Goal: Information Seeking & Learning: Learn about a topic

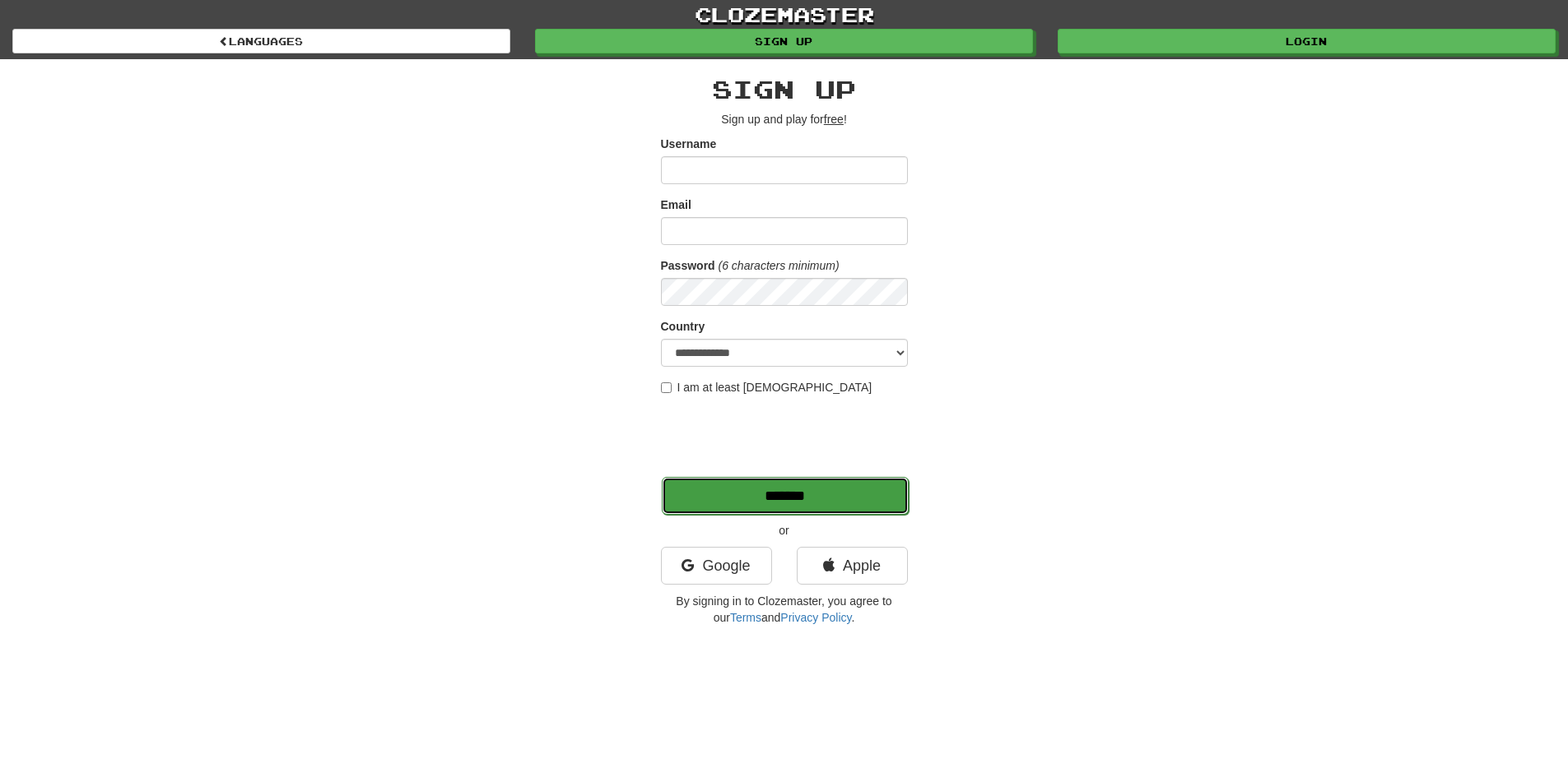
click at [825, 486] on input "*******" at bounding box center [784, 496] width 246 height 38
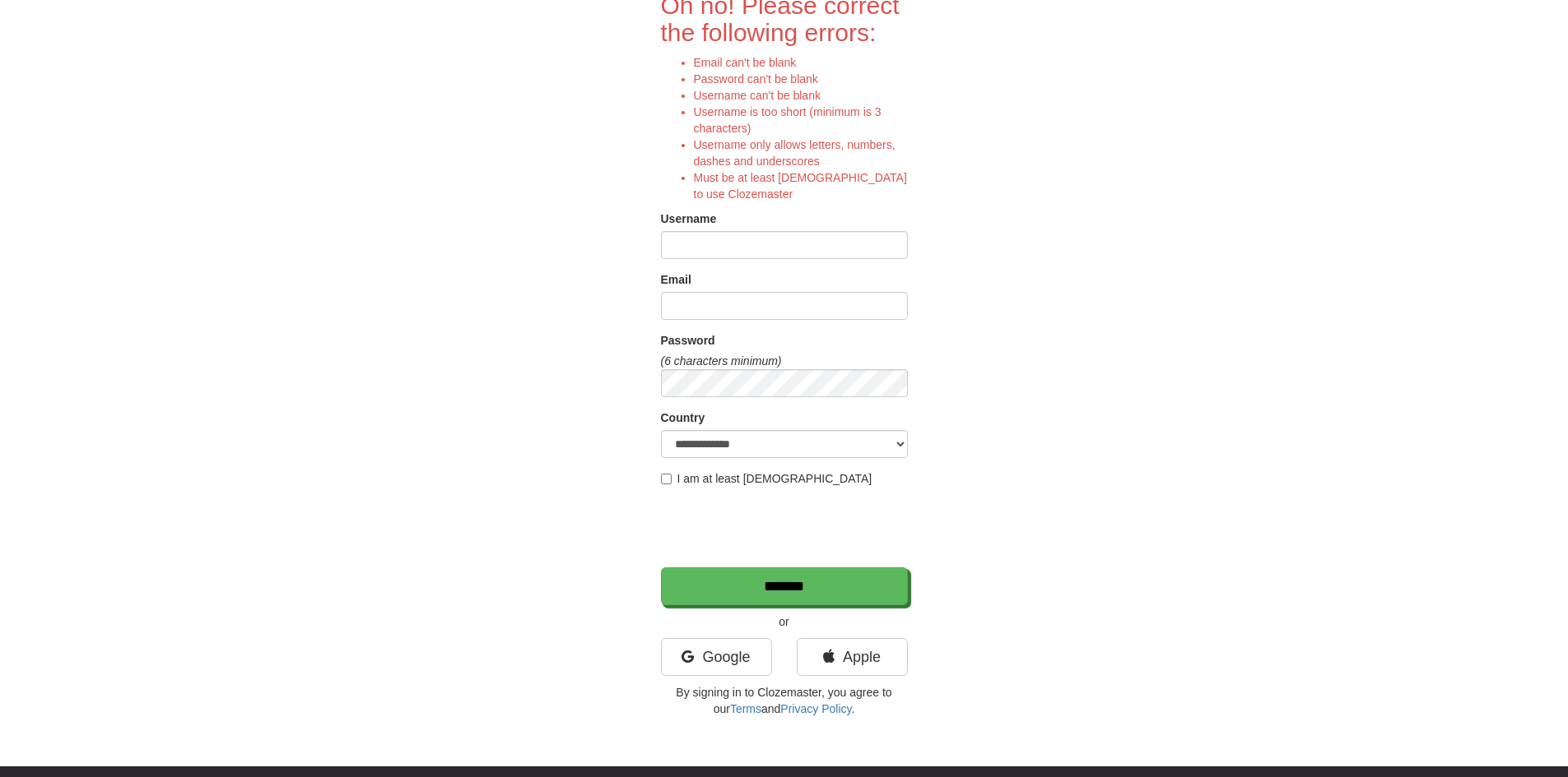
scroll to position [165, 0]
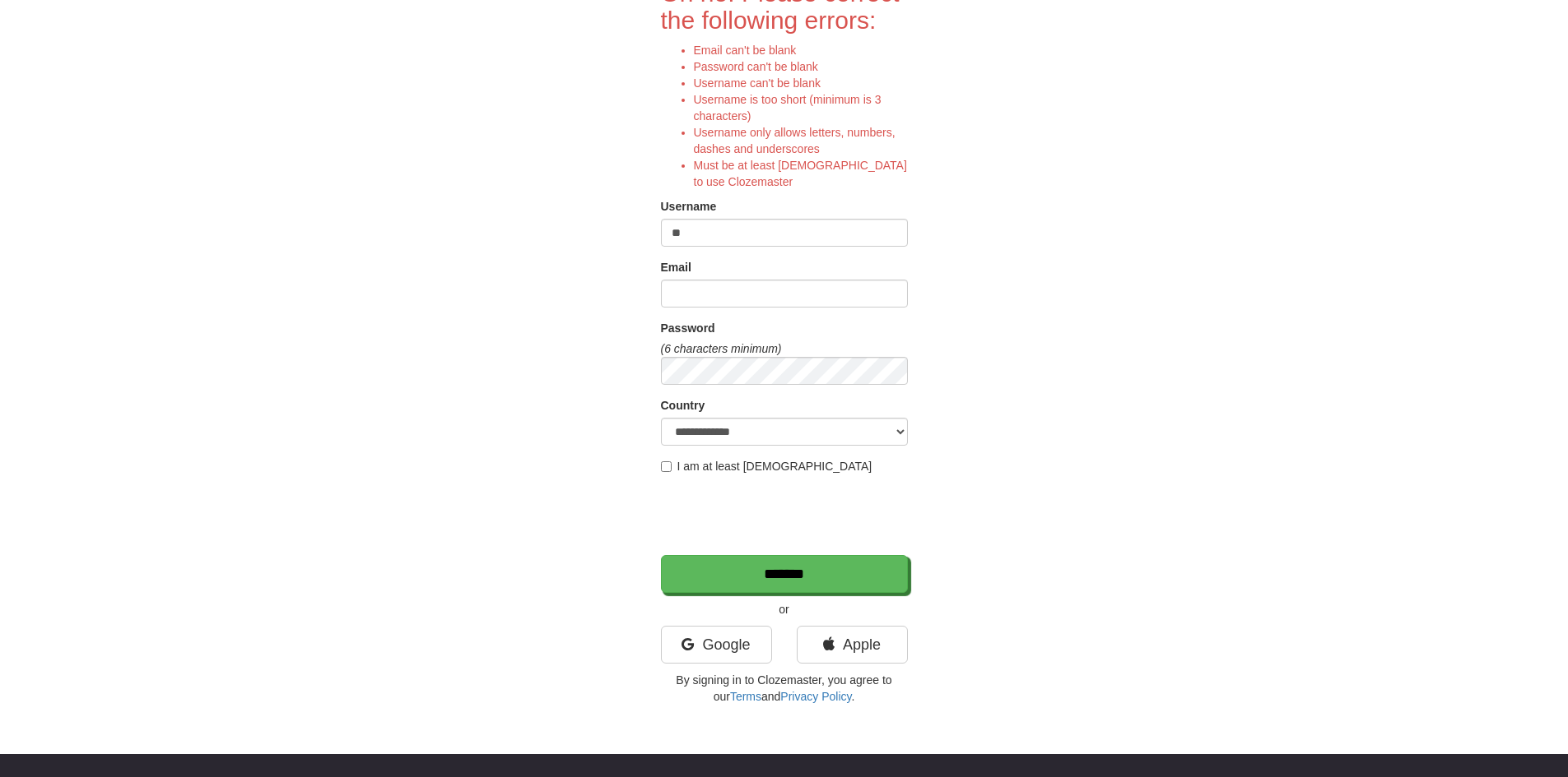
type input "**"
click at [749, 278] on div "Email" at bounding box center [784, 270] width 246 height 21
click at [749, 289] on input "Email" at bounding box center [784, 293] width 246 height 28
type input "***"
click at [777, 574] on input "*******" at bounding box center [784, 575] width 246 height 38
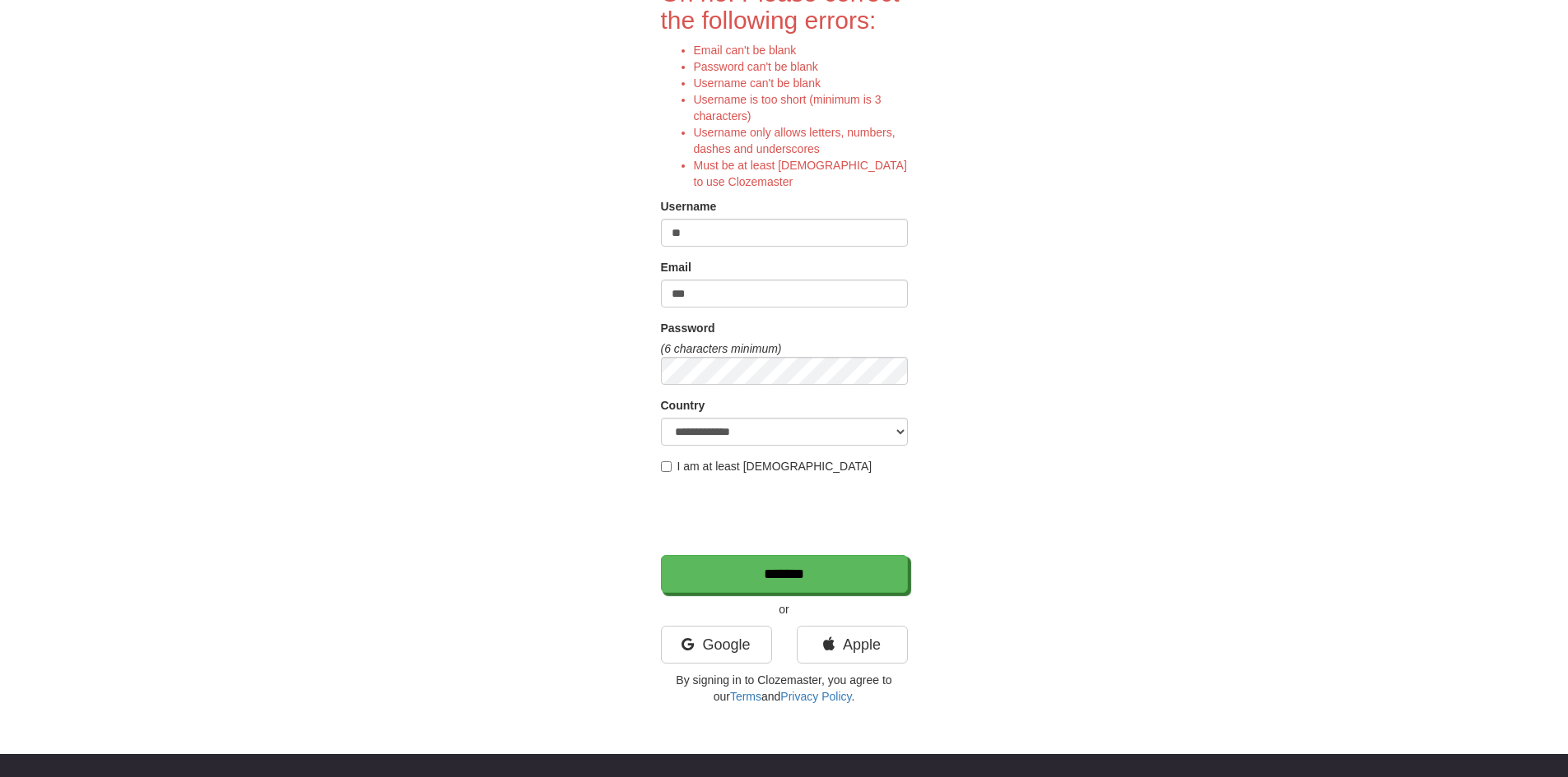
click at [752, 549] on div at bounding box center [786, 517] width 250 height 69
click at [760, 578] on input "*******" at bounding box center [784, 575] width 246 height 38
click at [727, 655] on link "Google" at bounding box center [717, 645] width 111 height 38
click at [730, 644] on link "Google" at bounding box center [717, 645] width 111 height 38
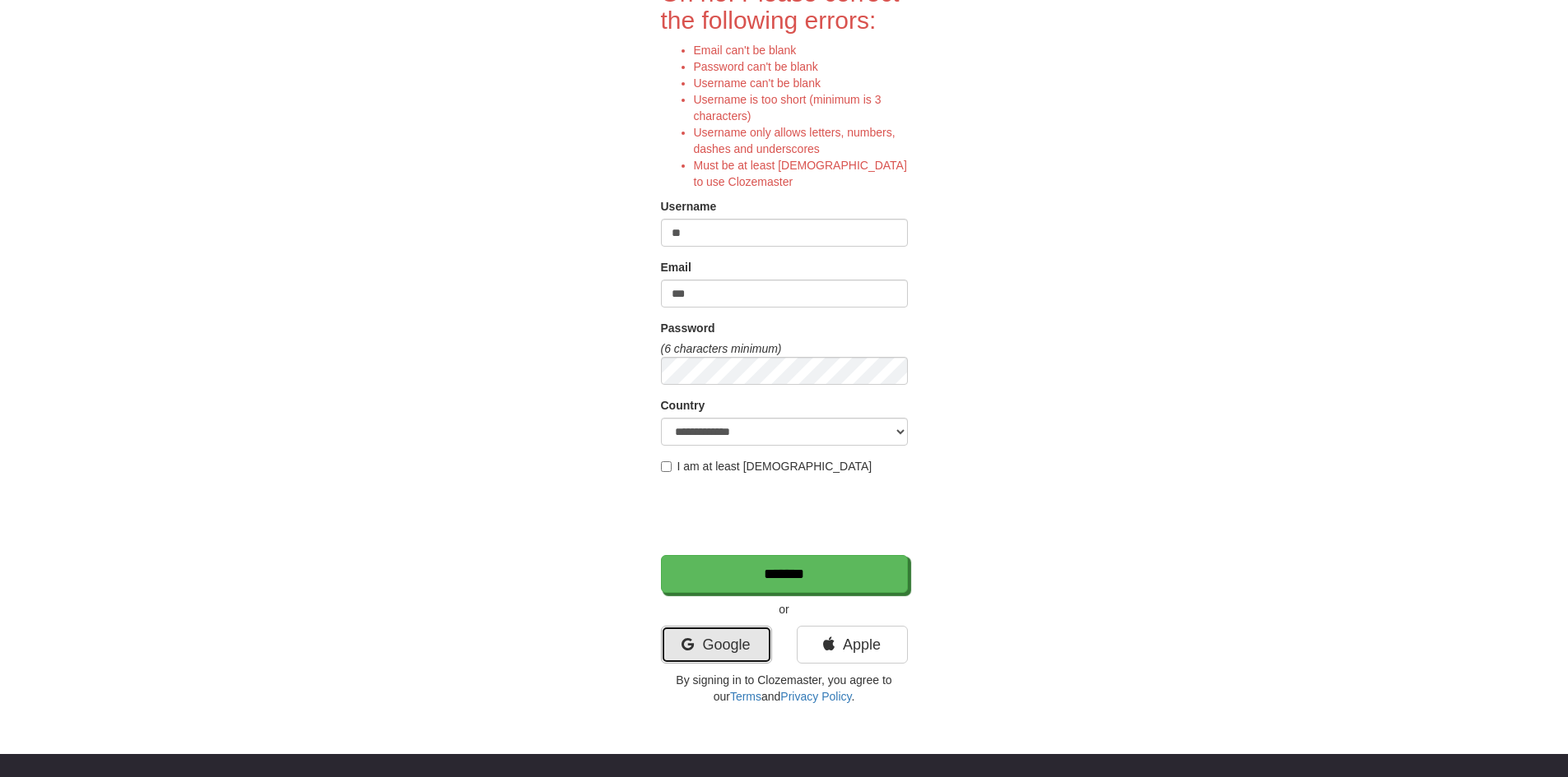
click at [730, 644] on link "Google" at bounding box center [717, 645] width 111 height 38
click at [730, 643] on link "Google" at bounding box center [717, 645] width 111 height 38
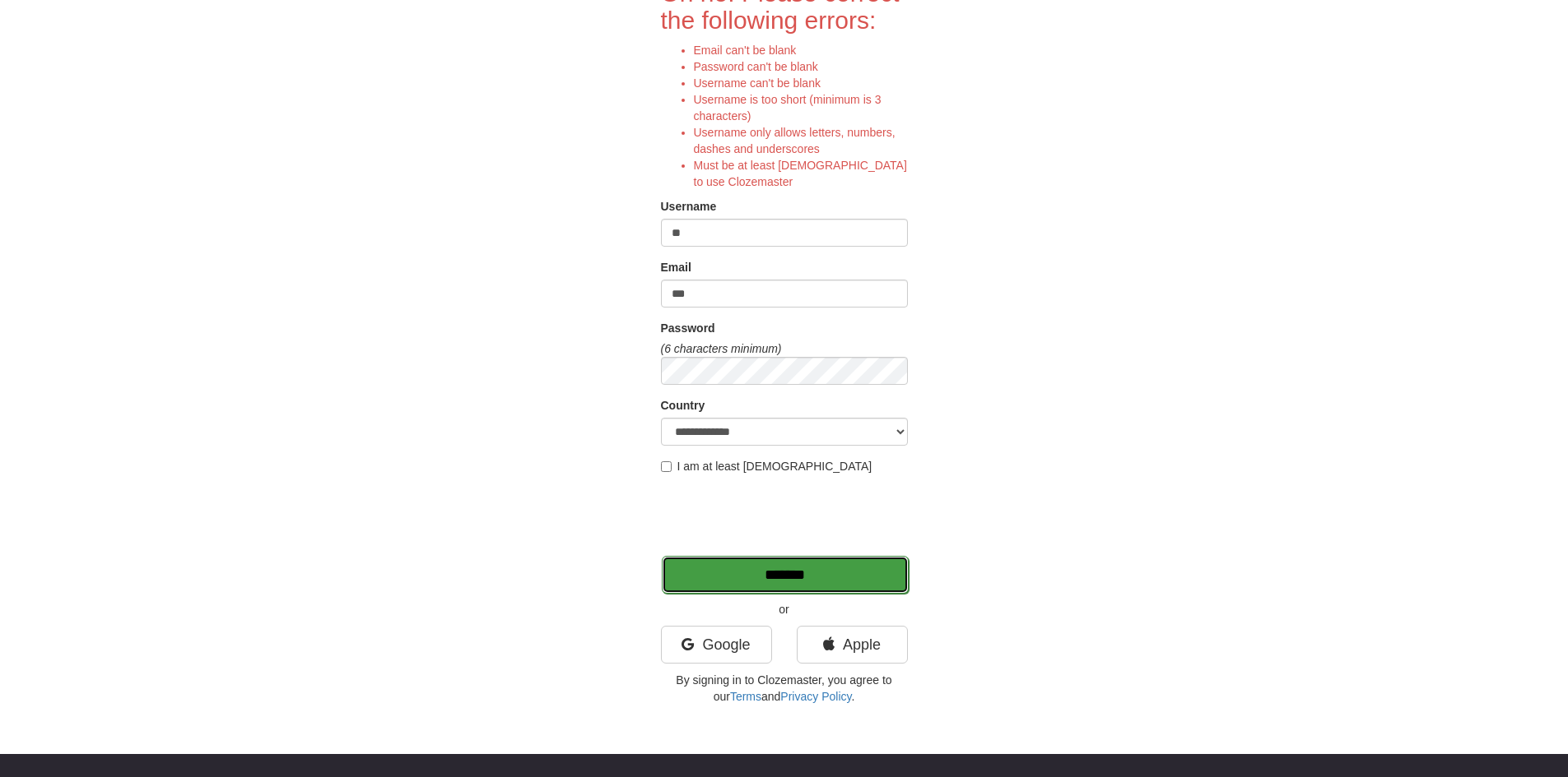
drag, startPoint x: 760, startPoint y: 585, endPoint x: 743, endPoint y: 571, distance: 22.0
click at [759, 587] on input "*******" at bounding box center [784, 575] width 246 height 38
click at [705, 551] on form "**********" at bounding box center [784, 285] width 246 height 613
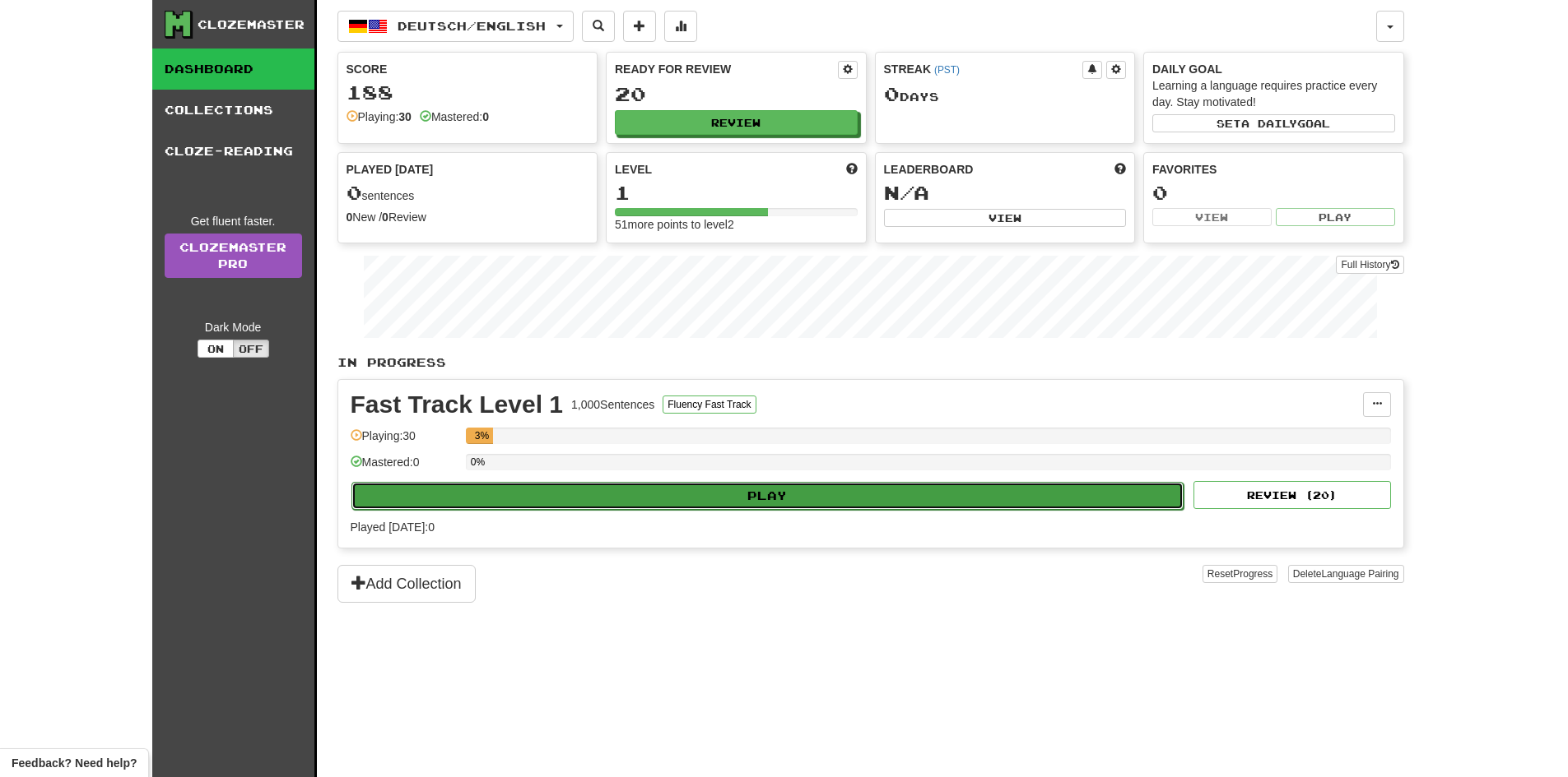
click at [780, 491] on button "Play" at bounding box center [768, 496] width 833 height 28
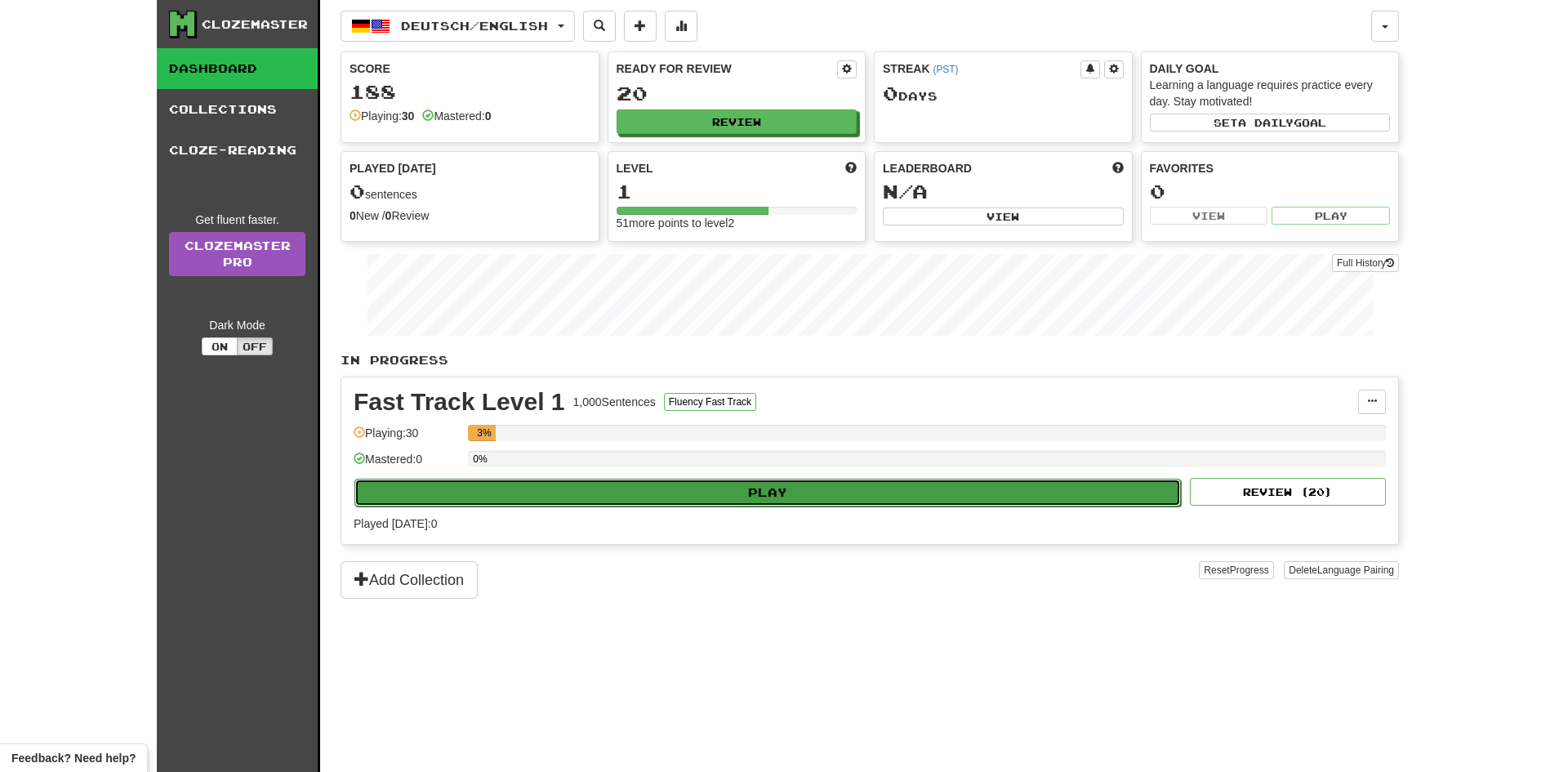
select select "**"
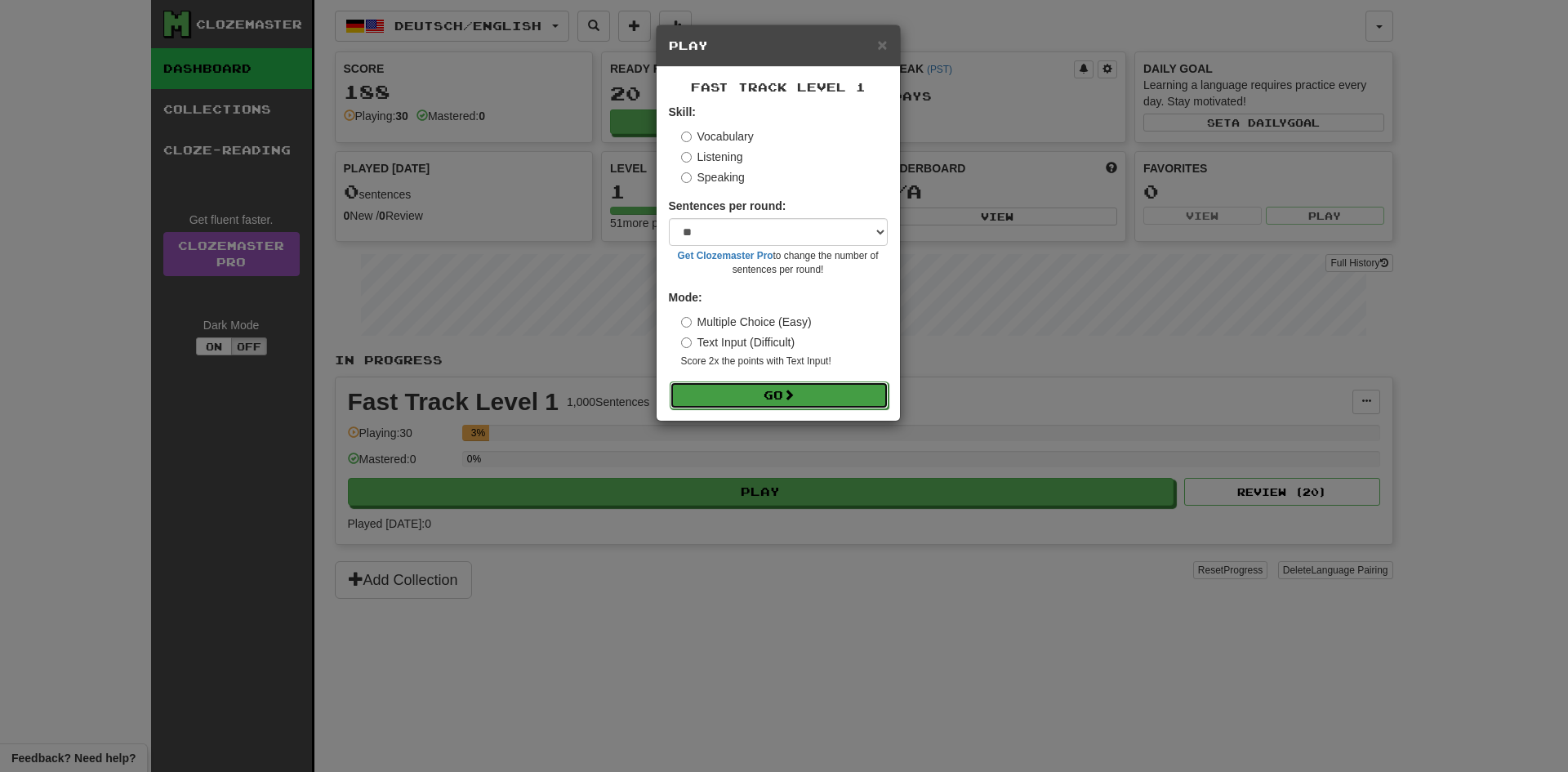
click at [742, 396] on button "Go" at bounding box center [779, 395] width 219 height 28
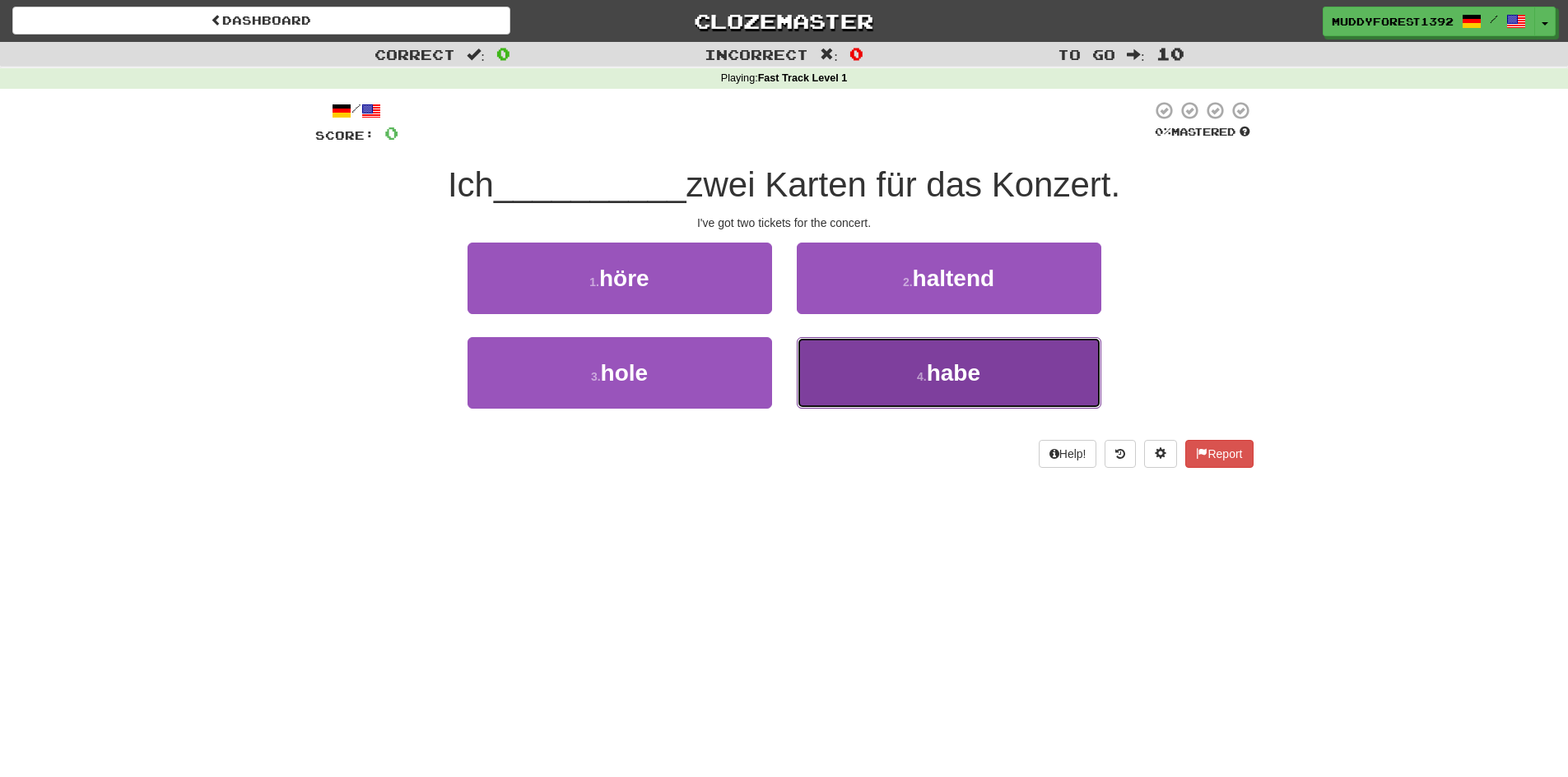
click at [904, 375] on button "4 . habe" at bounding box center [948, 373] width 305 height 72
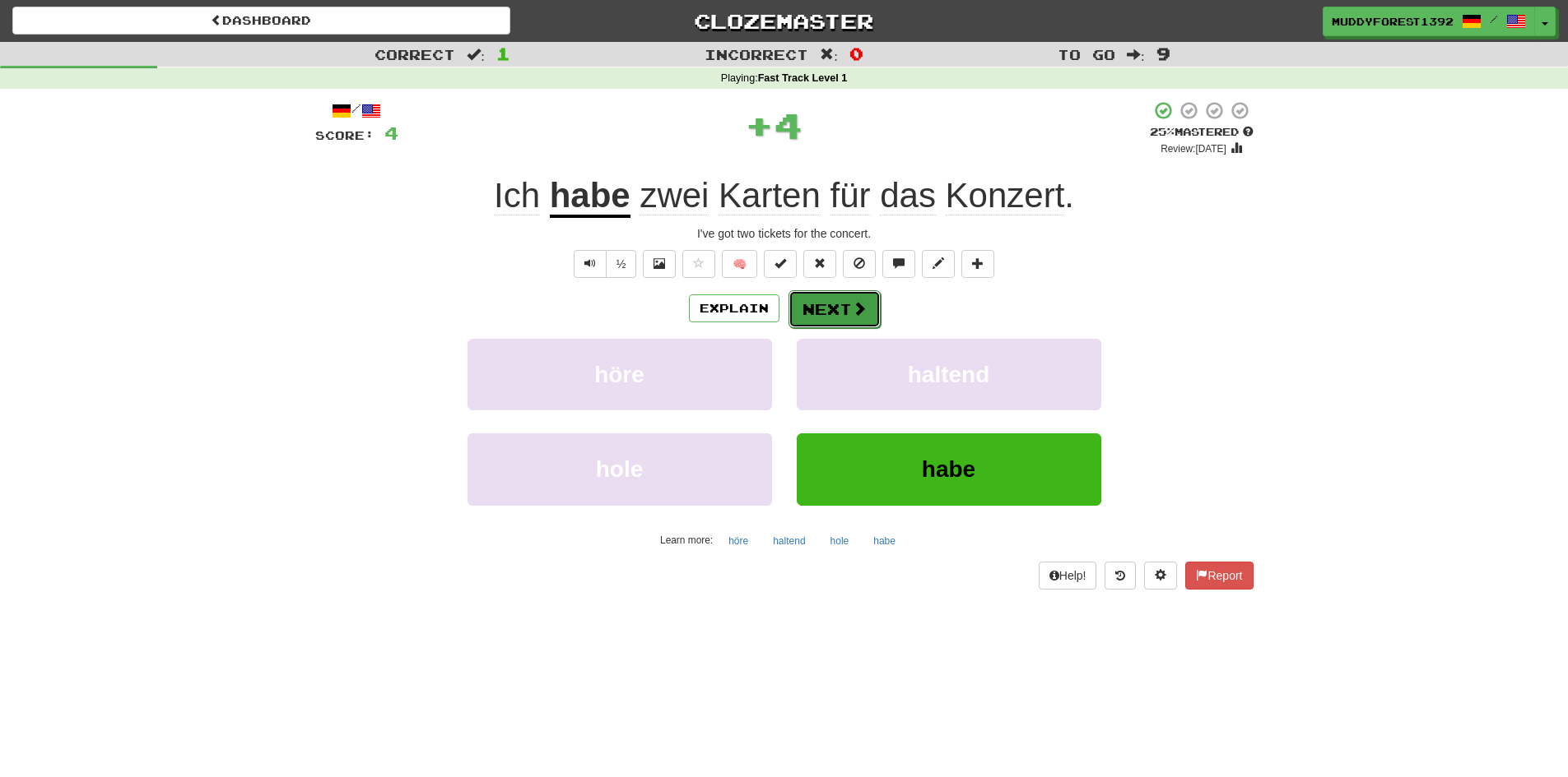
click at [843, 316] on button "Next" at bounding box center [834, 310] width 92 height 38
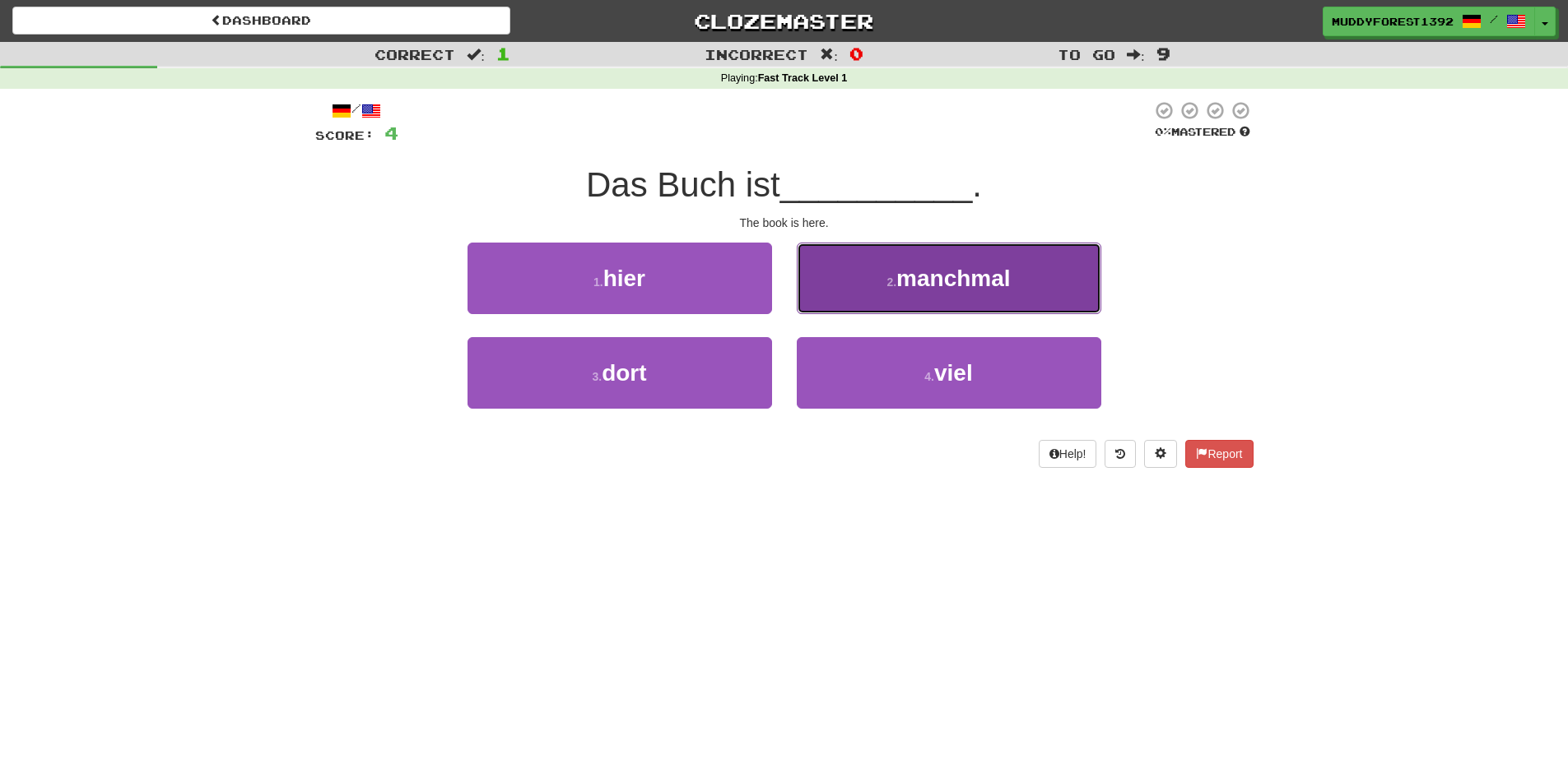
click at [845, 304] on button "2 . manchmal" at bounding box center [948, 278] width 305 height 72
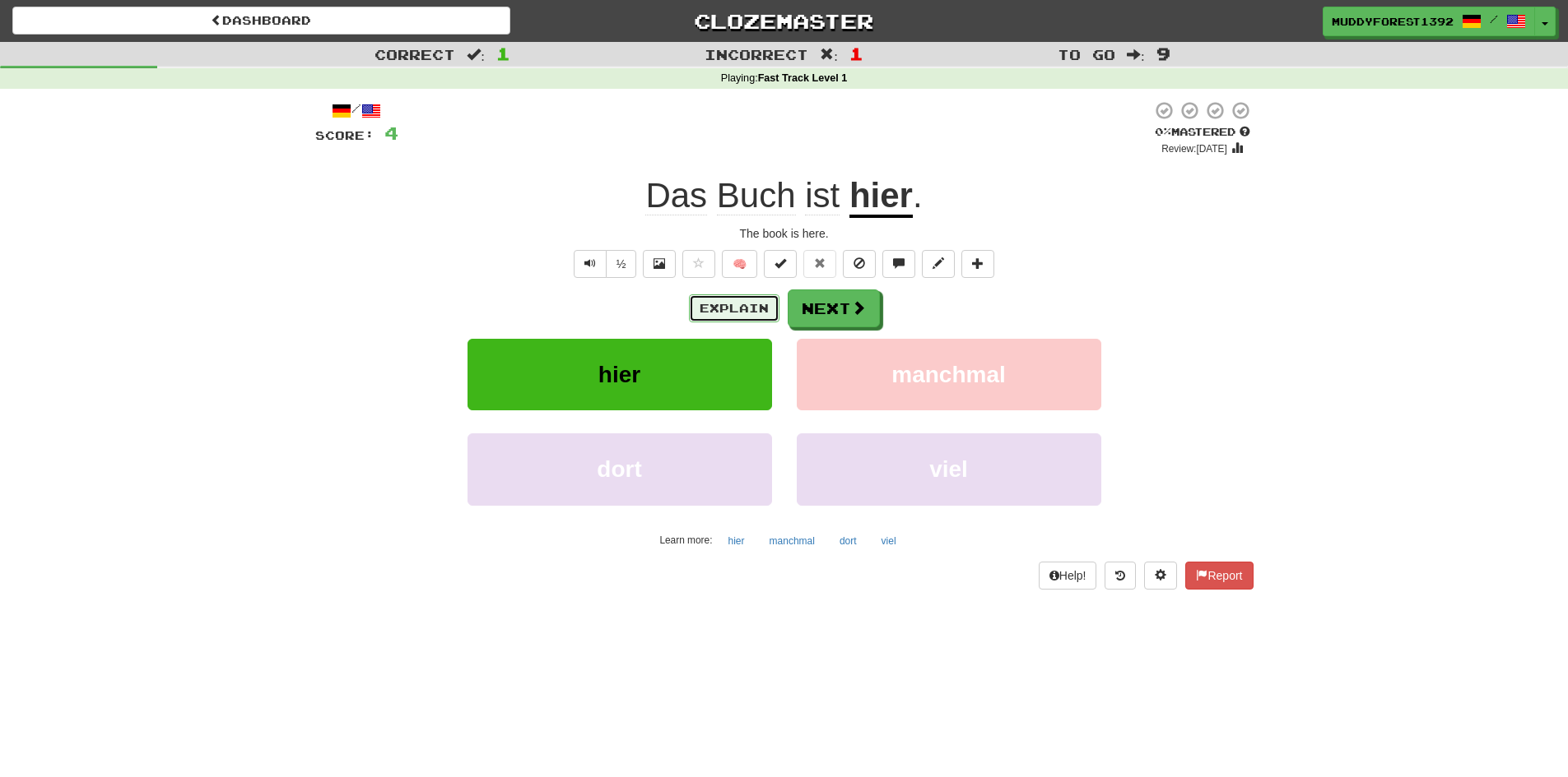
click at [732, 296] on button "Explain" at bounding box center [734, 308] width 90 height 28
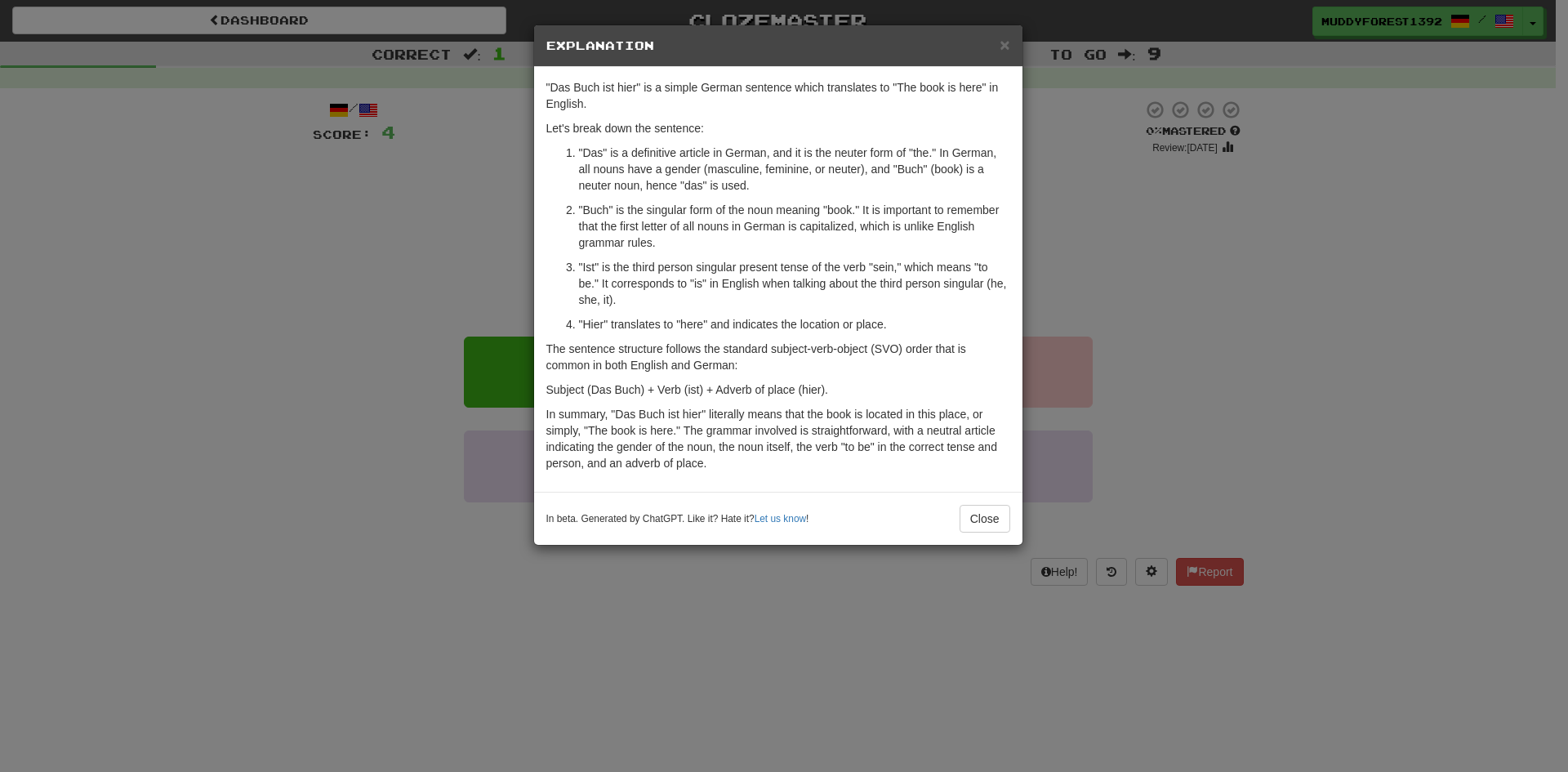
click at [997, 38] on h5 "Explanation" at bounding box center [778, 46] width 464 height 16
click at [992, 516] on button "Close" at bounding box center [984, 519] width 51 height 28
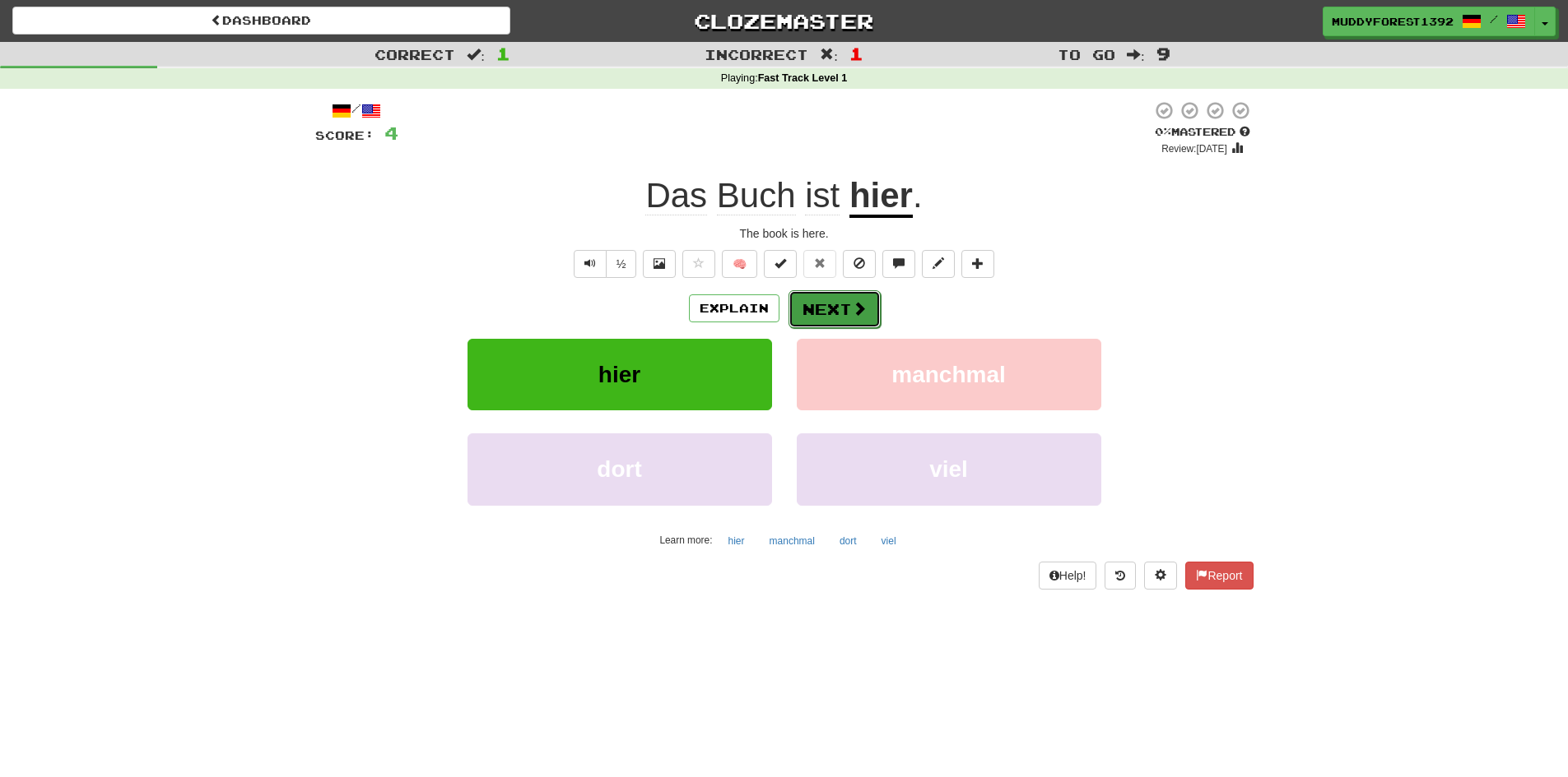
click at [811, 297] on button "Next" at bounding box center [834, 310] width 92 height 38
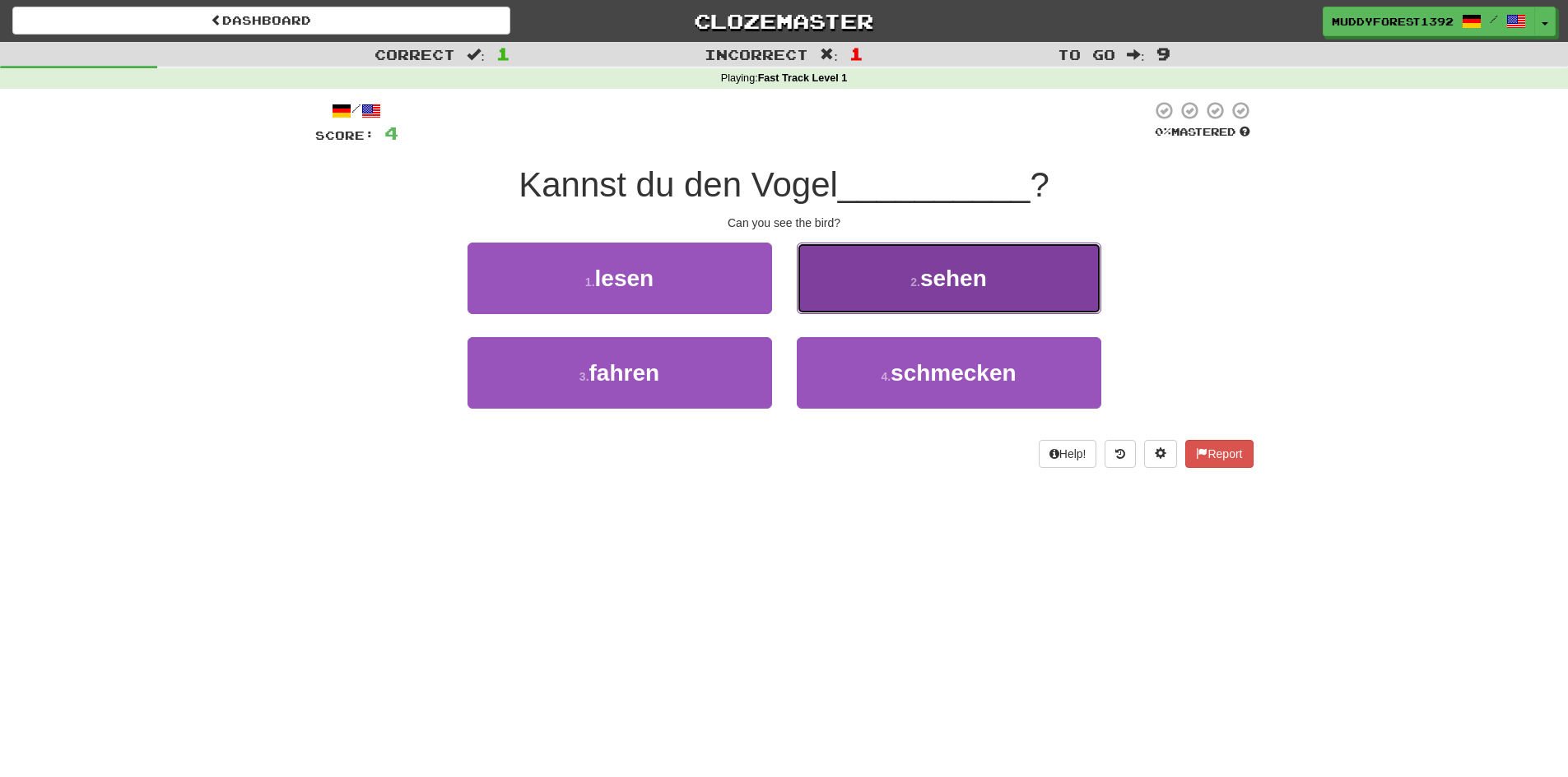
click at [851, 296] on button "2 . sehen" at bounding box center [948, 278] width 305 height 72
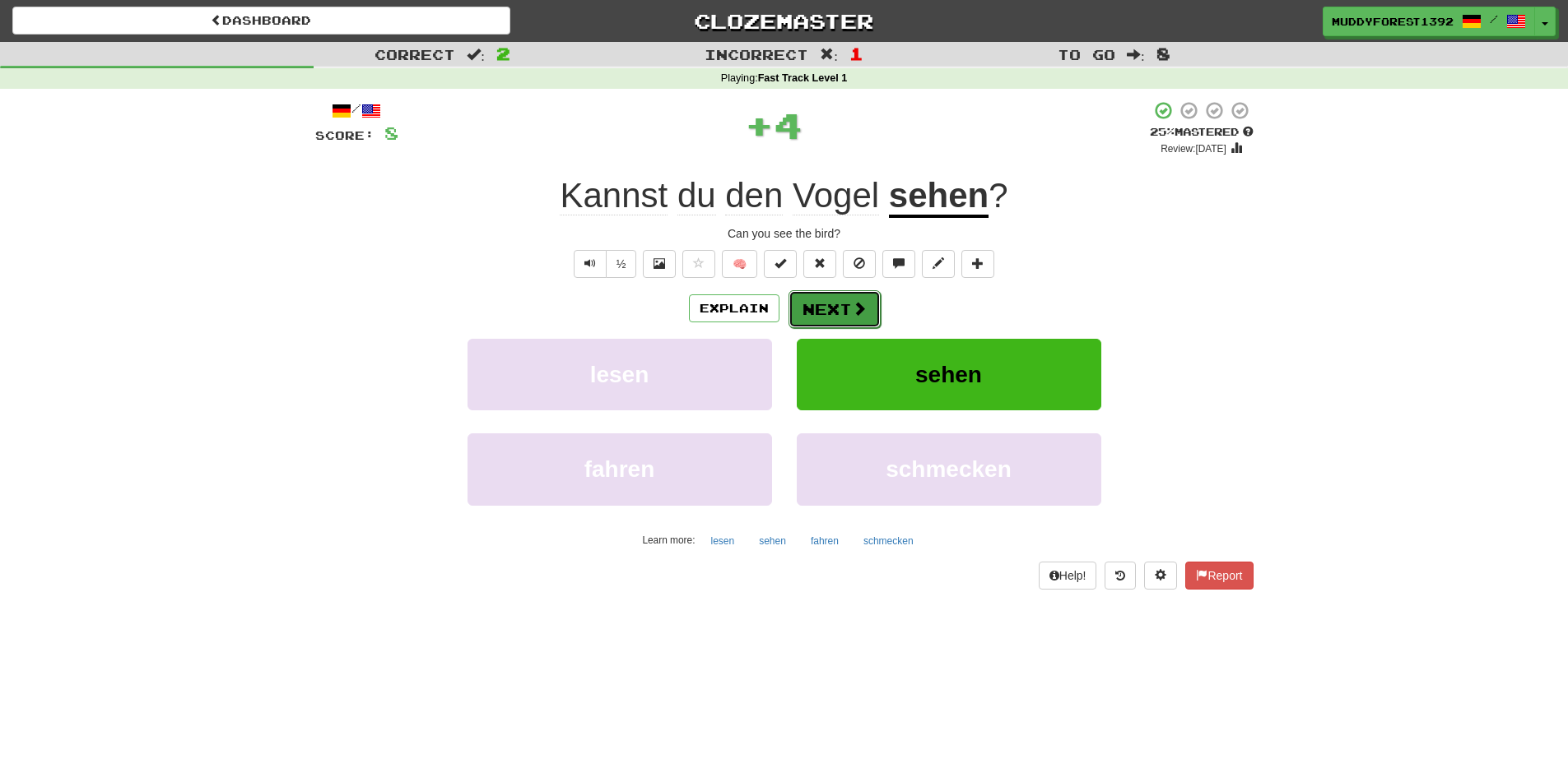
click at [823, 312] on button "Next" at bounding box center [834, 310] width 92 height 38
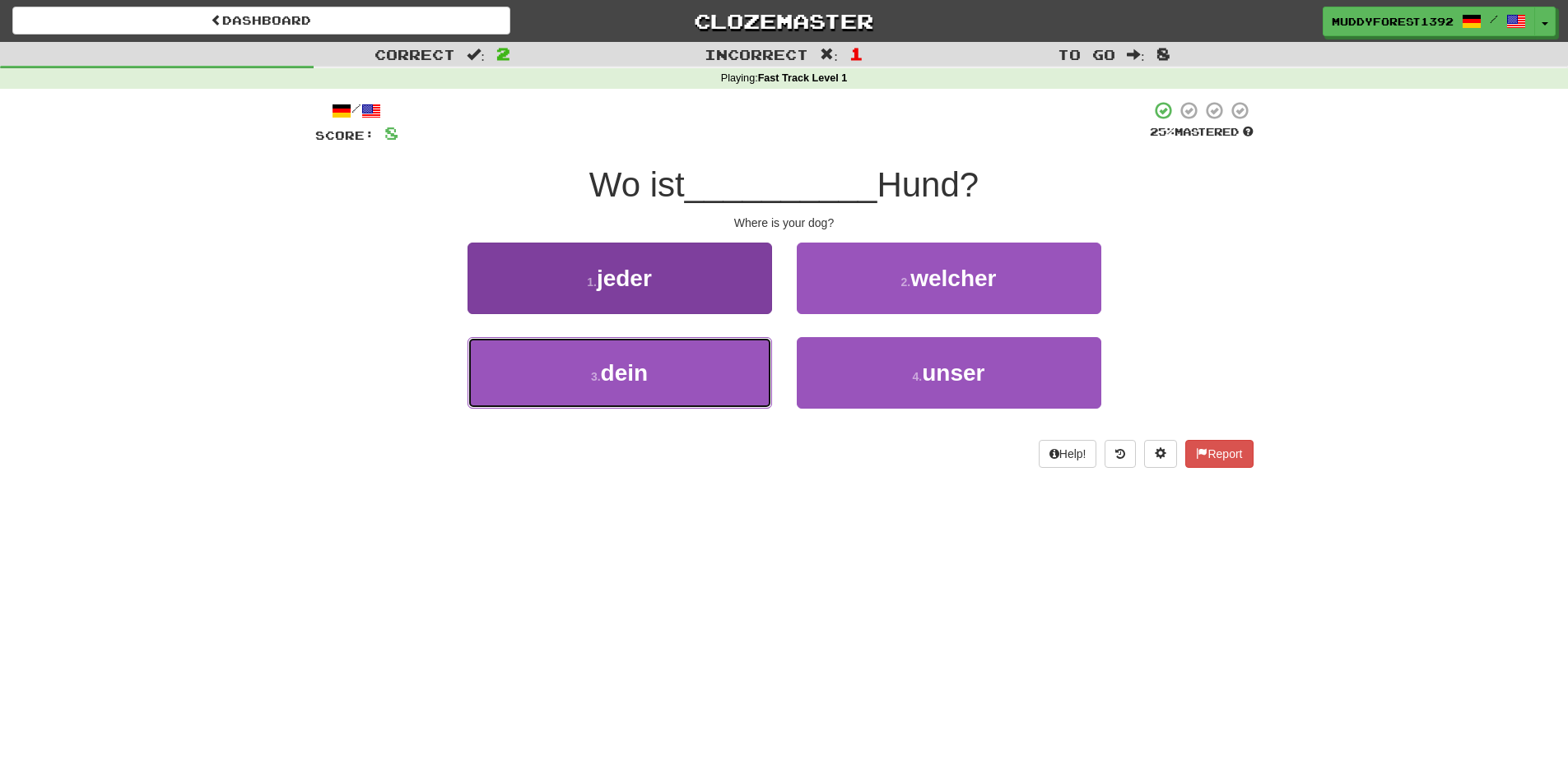
click at [715, 395] on button "3 . dein" at bounding box center [620, 373] width 305 height 72
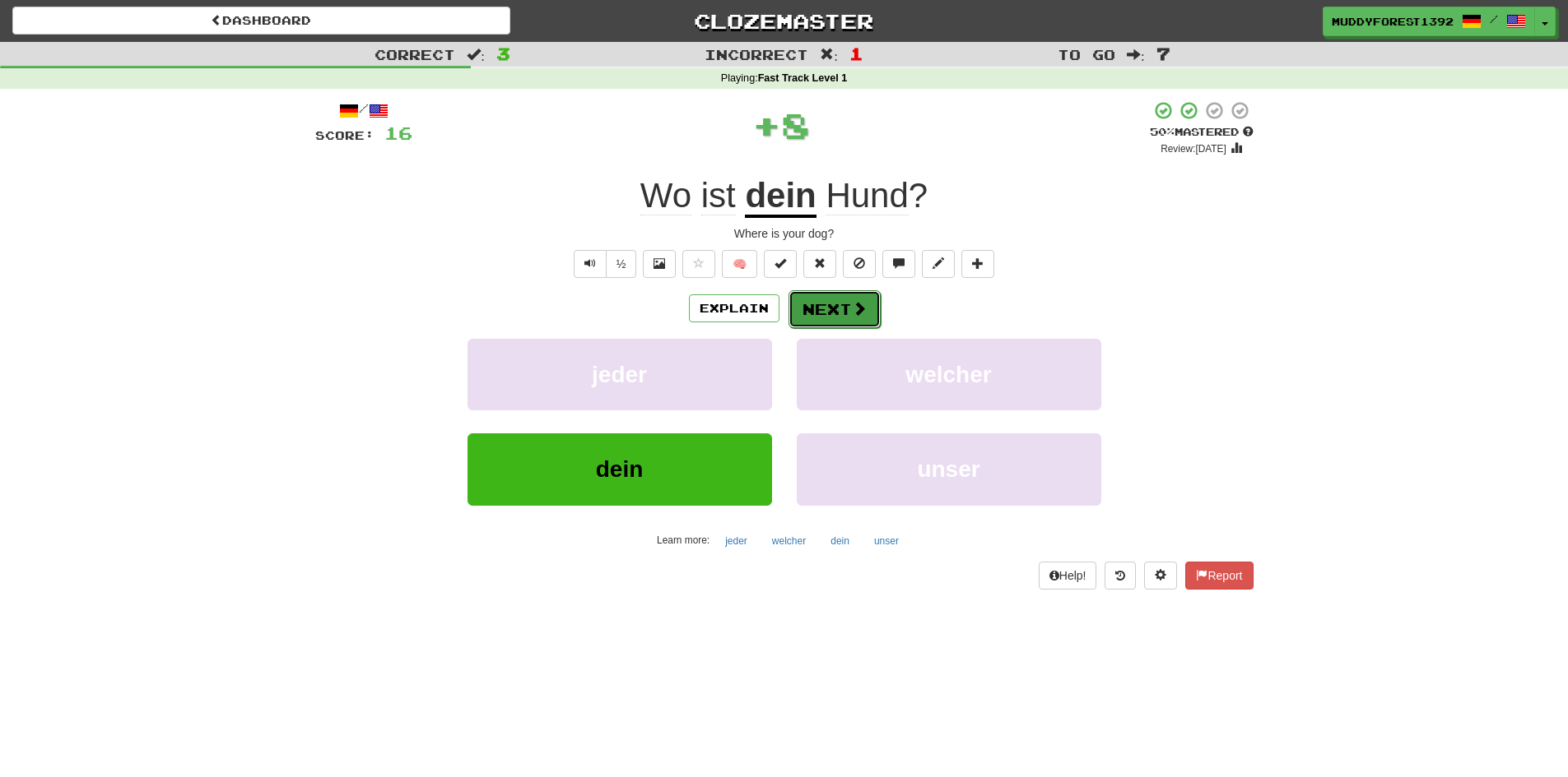
click at [828, 311] on button "Next" at bounding box center [834, 310] width 92 height 38
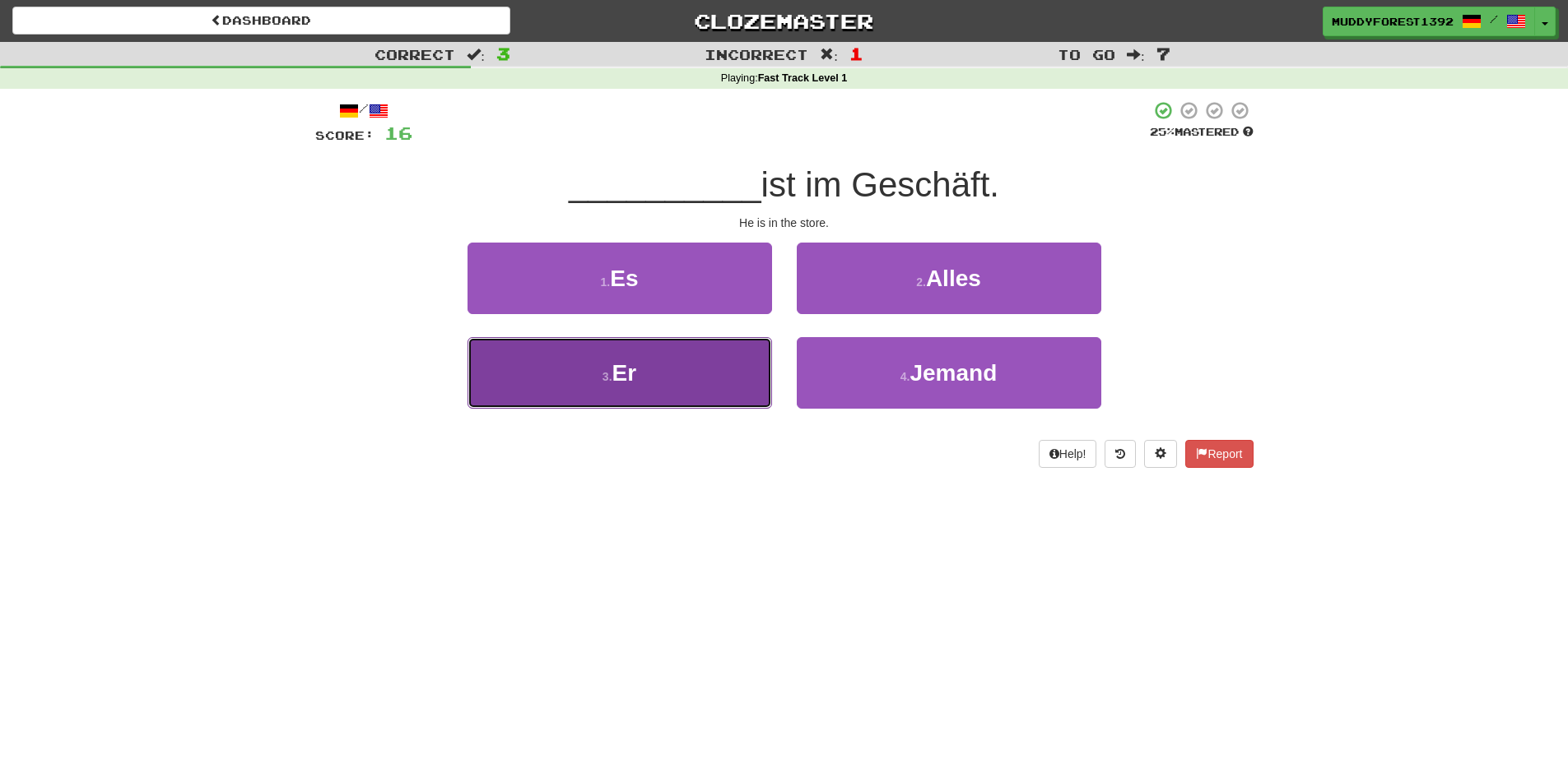
click at [639, 379] on button "3 . Er" at bounding box center [620, 373] width 305 height 72
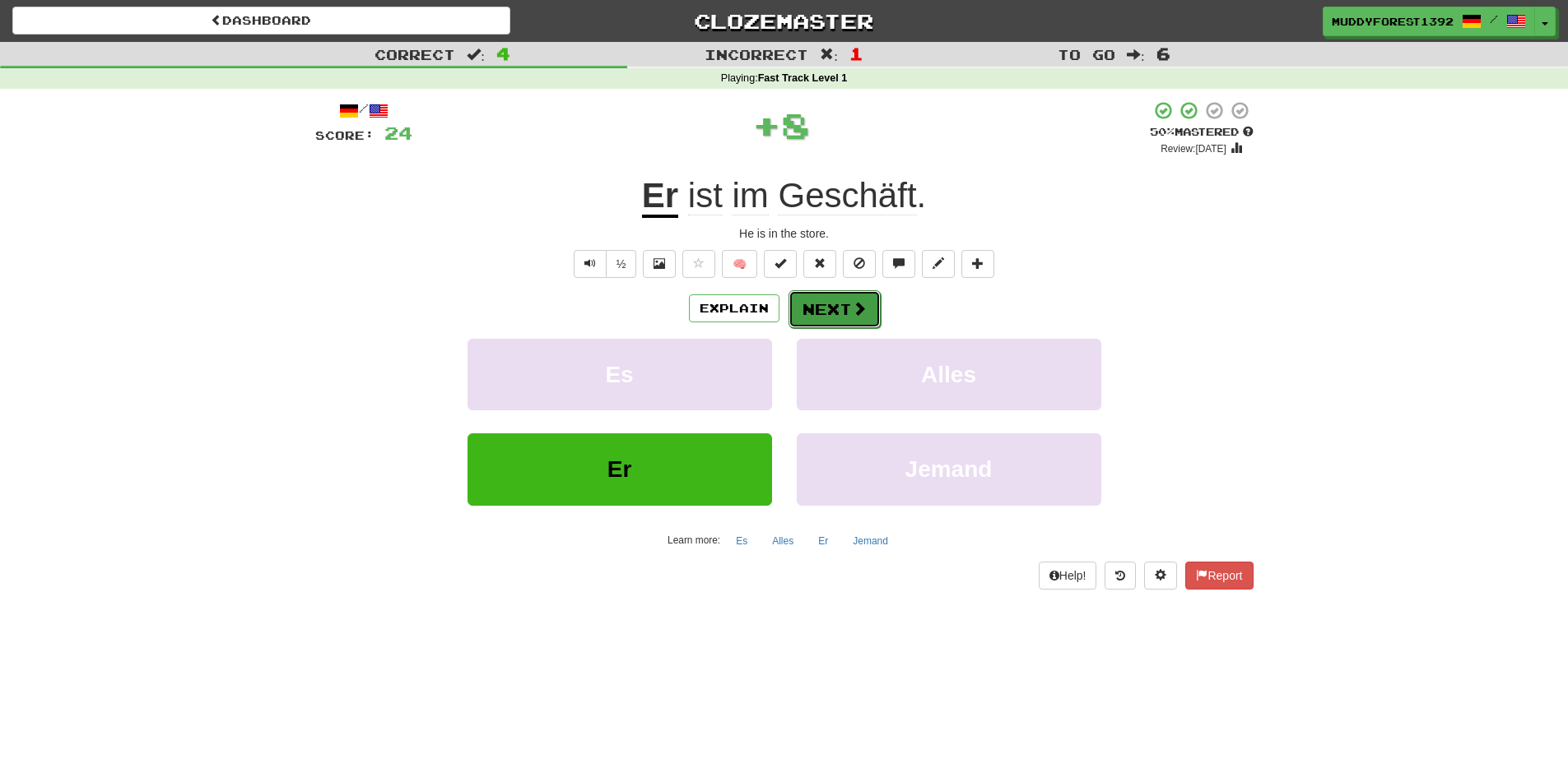
click at [823, 312] on button "Next" at bounding box center [834, 310] width 92 height 38
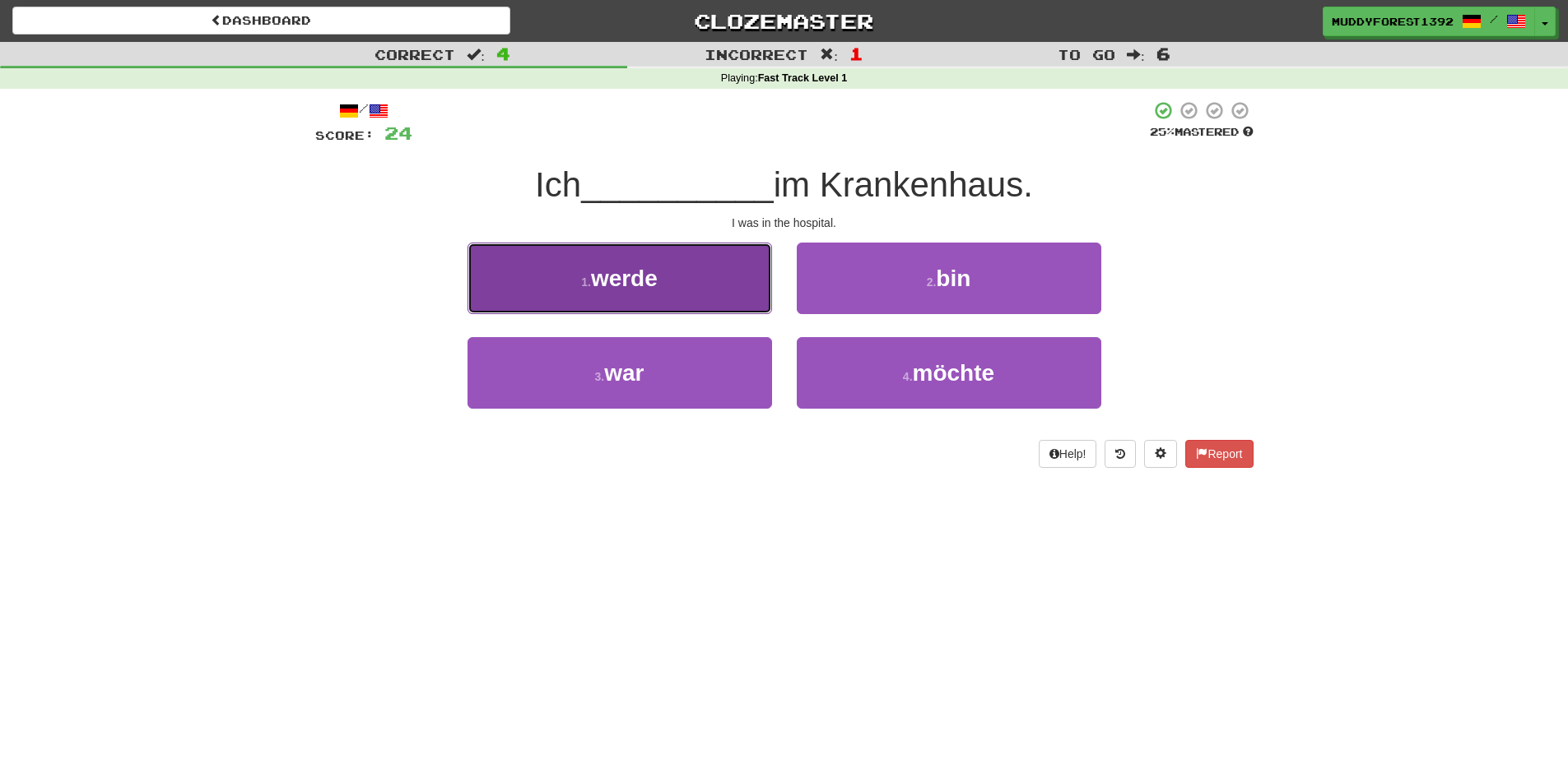
click at [517, 267] on button "1 . werde" at bounding box center [620, 278] width 305 height 72
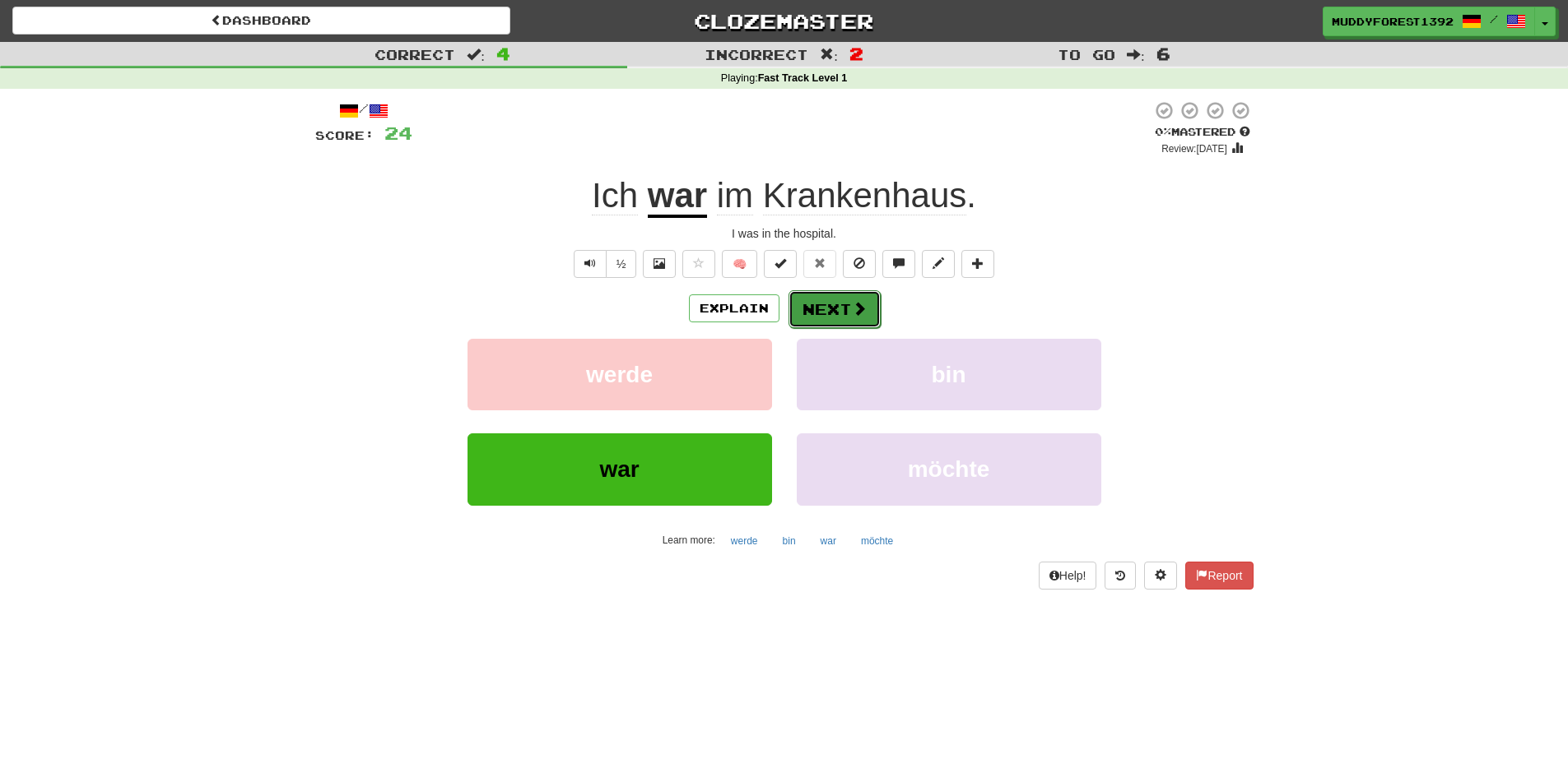
click at [844, 297] on button "Next" at bounding box center [834, 310] width 92 height 38
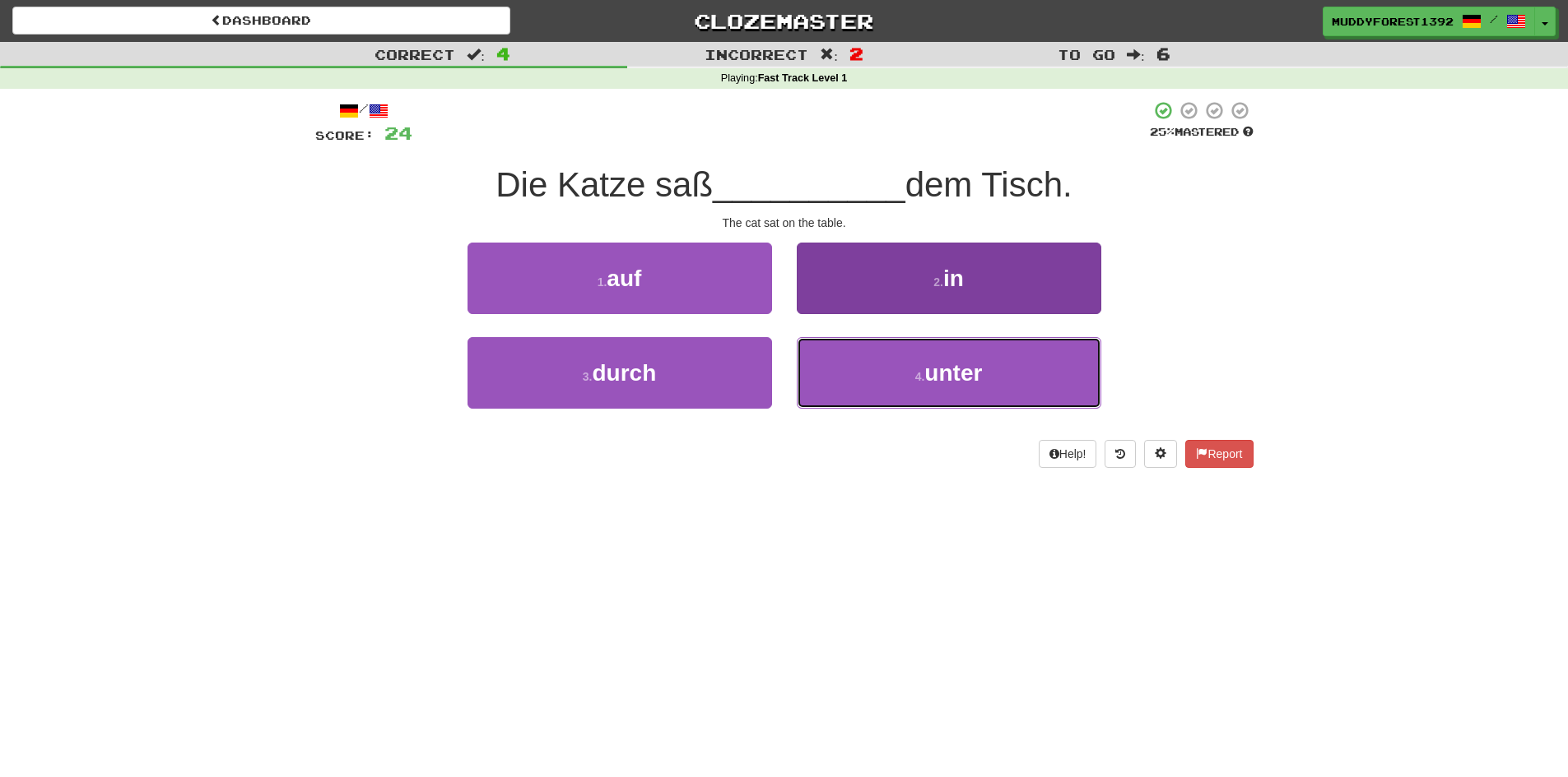
drag, startPoint x: 815, startPoint y: 368, endPoint x: 797, endPoint y: 379, distance: 21.1
click at [816, 368] on button "4 . unter" at bounding box center [948, 373] width 305 height 72
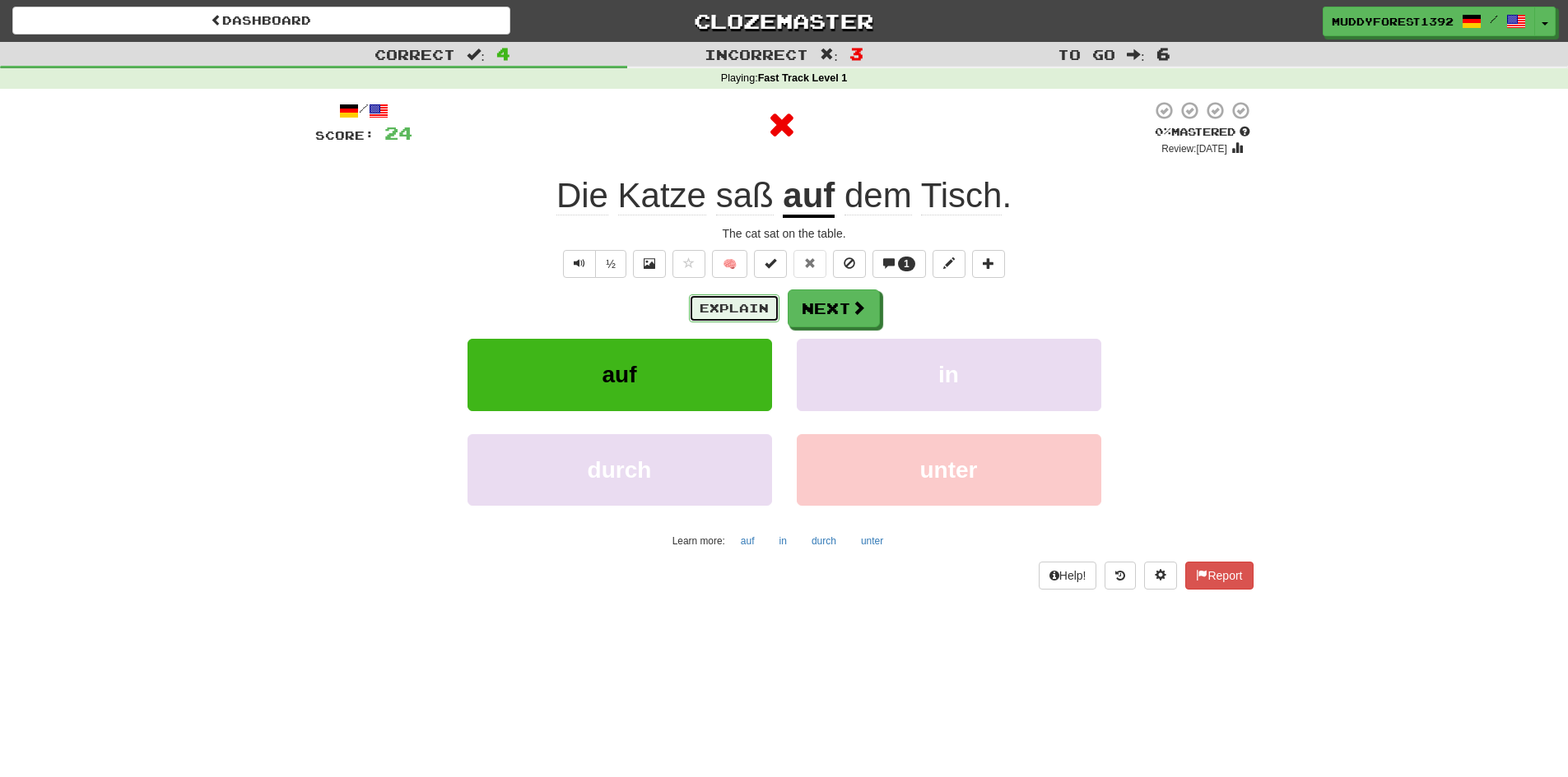
click at [744, 317] on button "Explain" at bounding box center [734, 308] width 90 height 28
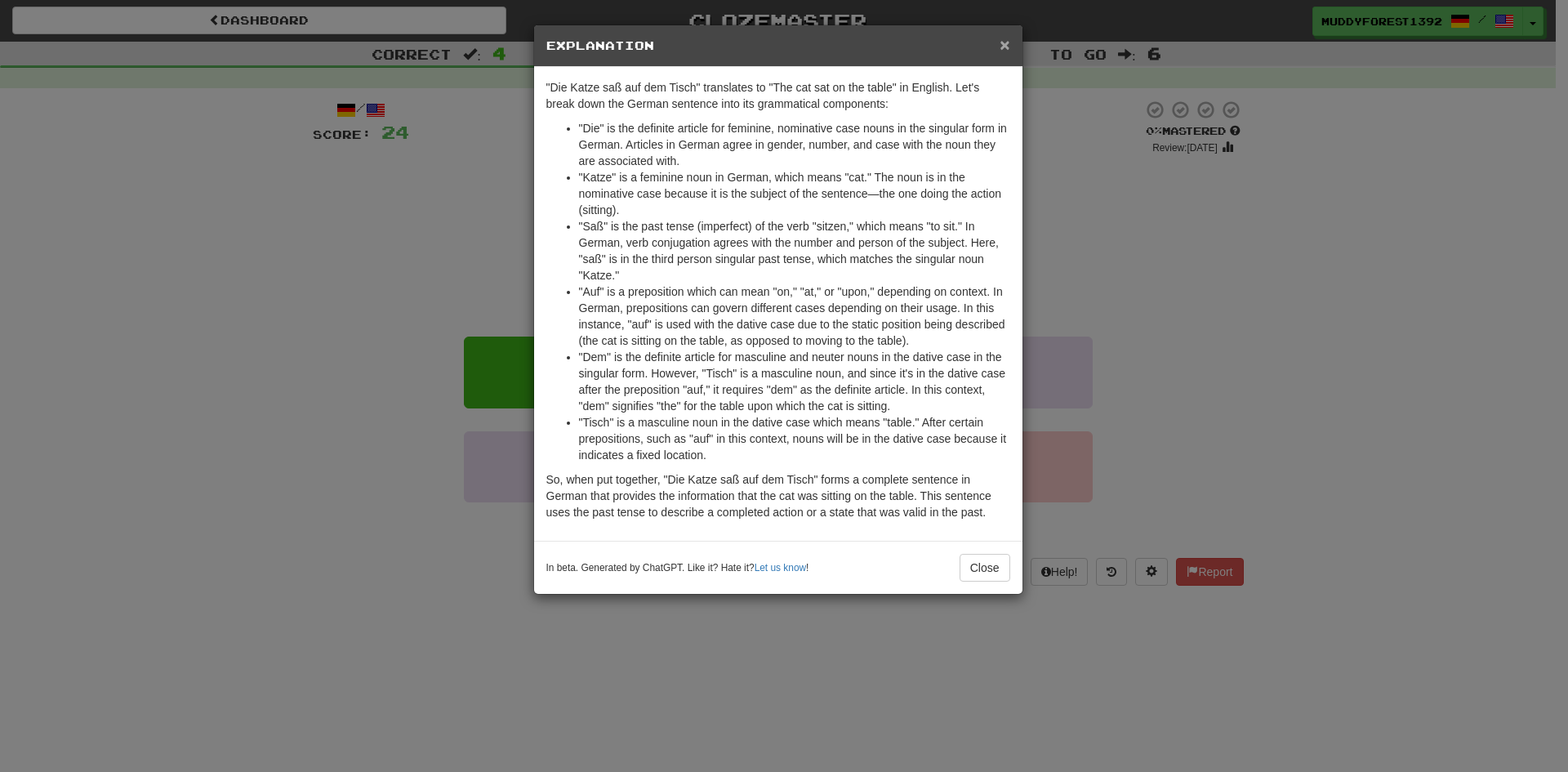
click at [1003, 35] on span "×" at bounding box center [1004, 45] width 9 height 19
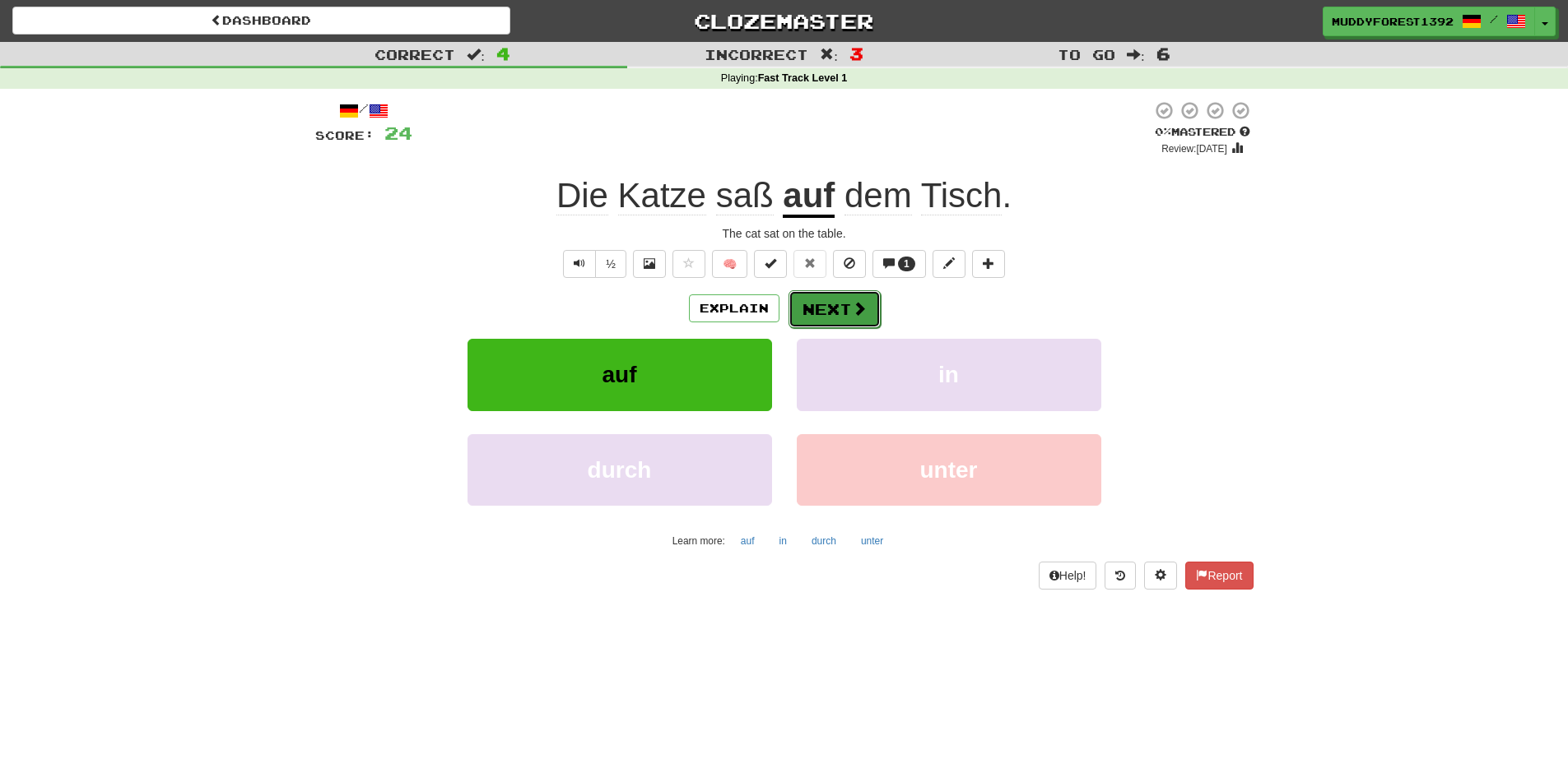
click at [804, 310] on button "Next" at bounding box center [834, 310] width 92 height 38
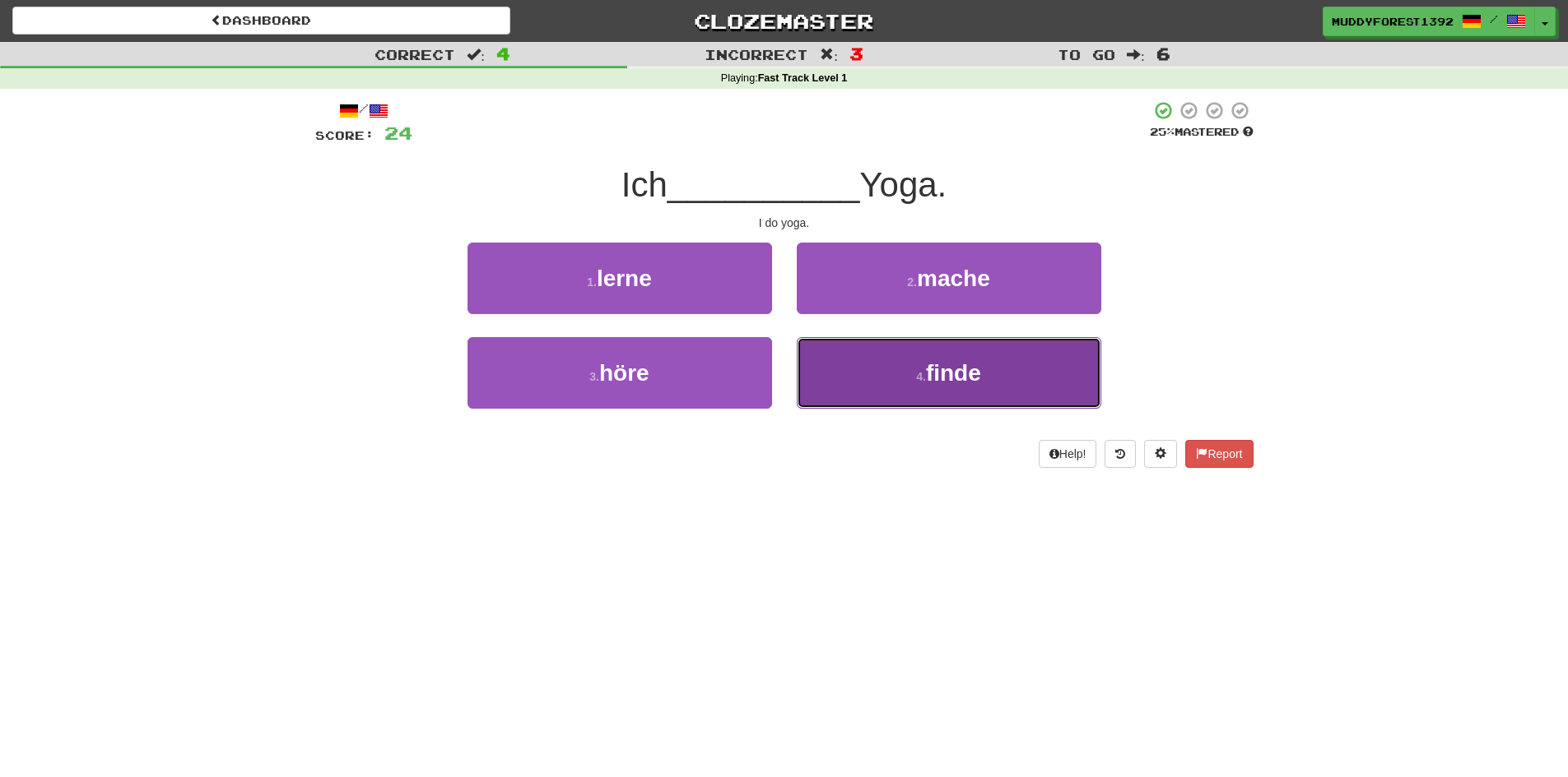
click at [838, 361] on button "4 . finde" at bounding box center [948, 373] width 305 height 72
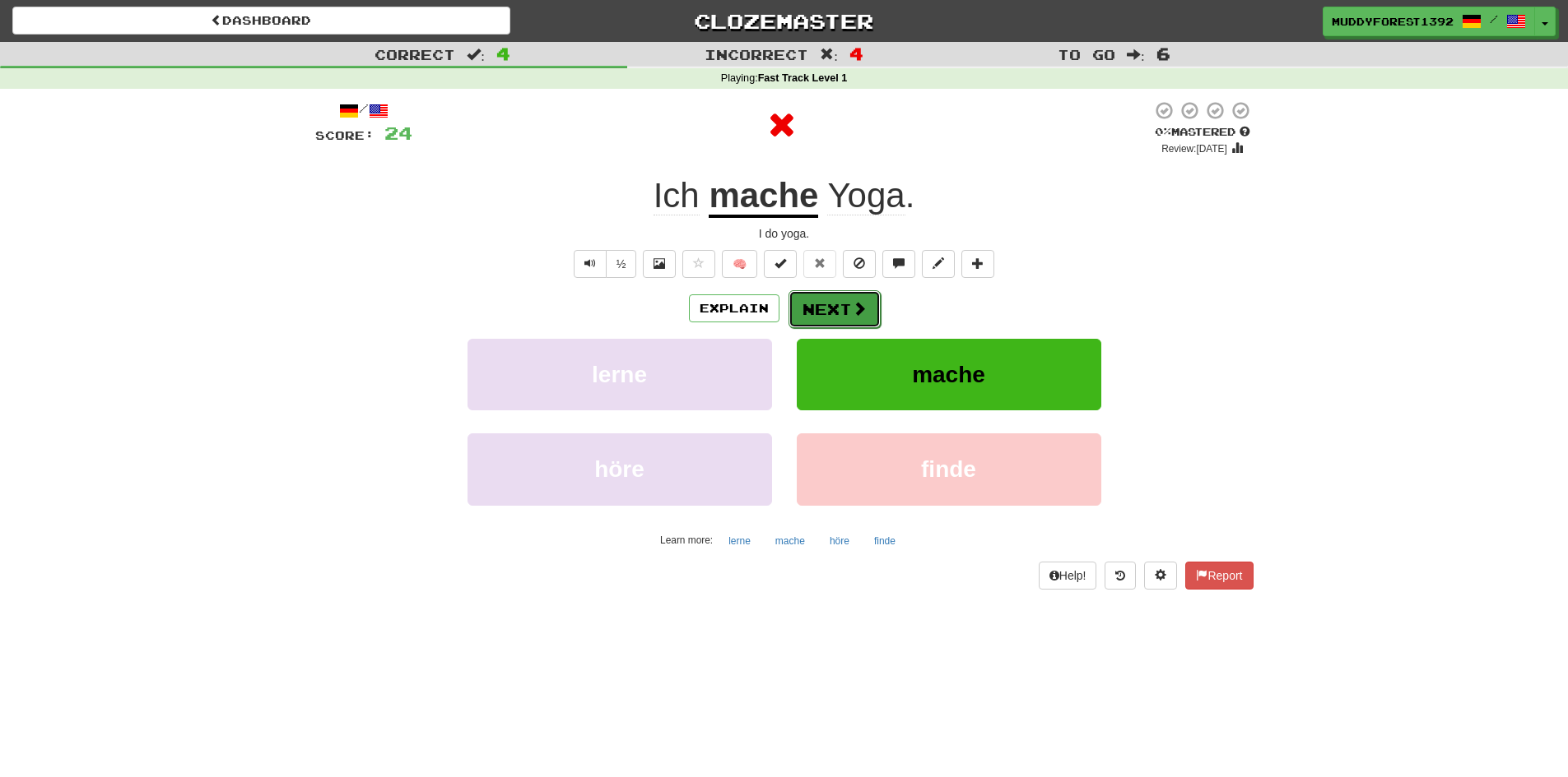
click at [828, 312] on button "Next" at bounding box center [834, 310] width 92 height 38
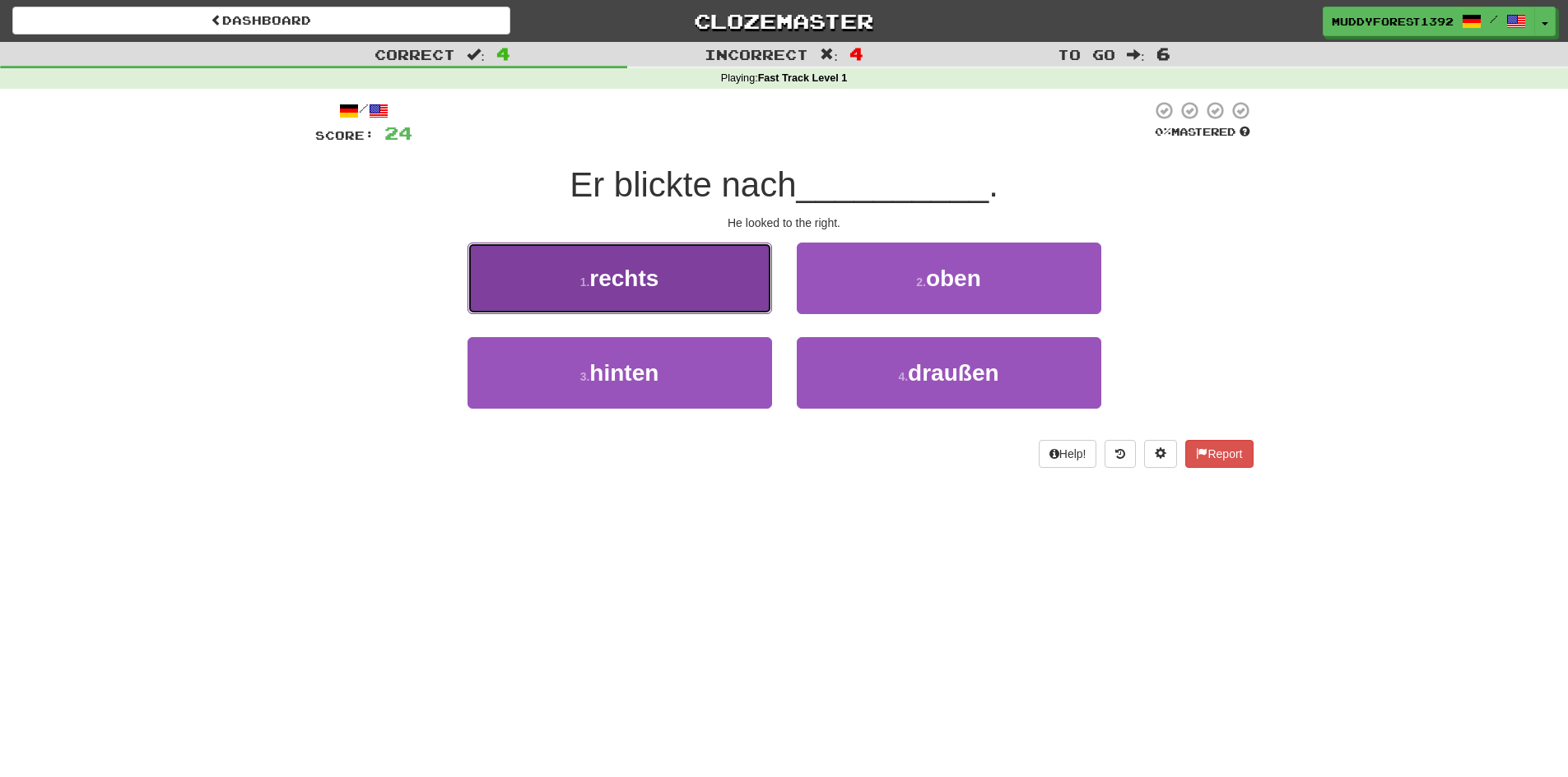
click at [736, 284] on button "1 . rechts" at bounding box center [620, 278] width 305 height 72
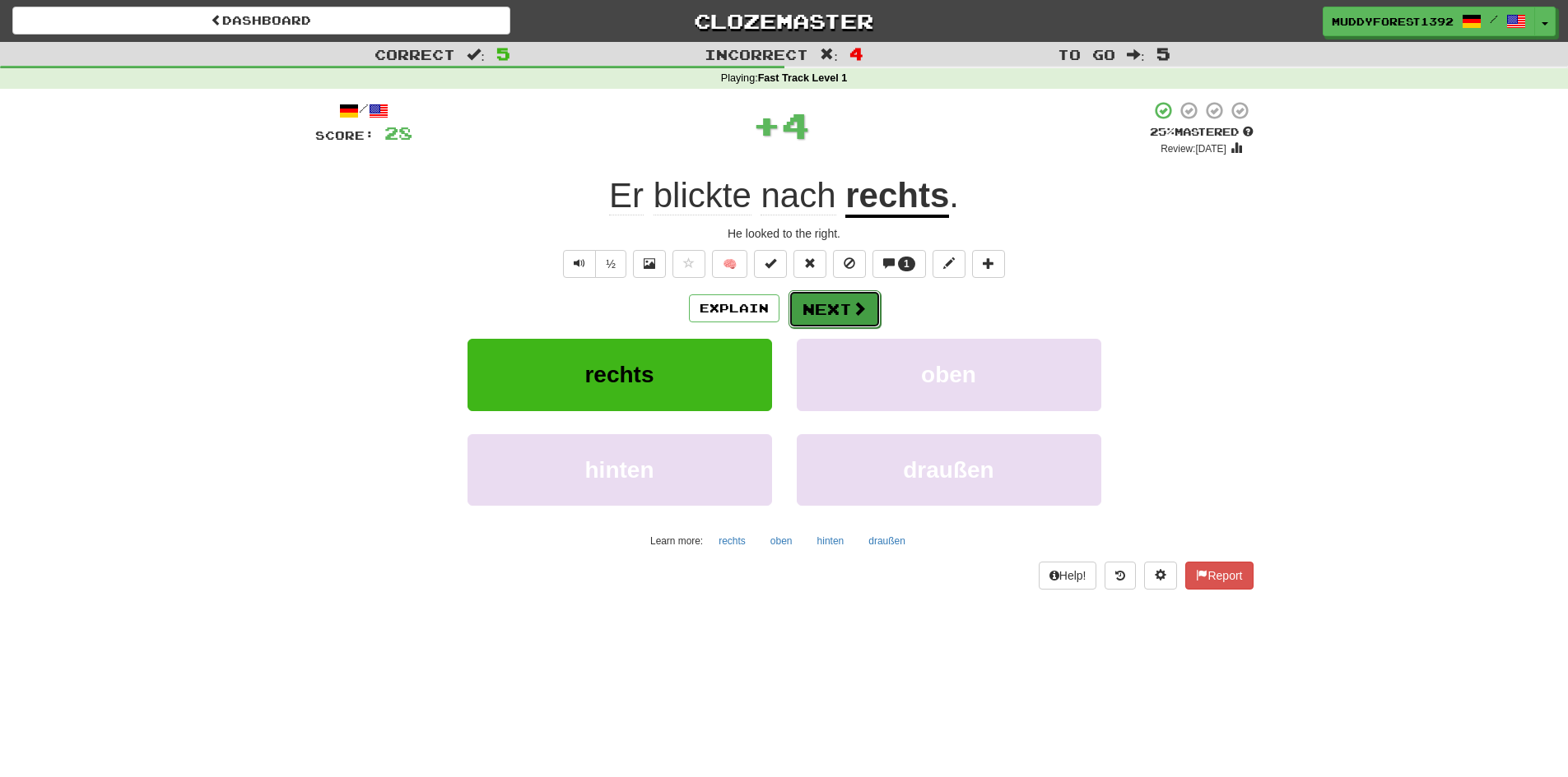
click at [846, 310] on button "Next" at bounding box center [834, 310] width 92 height 38
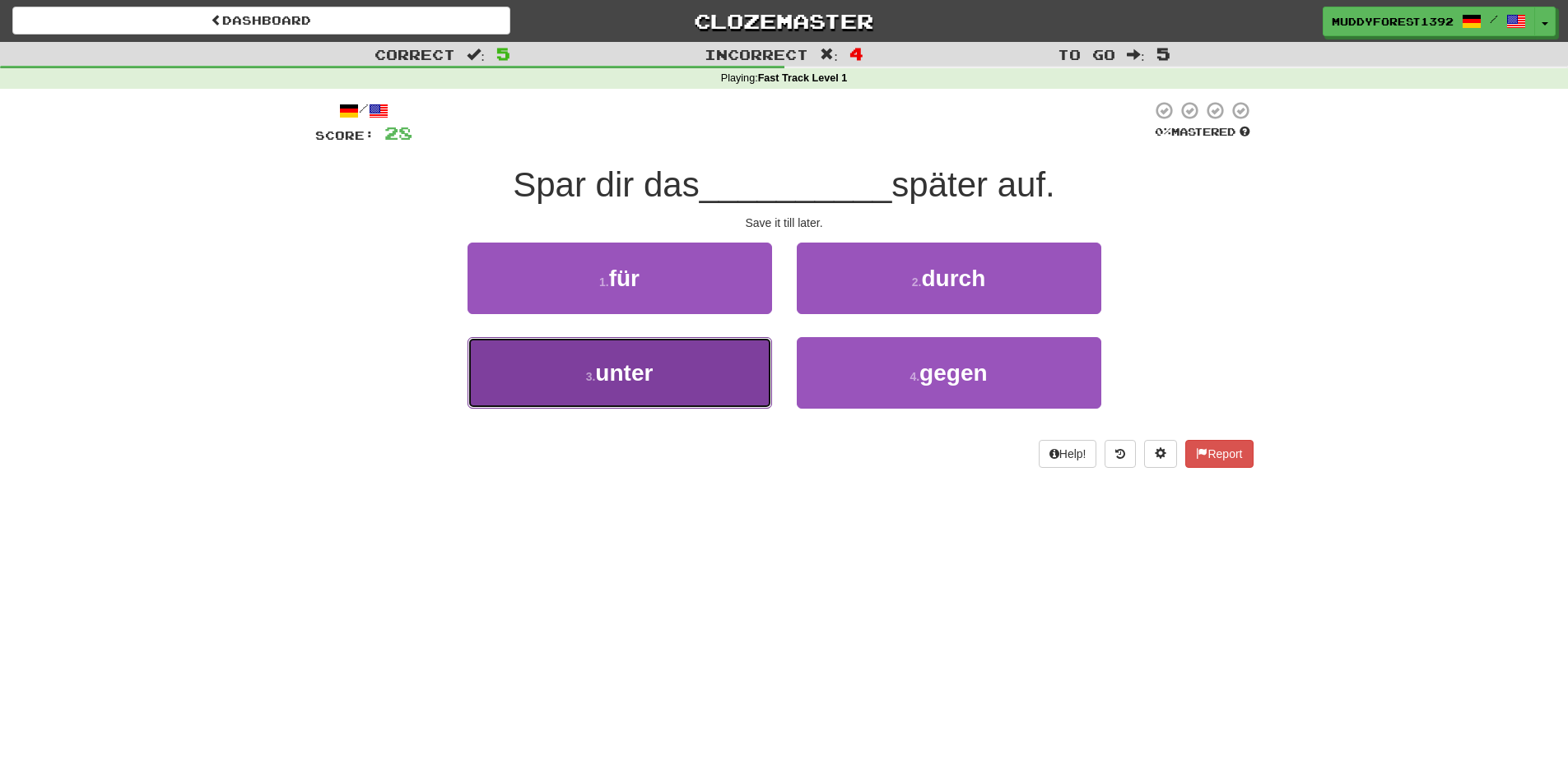
click at [736, 370] on button "3 . unter" at bounding box center [620, 373] width 305 height 72
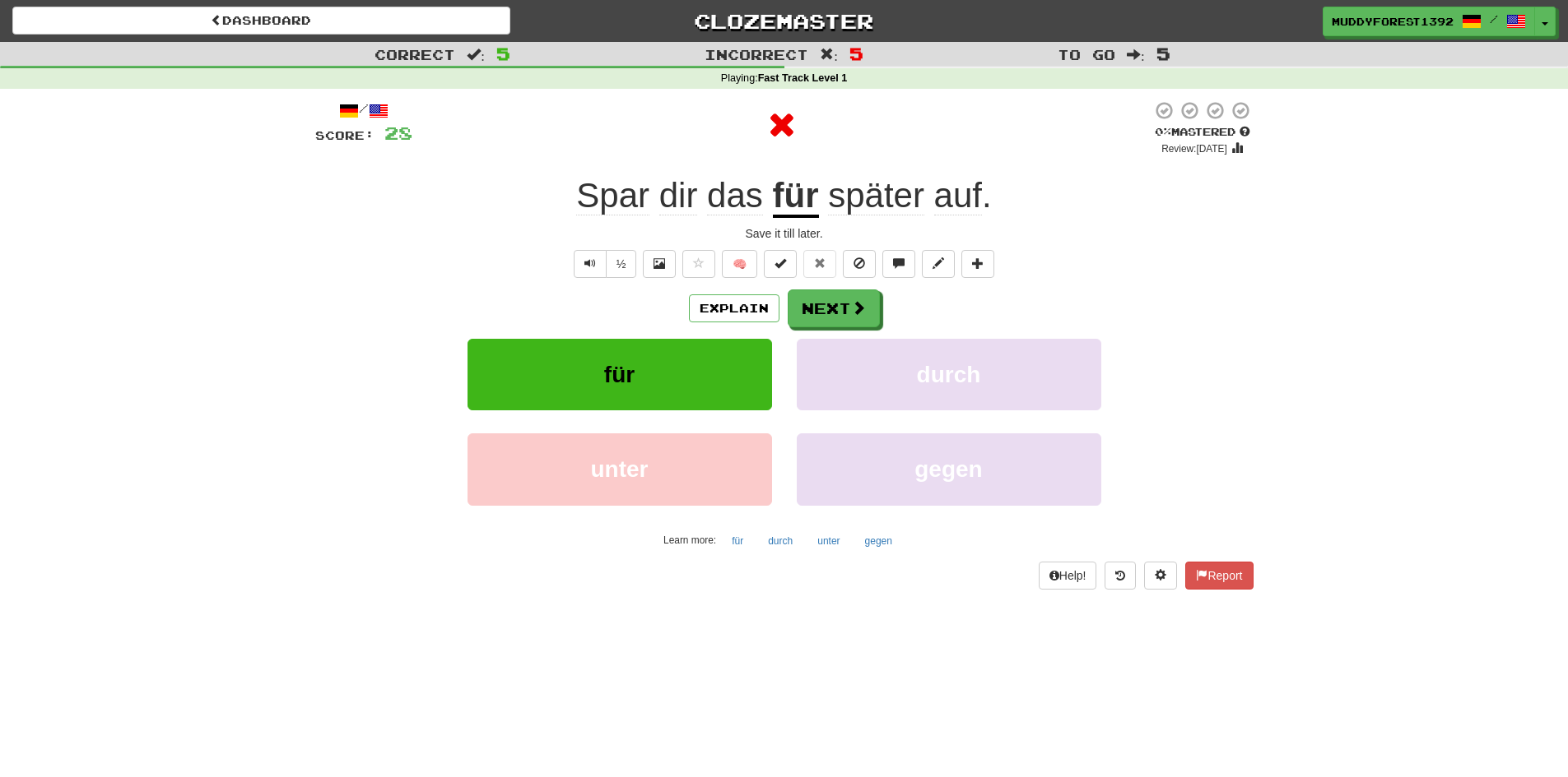
click at [792, 339] on div "durch" at bounding box center [948, 386] width 329 height 95
click at [831, 312] on button "Next" at bounding box center [834, 310] width 92 height 38
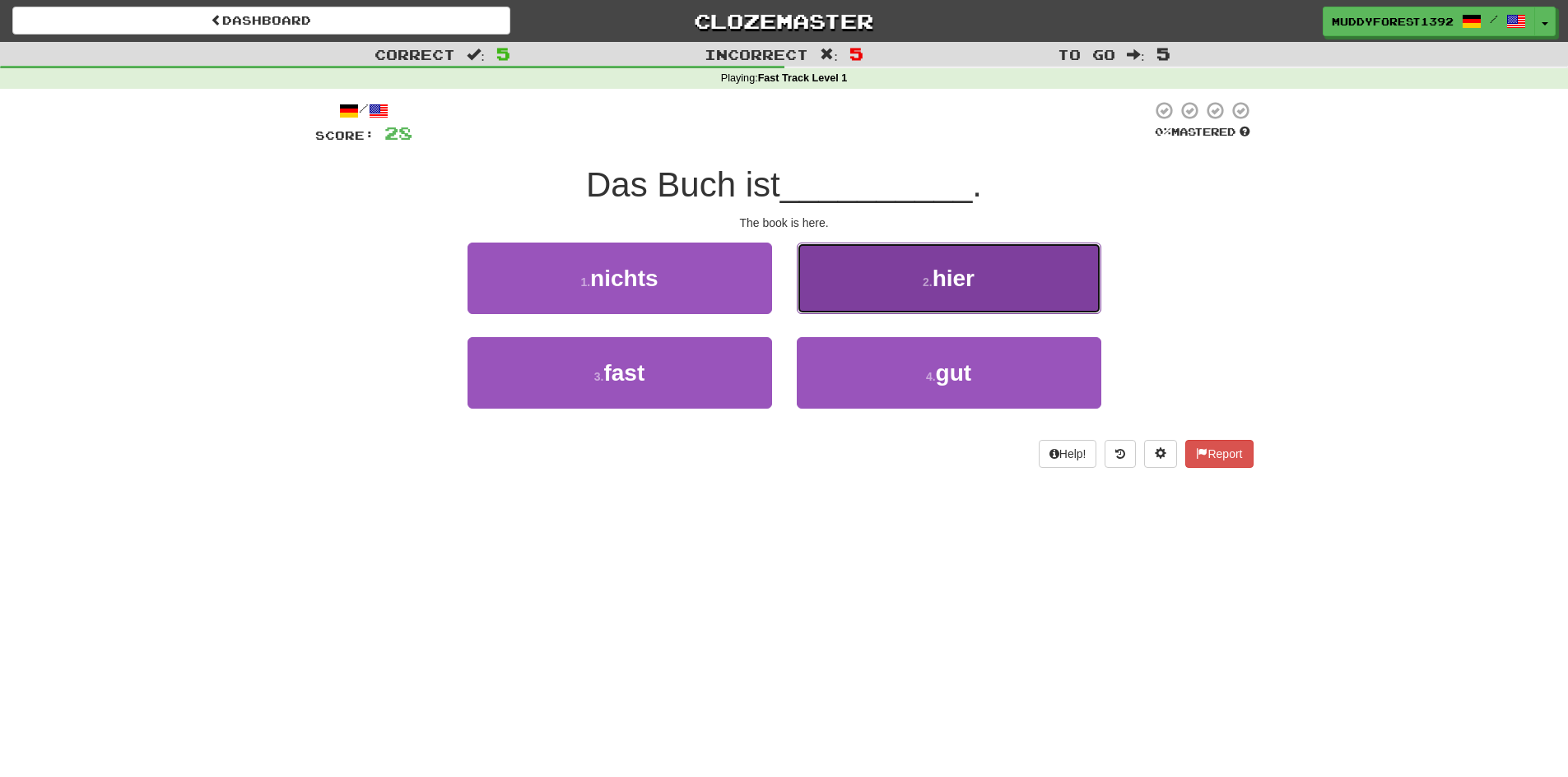
click at [868, 294] on button "2 . hier" at bounding box center [948, 278] width 305 height 72
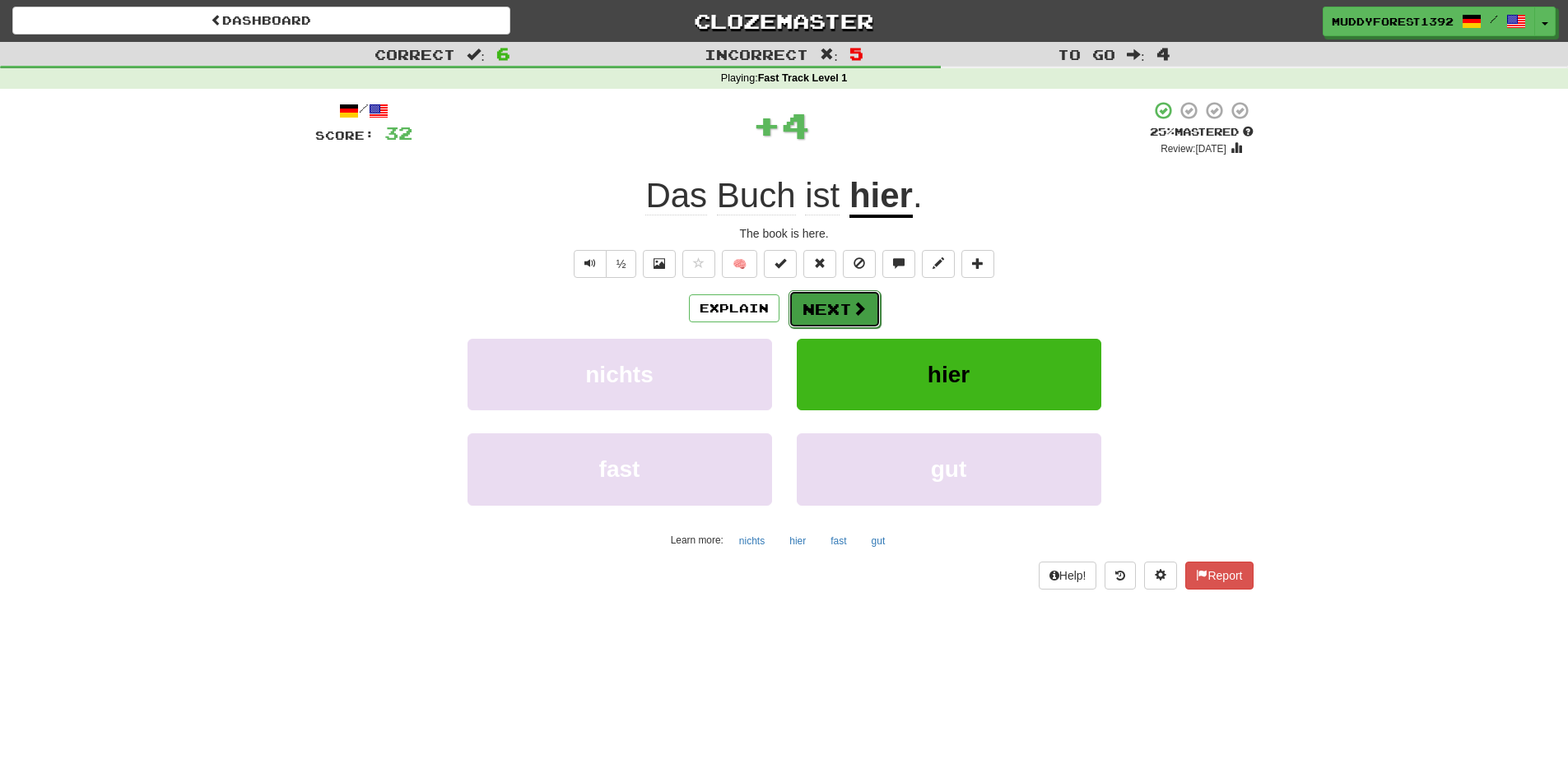
click at [844, 300] on button "Next" at bounding box center [834, 310] width 92 height 38
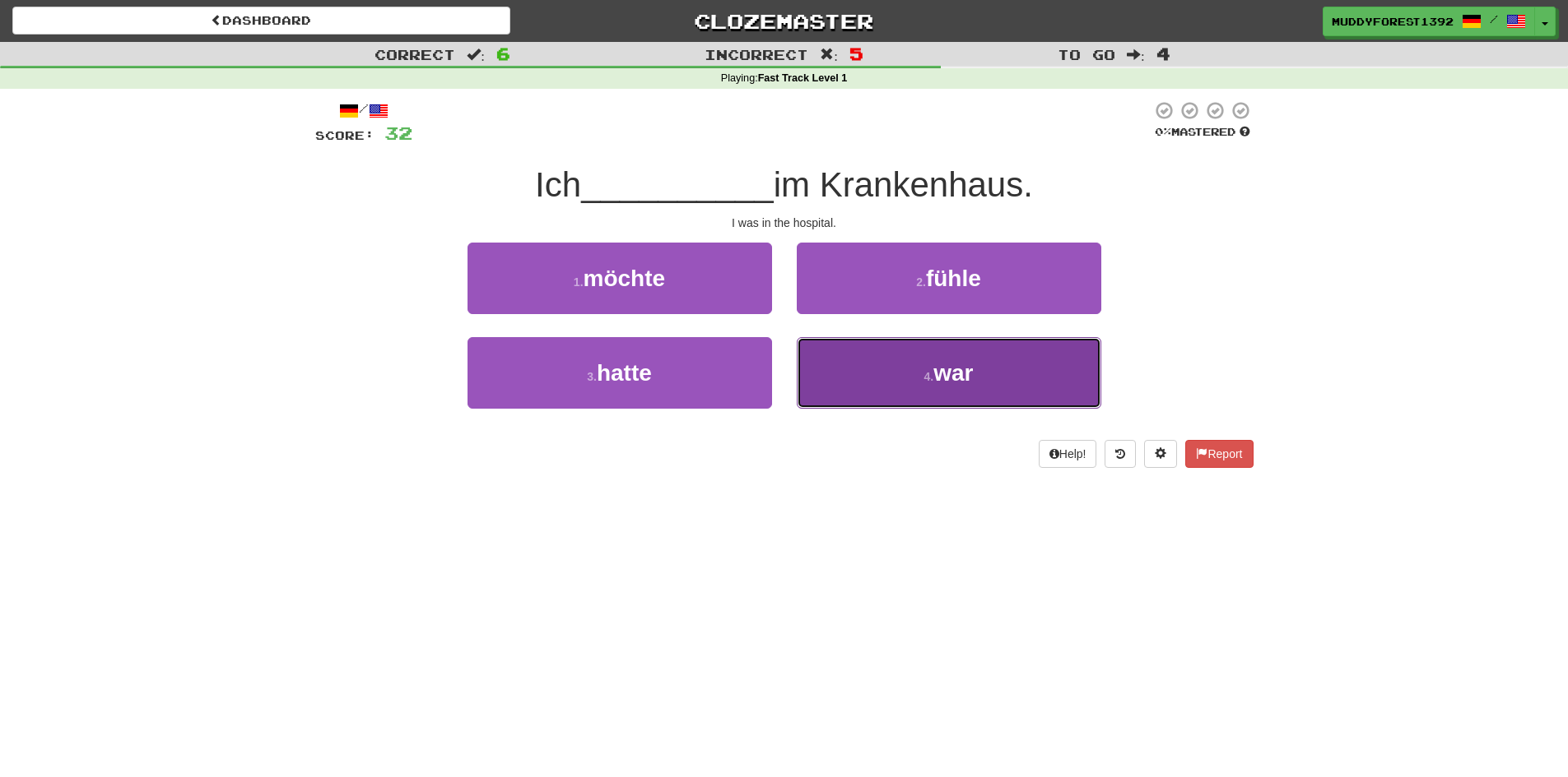
click at [879, 375] on button "4 . war" at bounding box center [948, 373] width 305 height 72
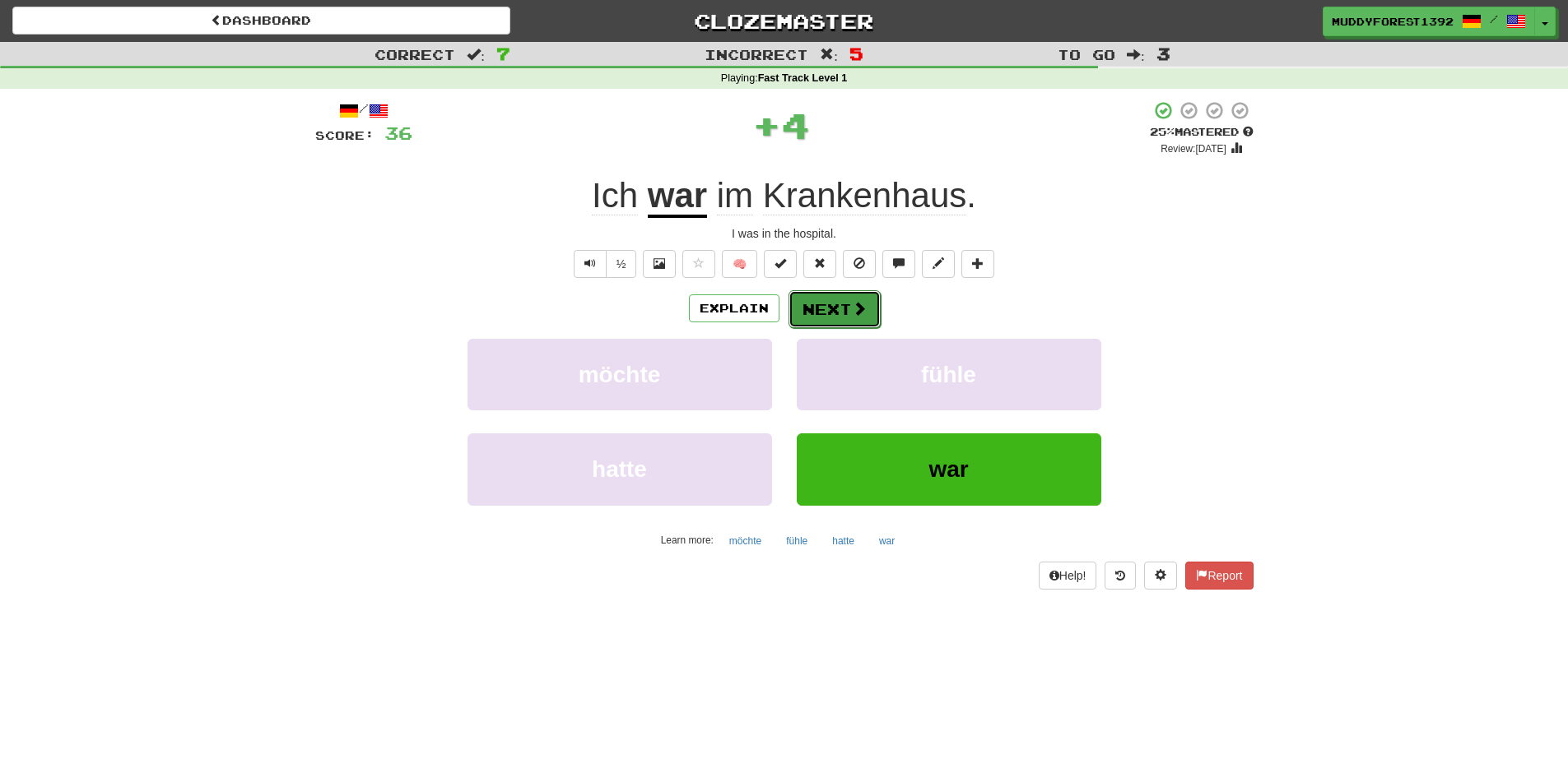
click at [846, 297] on button "Next" at bounding box center [834, 310] width 92 height 38
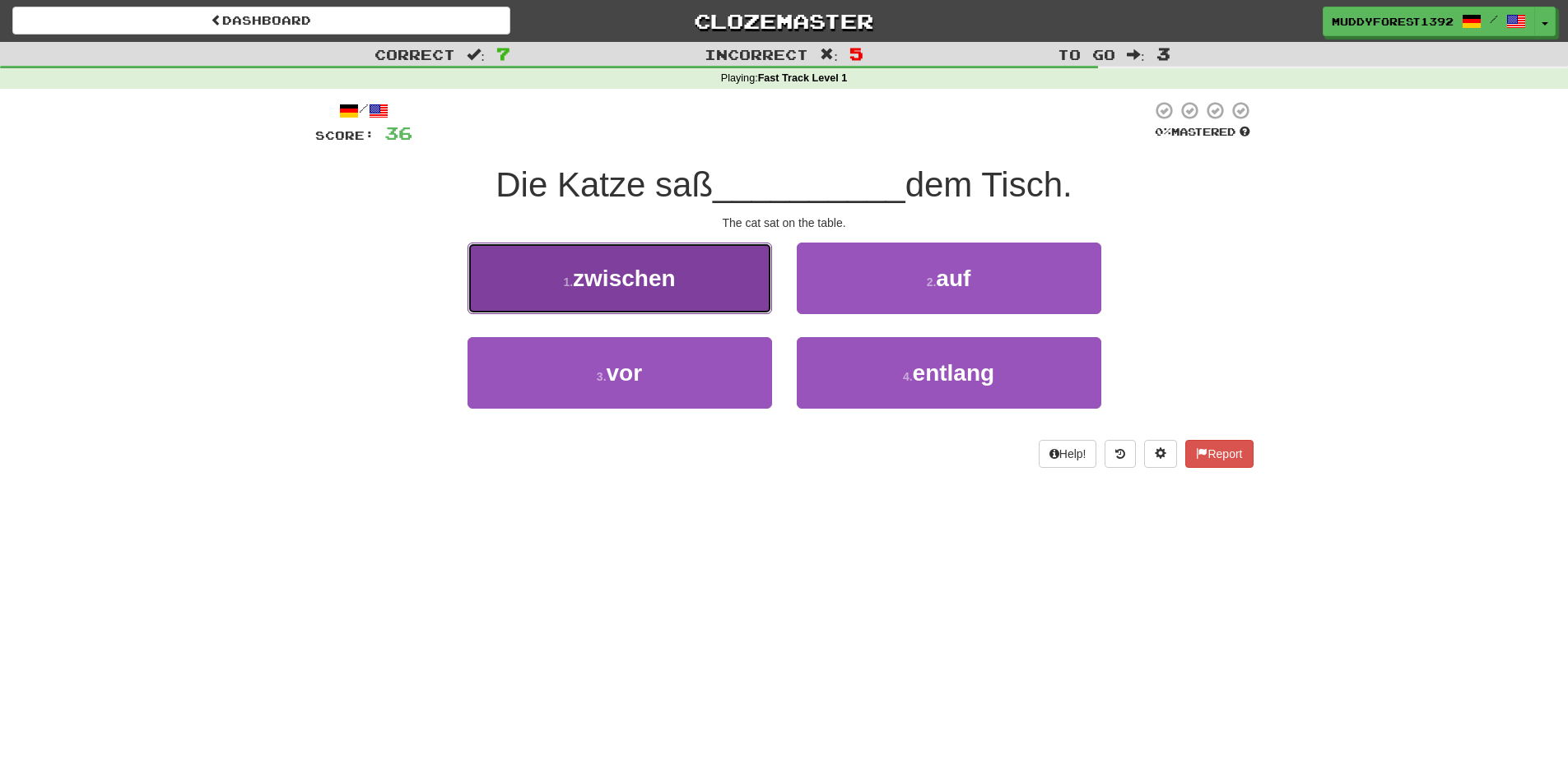
click at [587, 308] on button "1 . zwischen" at bounding box center [620, 278] width 305 height 72
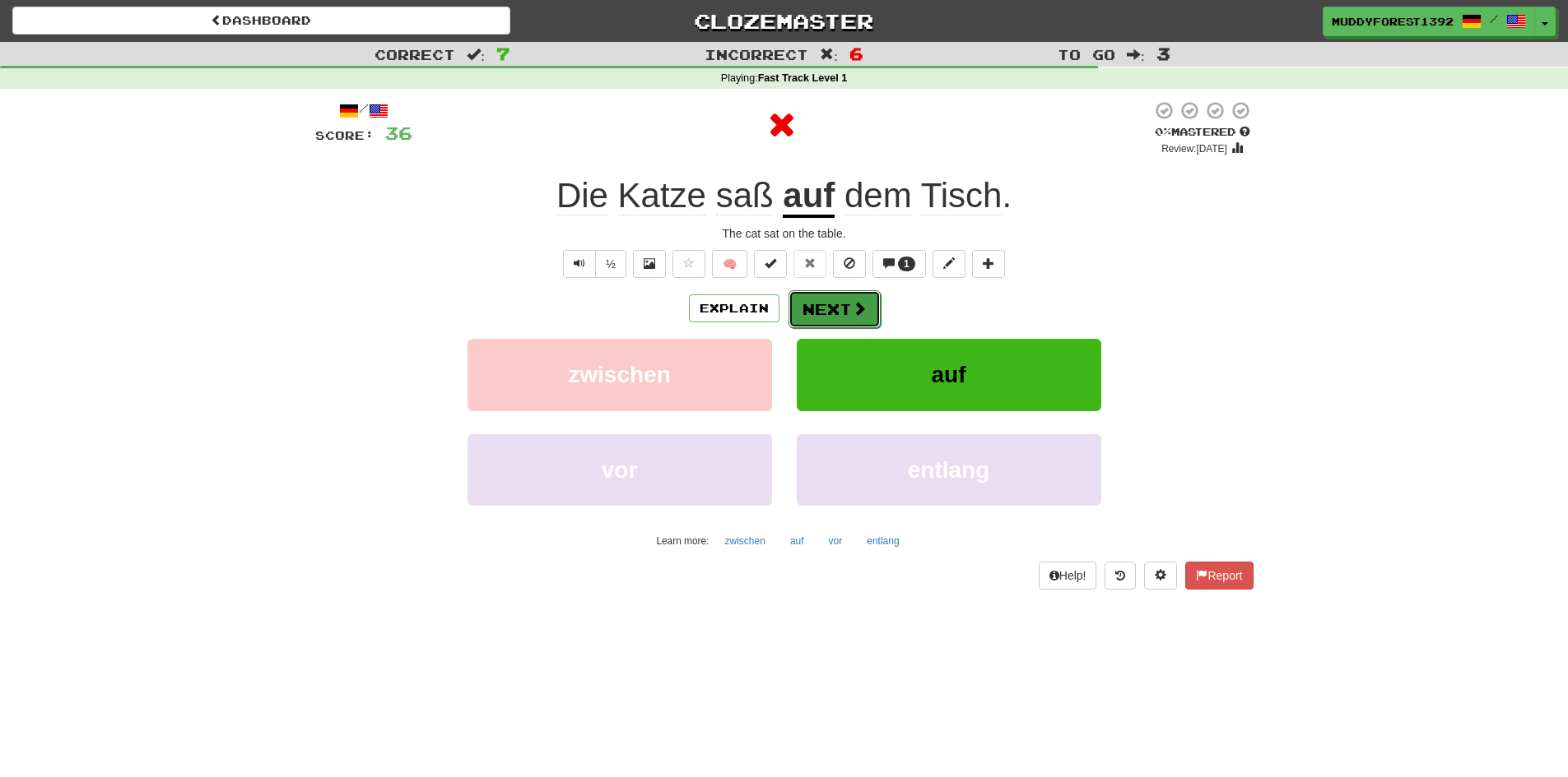
click at [825, 304] on button "Next" at bounding box center [834, 310] width 92 height 38
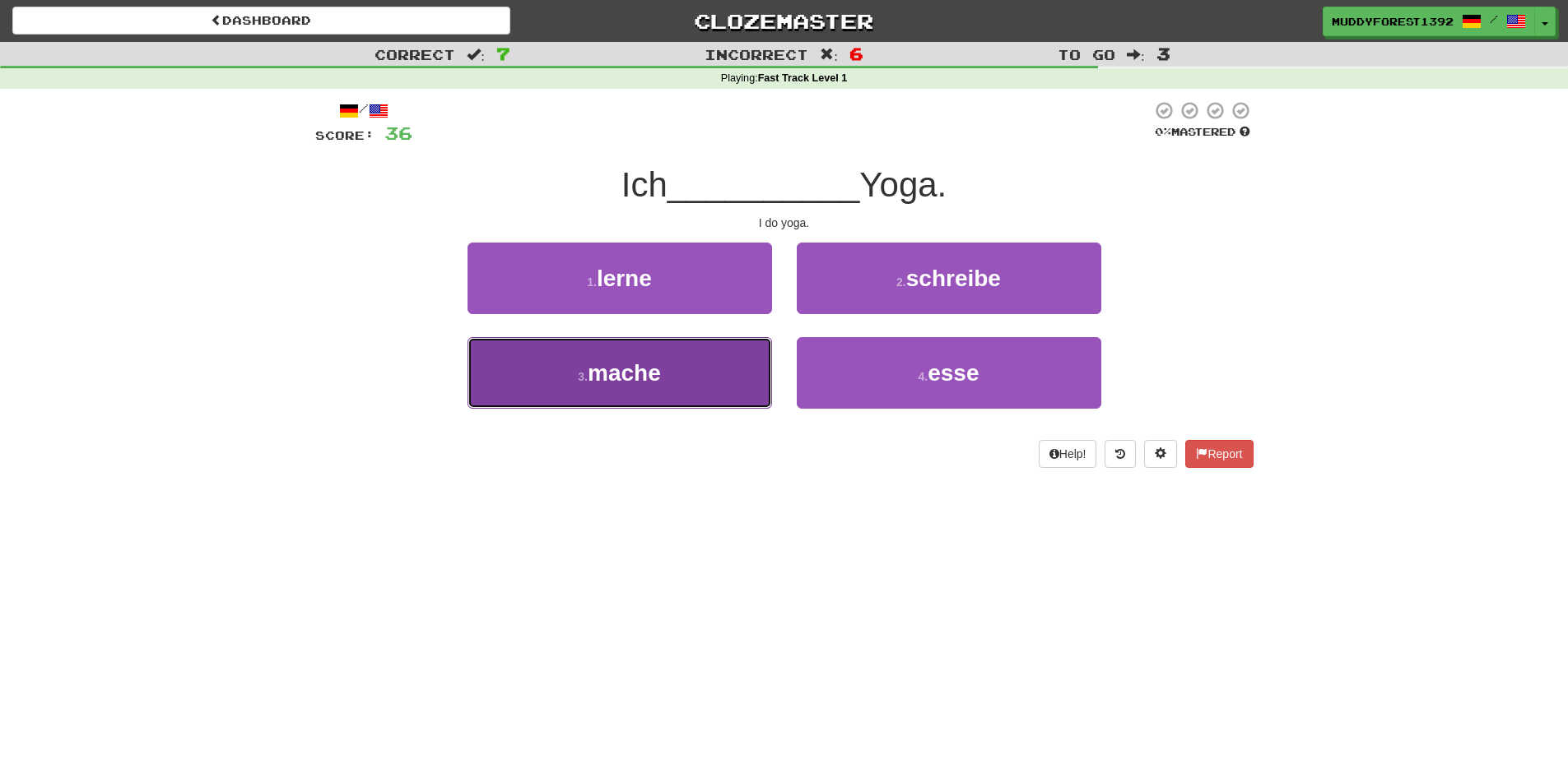
click at [677, 379] on button "3 . mache" at bounding box center [620, 373] width 305 height 72
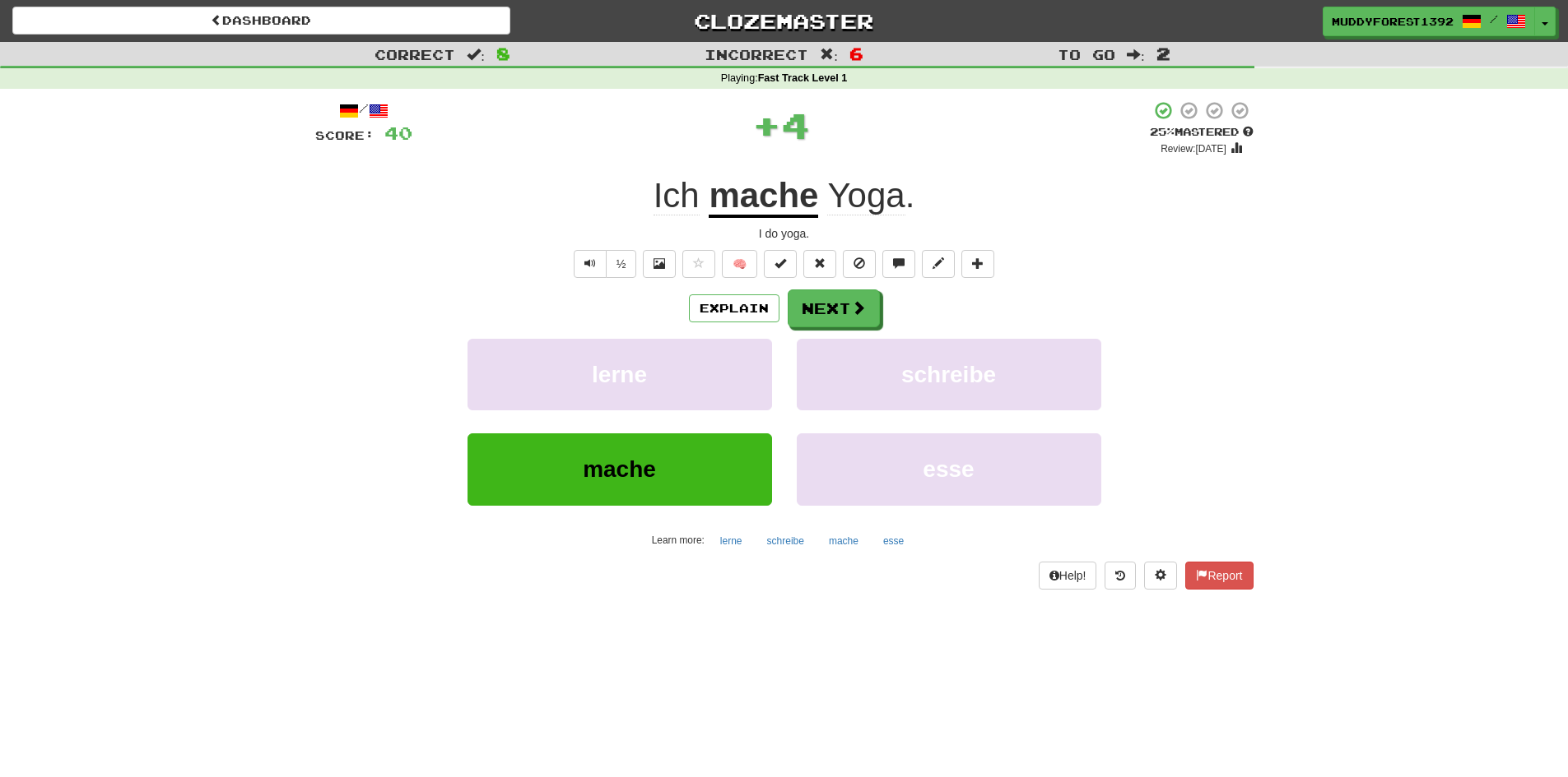
drag, startPoint x: 831, startPoint y: 327, endPoint x: 817, endPoint y: 336, distance: 16.6
click at [831, 326] on div "Explain Next lerne schreibe mache esse Learn more: lerne schreibe mache esse" at bounding box center [784, 421] width 938 height 264
click at [824, 300] on button "Next" at bounding box center [834, 310] width 92 height 38
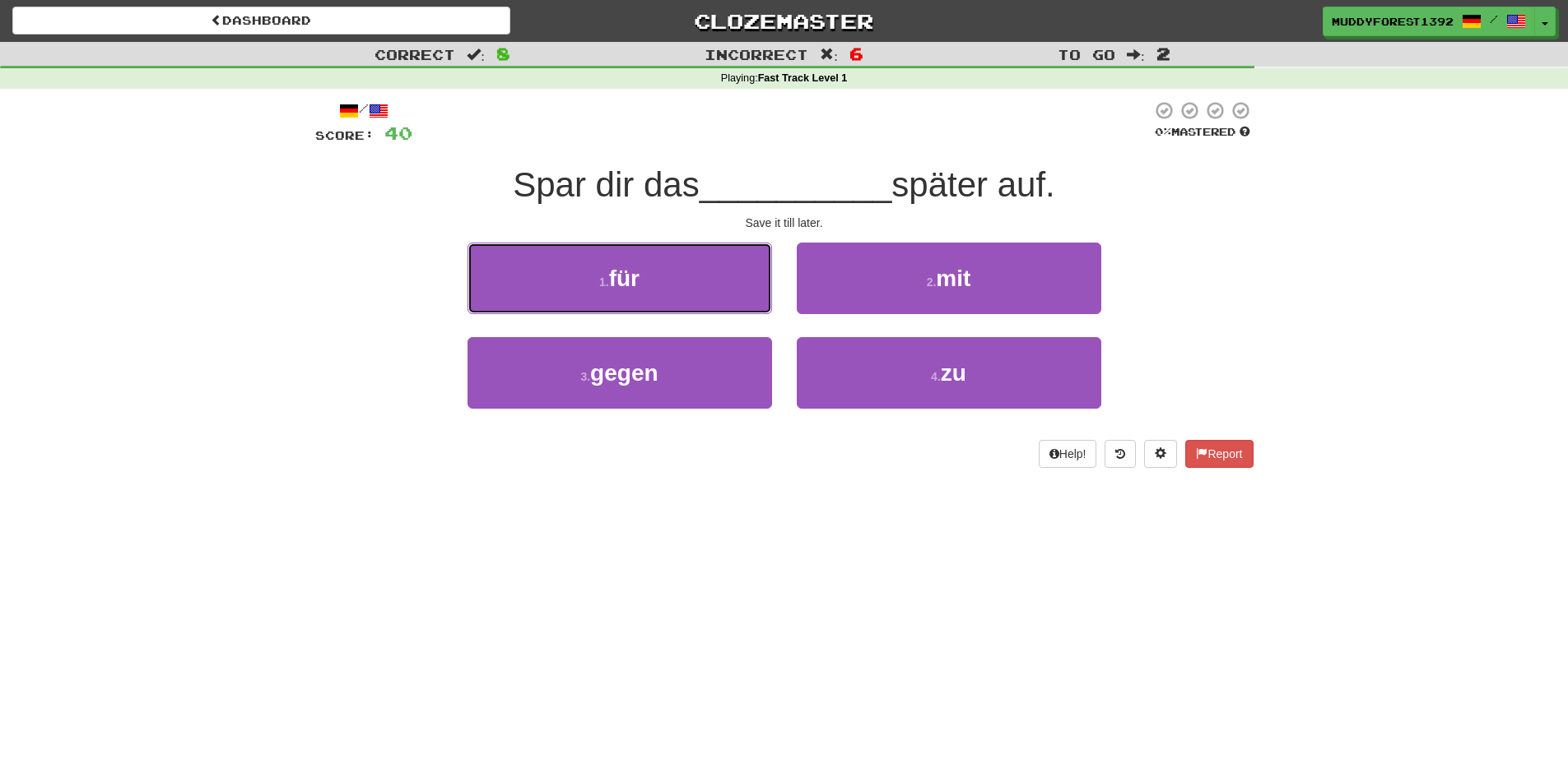
drag, startPoint x: 674, startPoint y: 246, endPoint x: 675, endPoint y: 287, distance: 41.0
click at [674, 251] on button "1 . für" at bounding box center [620, 278] width 305 height 72
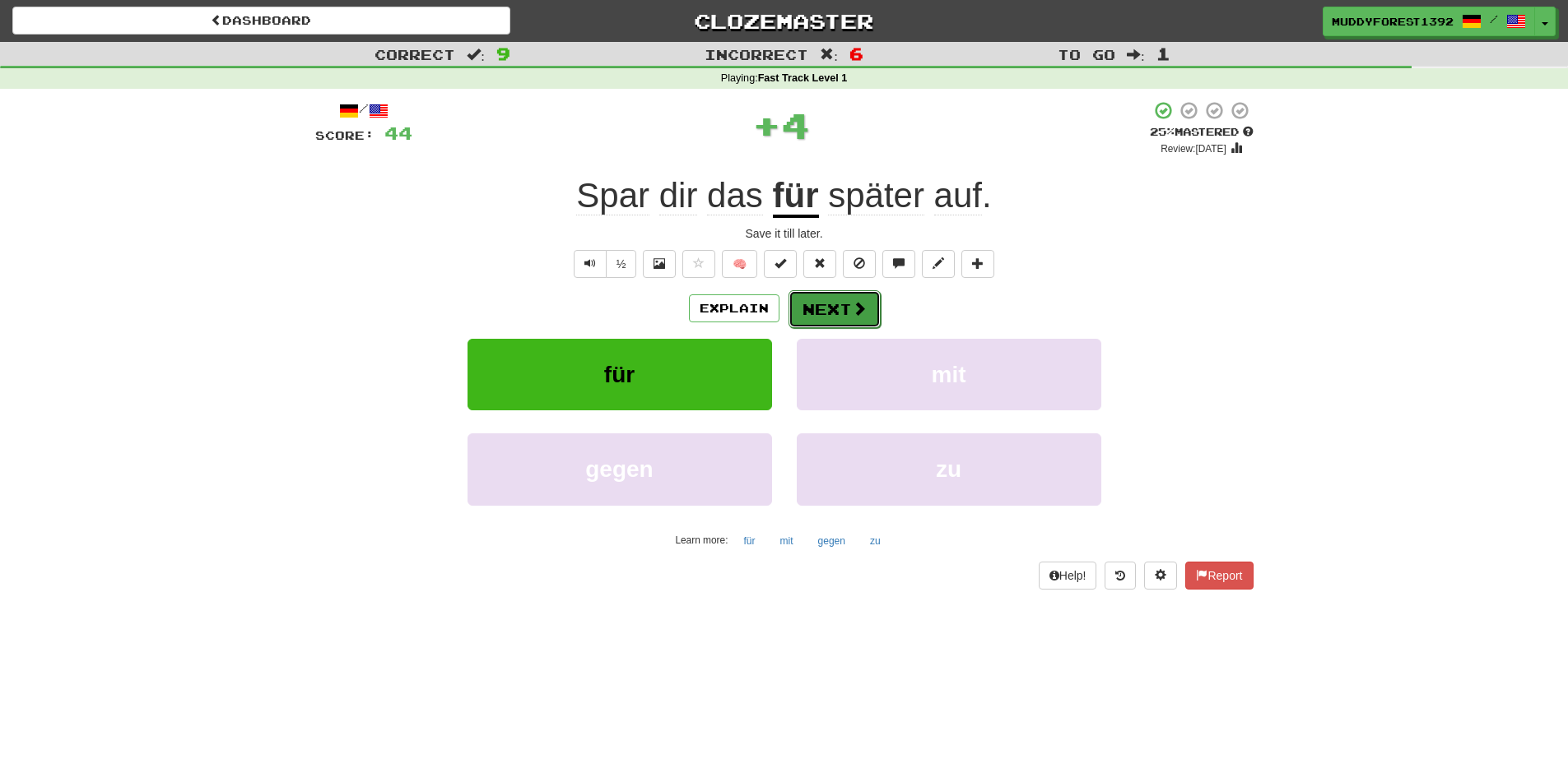
click at [818, 317] on button "Next" at bounding box center [834, 310] width 92 height 38
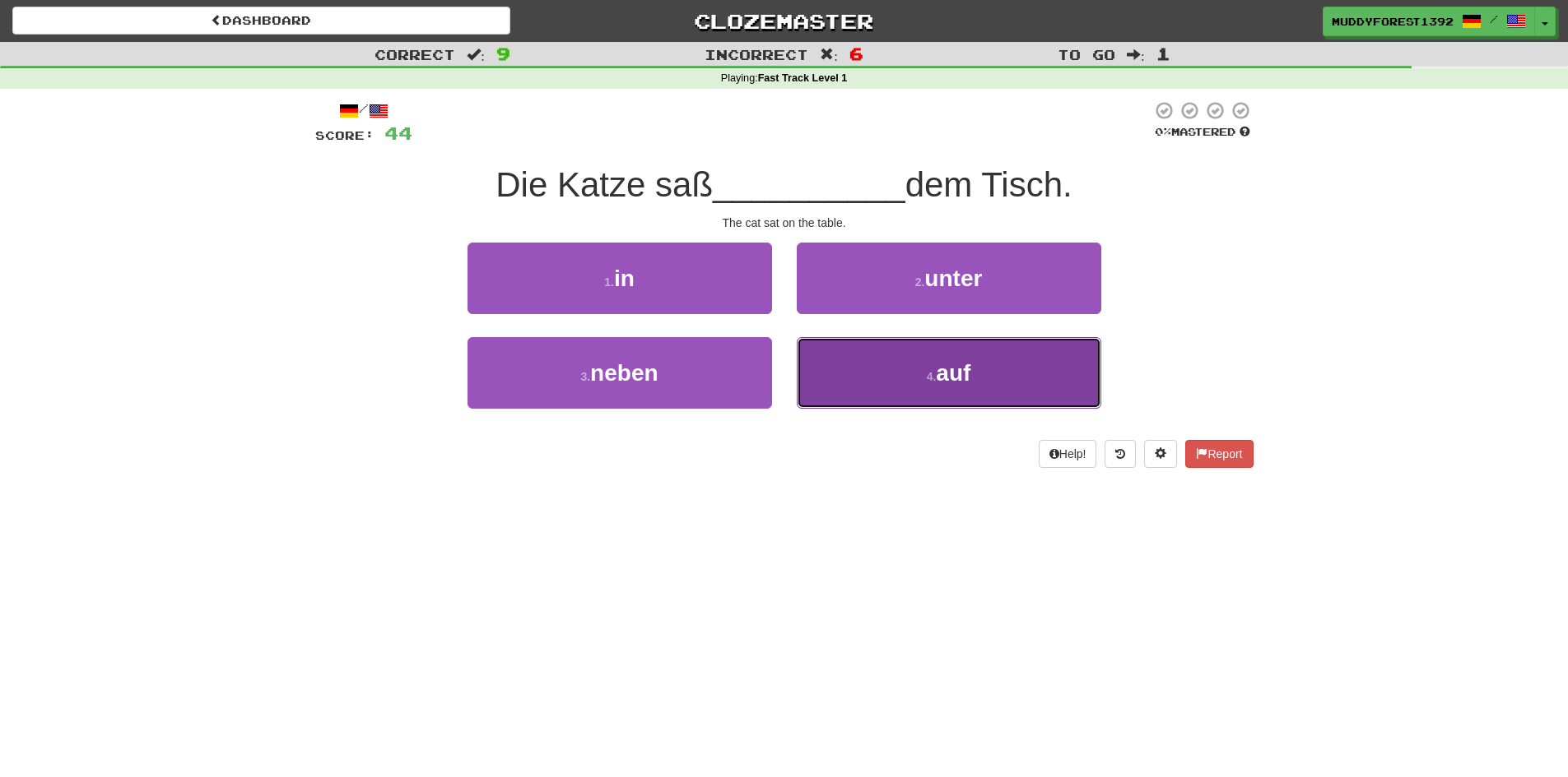
click at [820, 371] on button "4 . auf" at bounding box center [948, 373] width 305 height 72
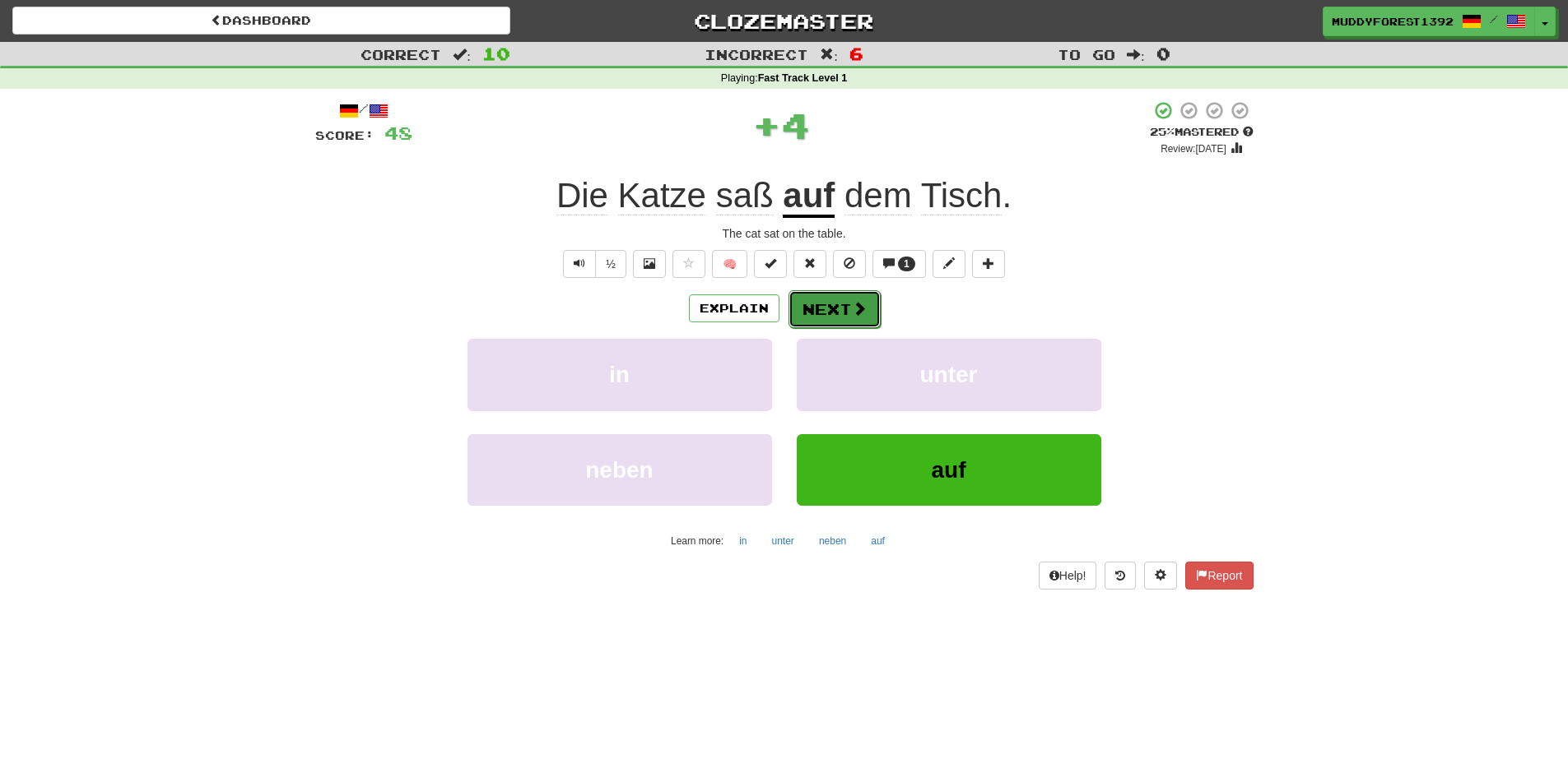
click at [827, 301] on button "Next" at bounding box center [834, 310] width 92 height 38
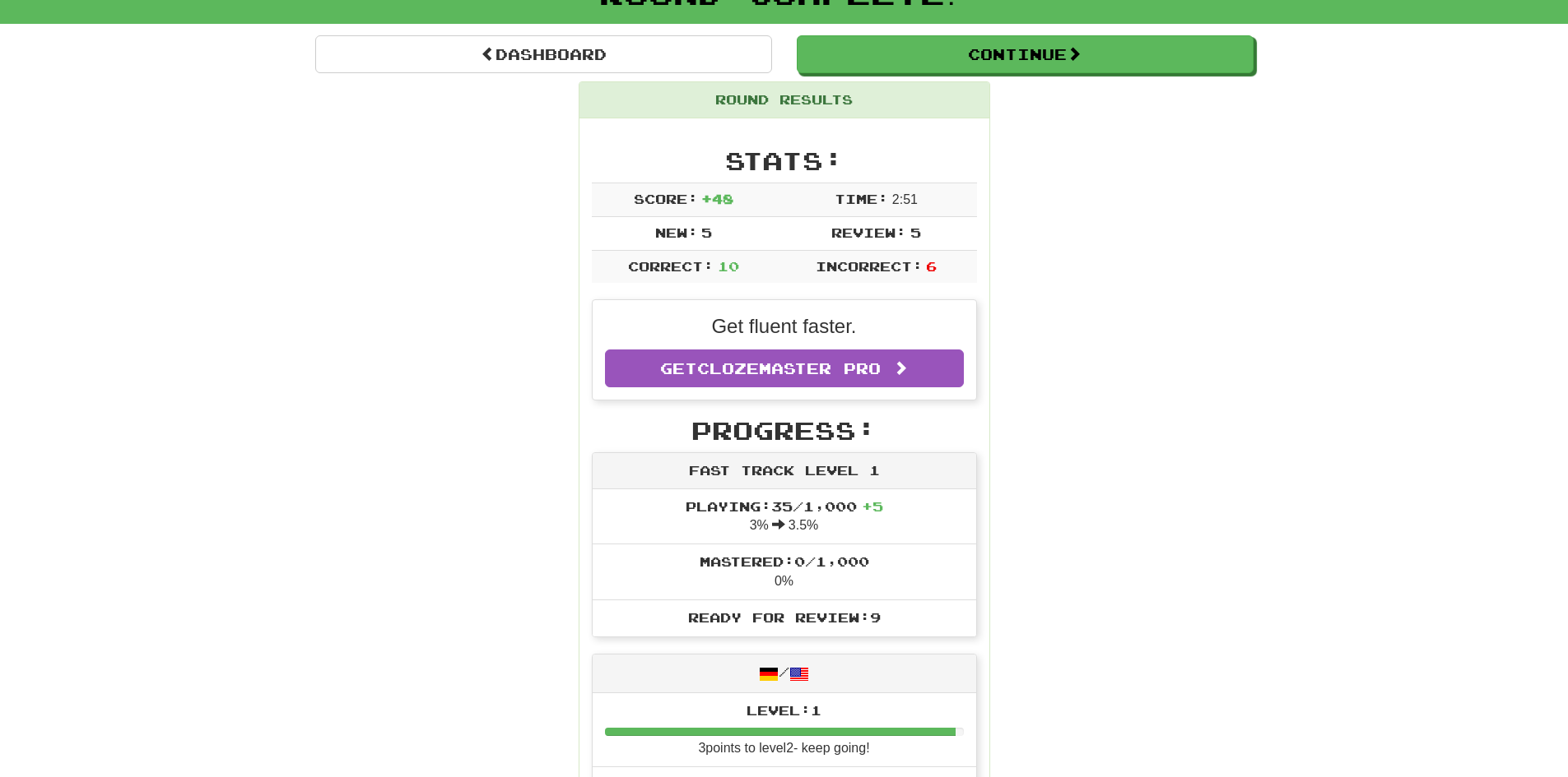
scroll to position [165, 0]
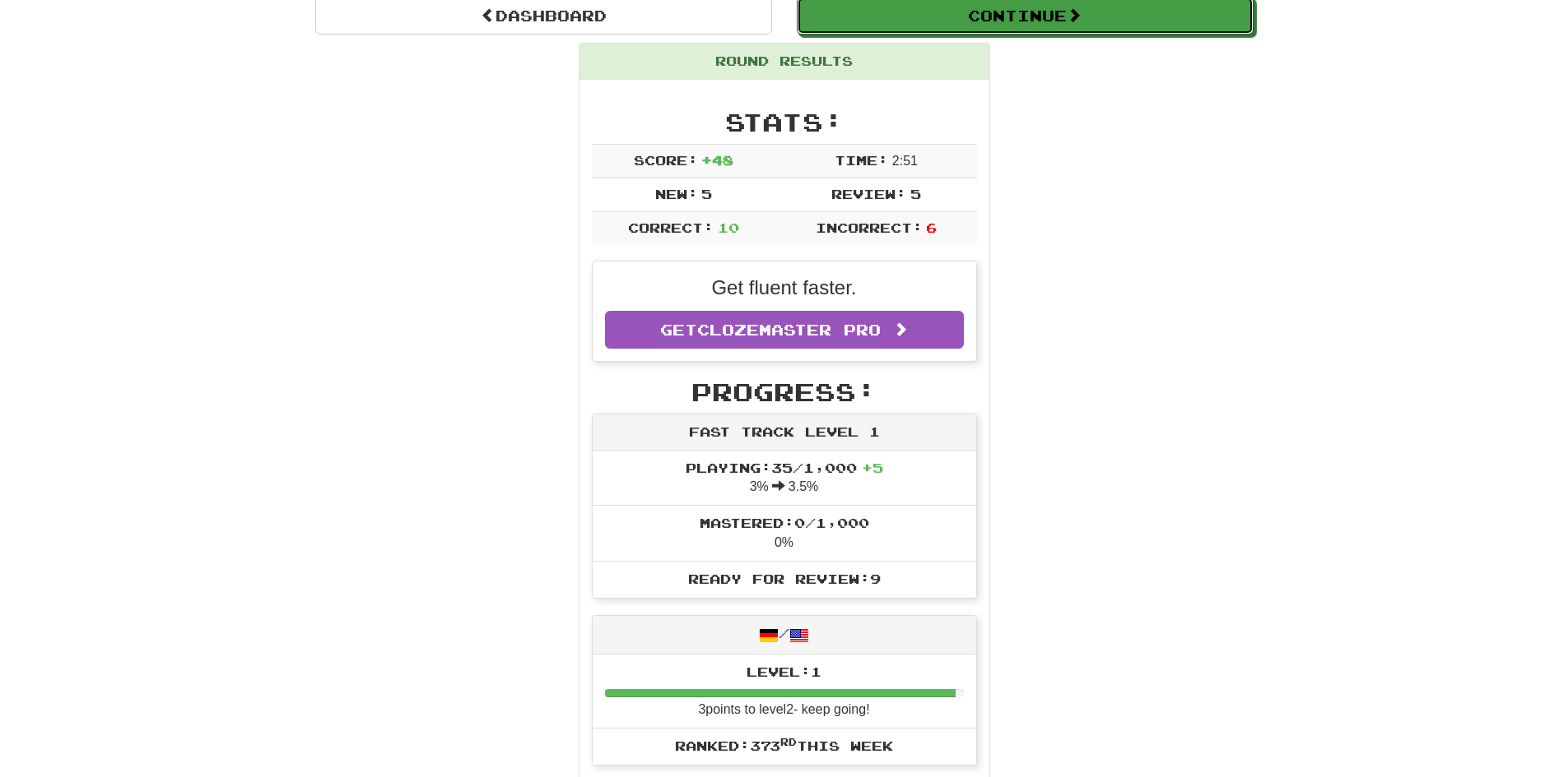
click at [986, 24] on button "Continue" at bounding box center [1025, 16] width 456 height 38
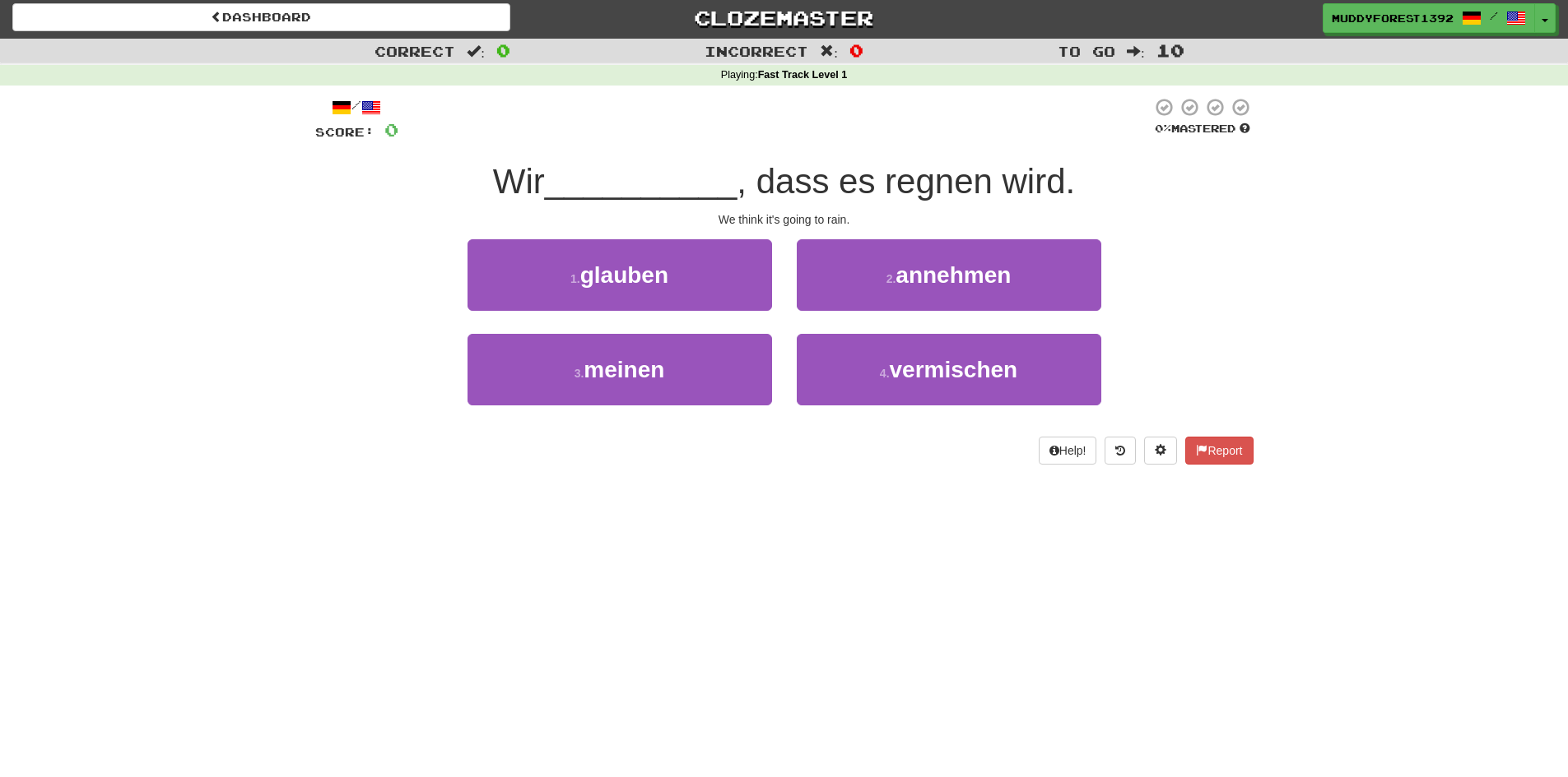
scroll to position [0, 0]
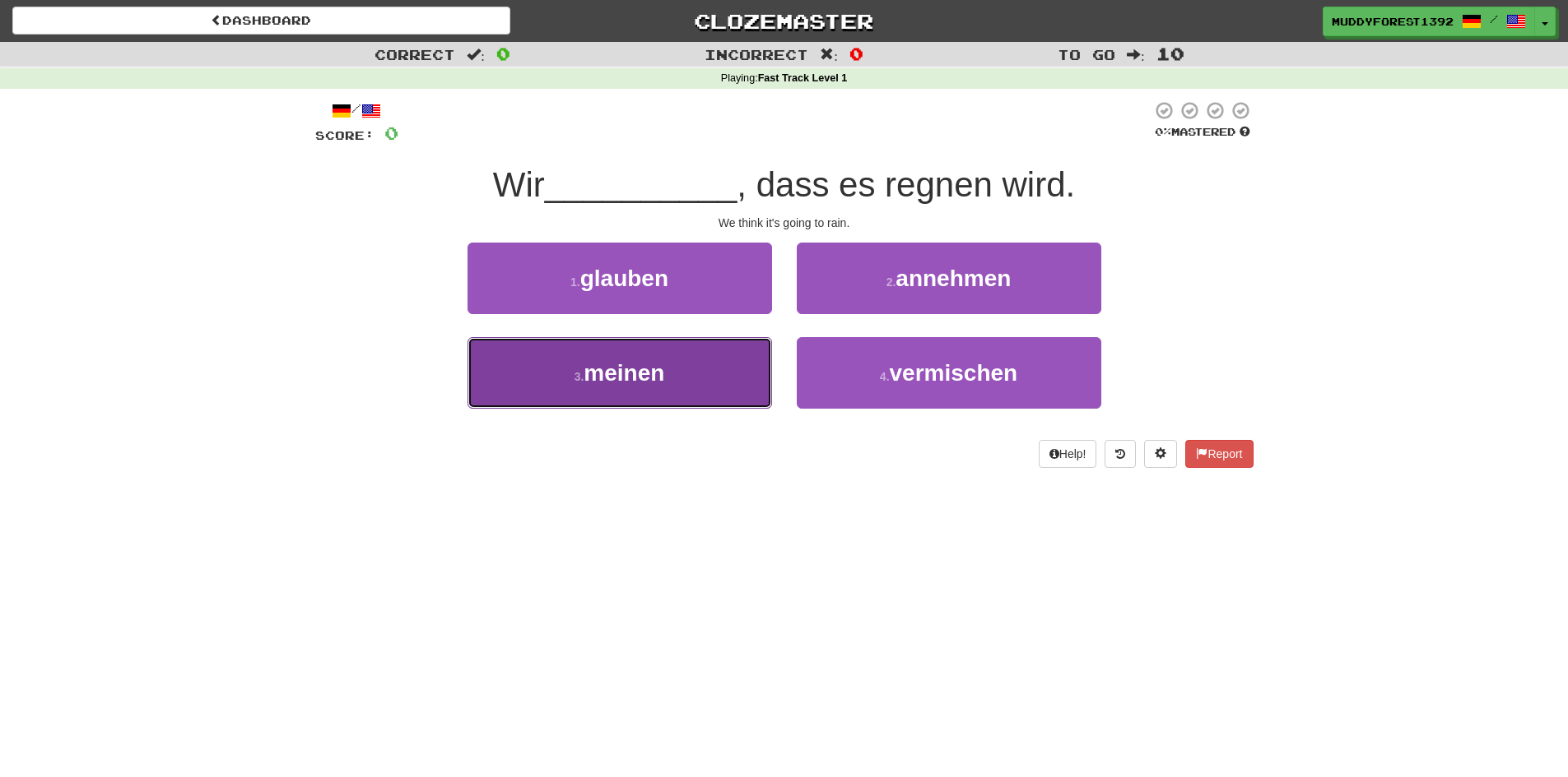
click at [697, 343] on button "3 . meinen" at bounding box center [620, 373] width 305 height 72
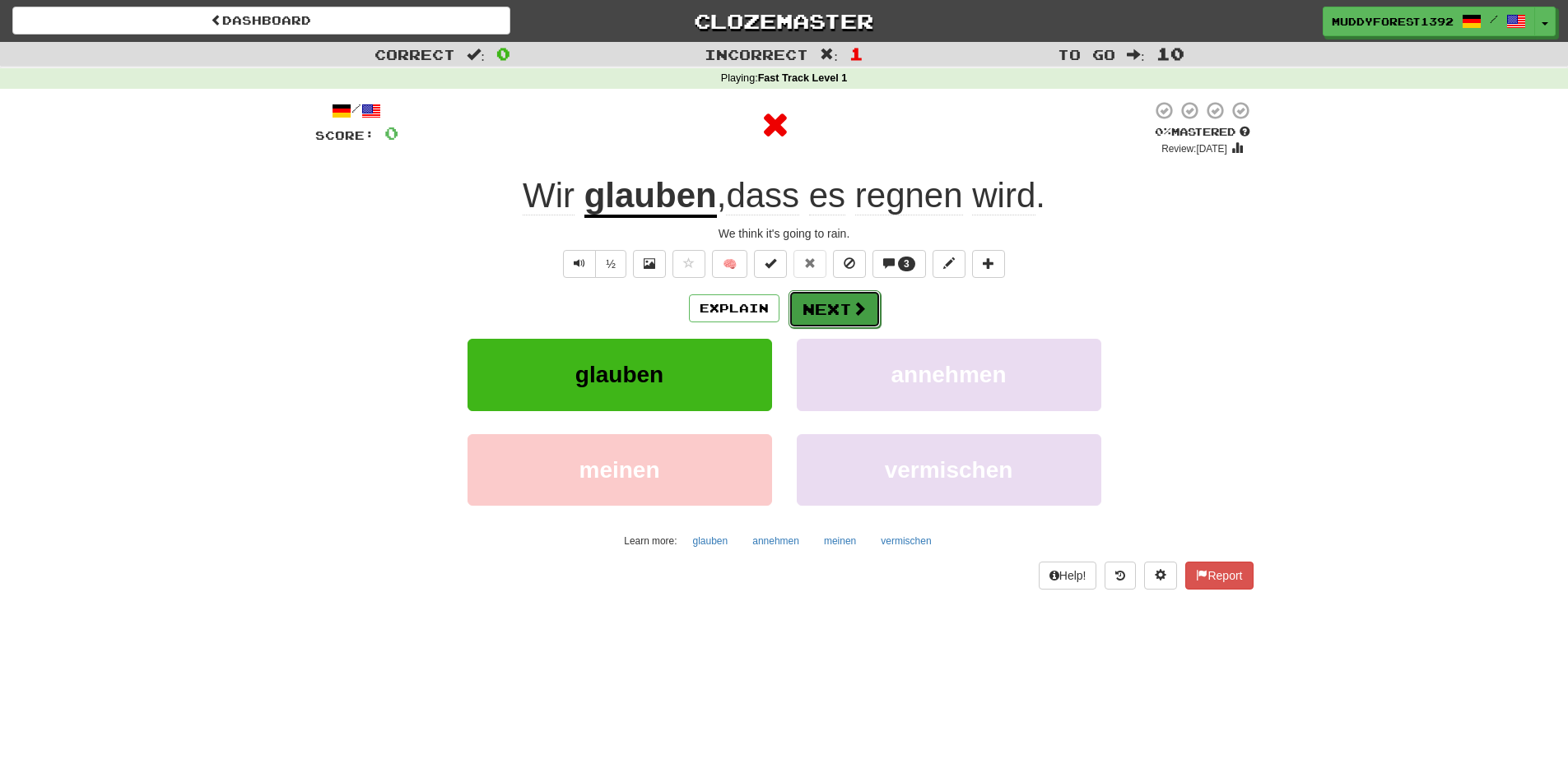
click at [829, 319] on button "Next" at bounding box center [834, 310] width 92 height 38
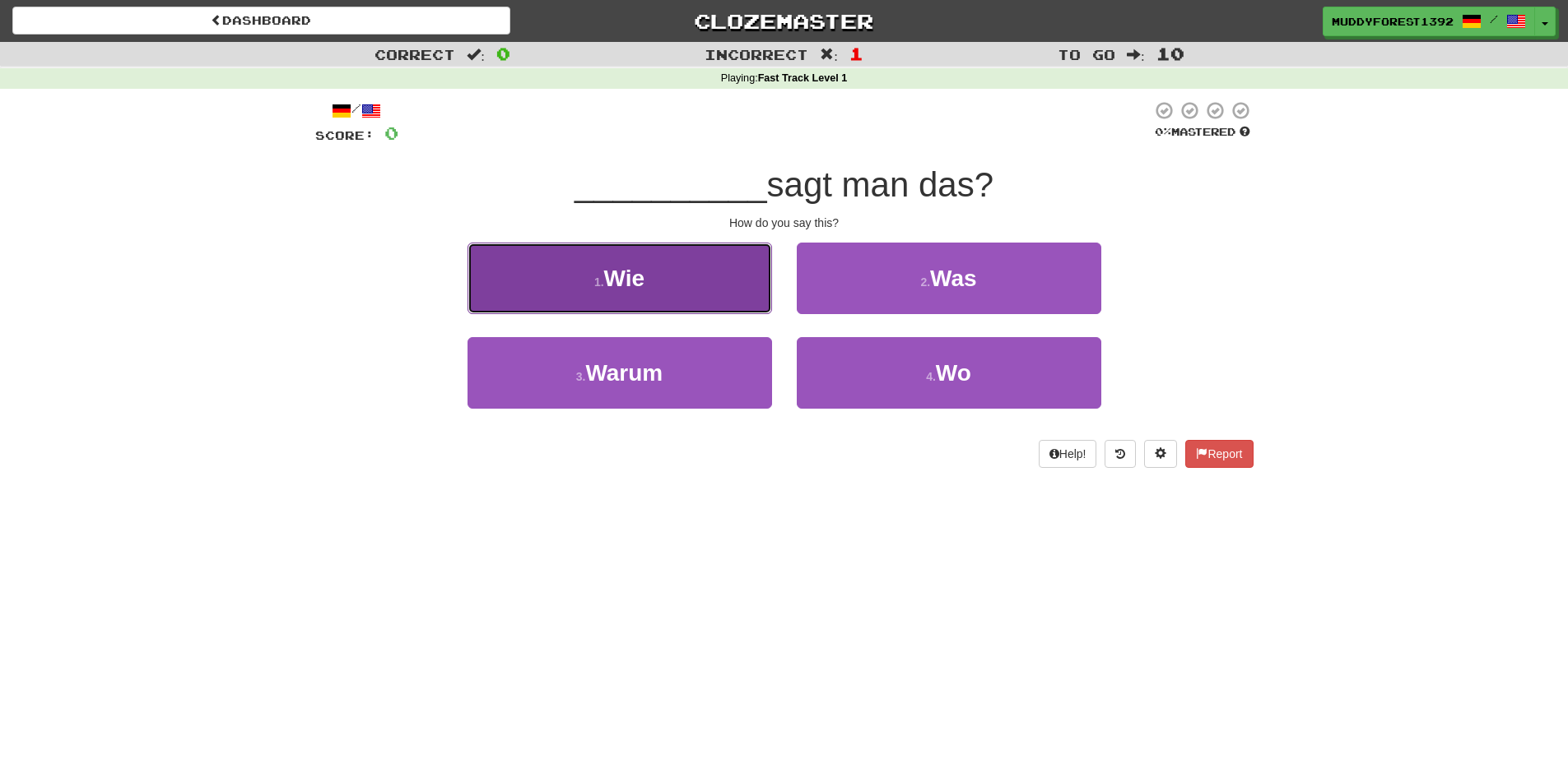
click at [715, 303] on button "1 . Wie" at bounding box center [620, 278] width 305 height 72
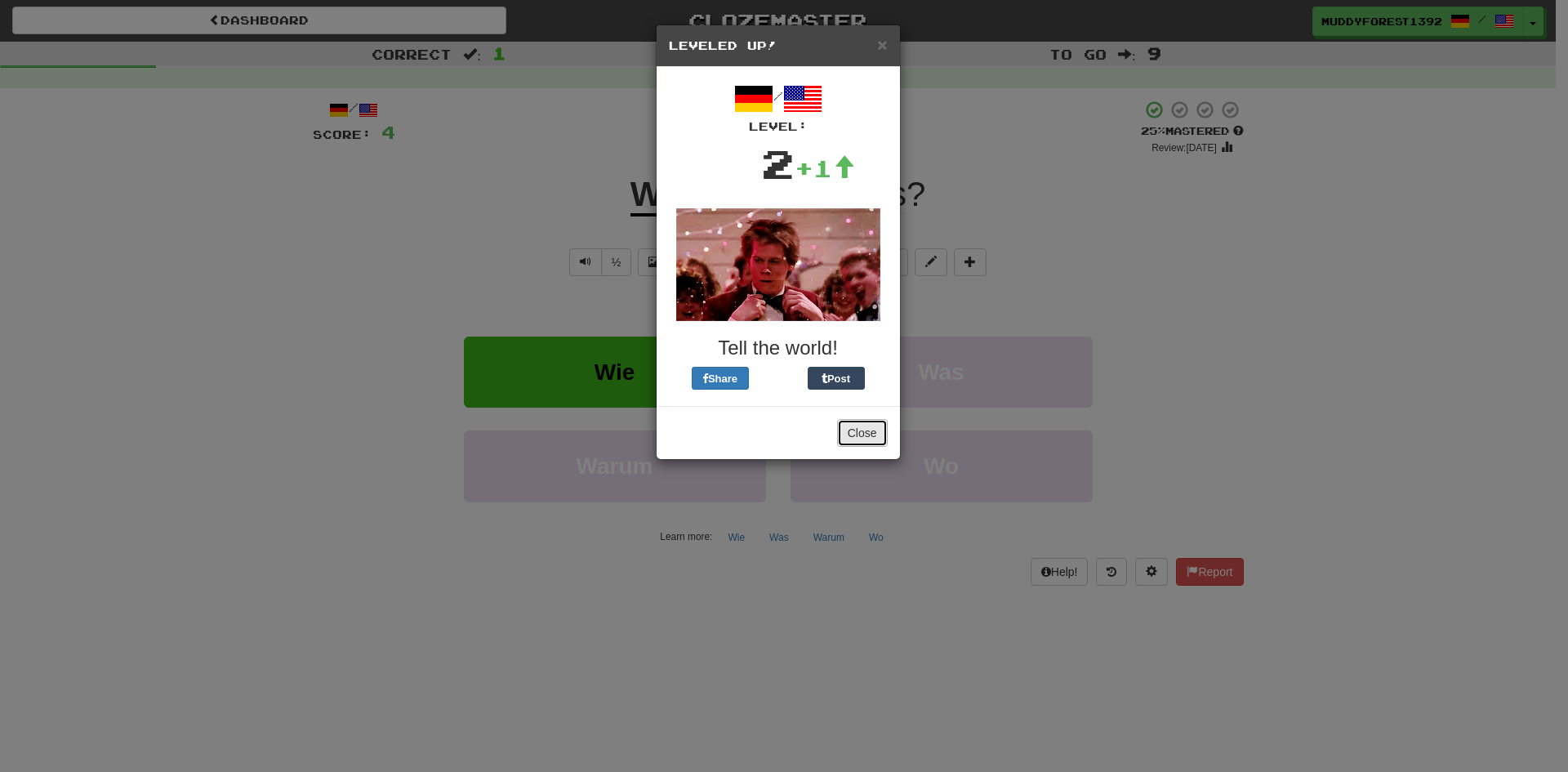
click at [846, 433] on button "Close" at bounding box center [862, 433] width 51 height 28
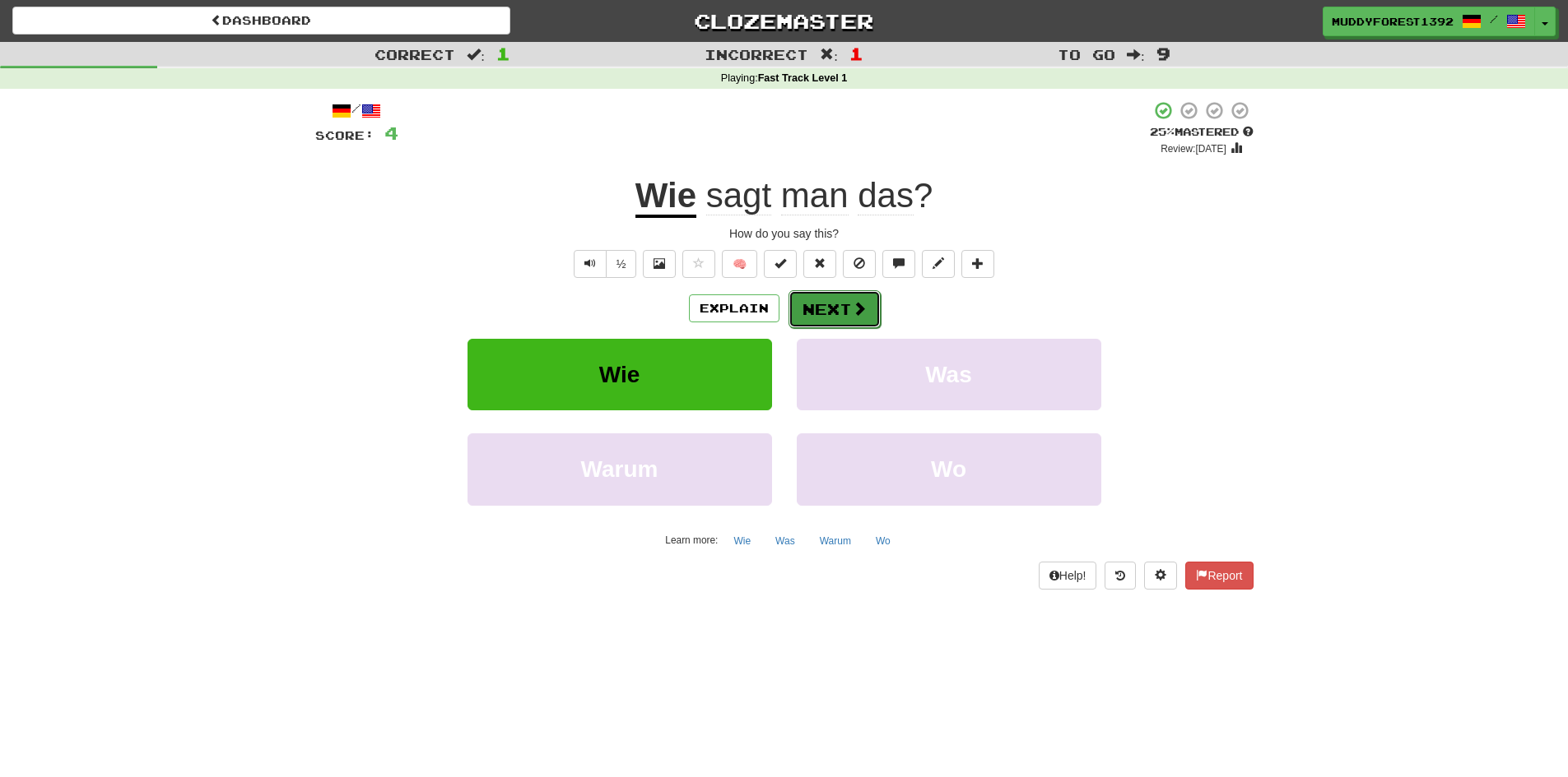
click at [830, 320] on button "Next" at bounding box center [834, 310] width 92 height 38
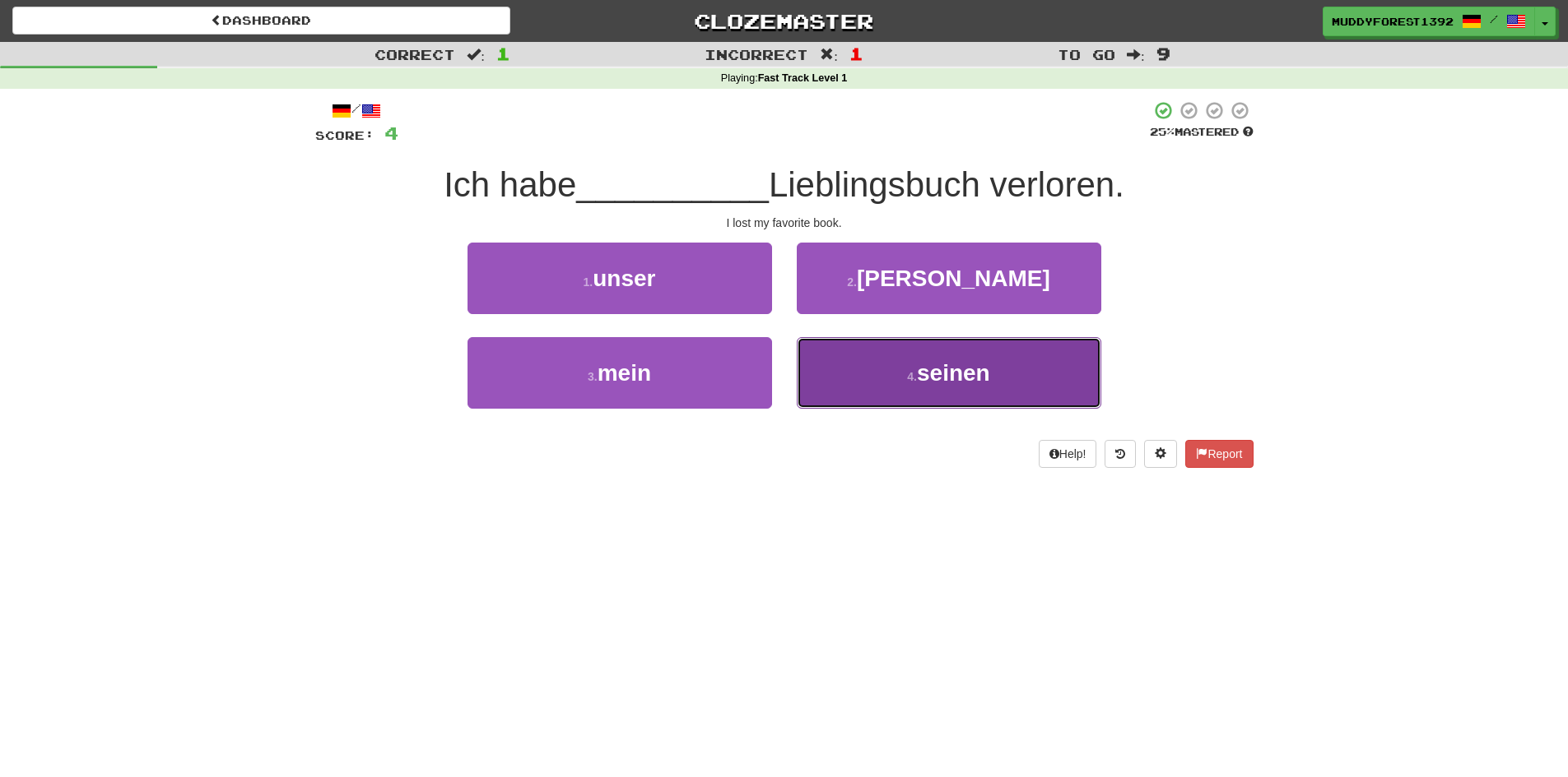
click at [822, 356] on button "4 . seinen" at bounding box center [948, 373] width 305 height 72
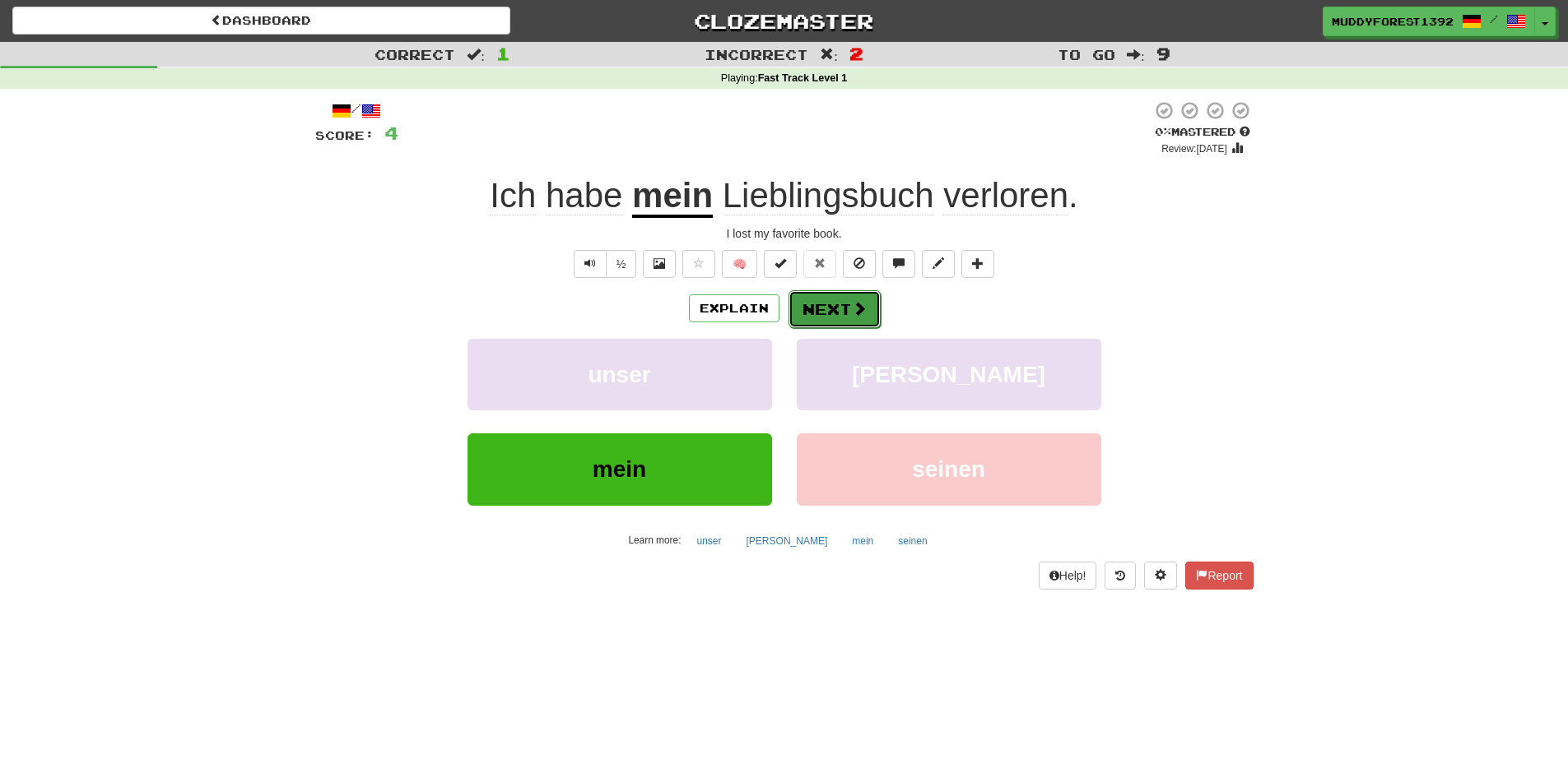
click at [826, 297] on button "Next" at bounding box center [834, 310] width 92 height 38
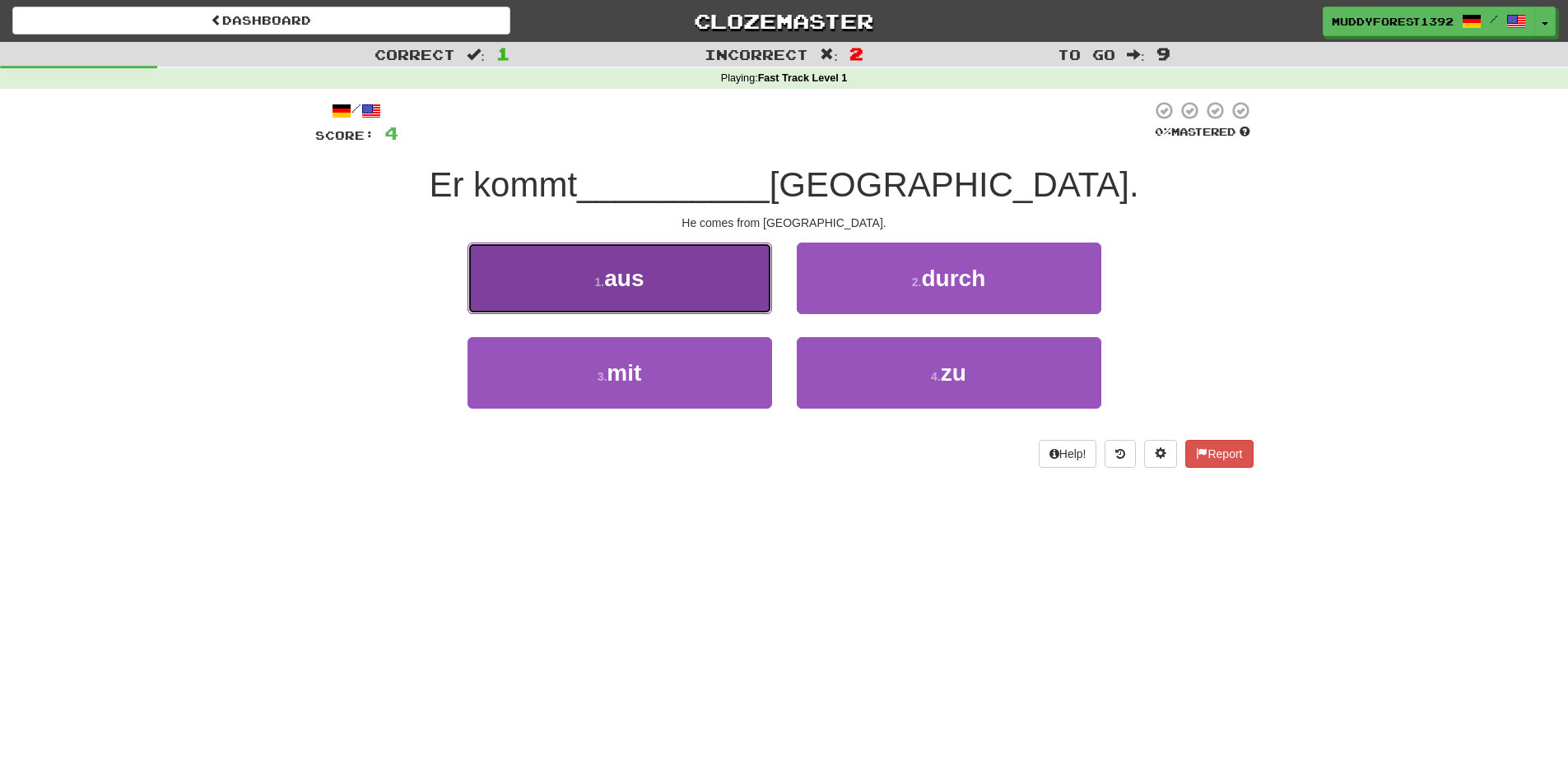
click at [682, 288] on button "1 . aus" at bounding box center [620, 278] width 305 height 72
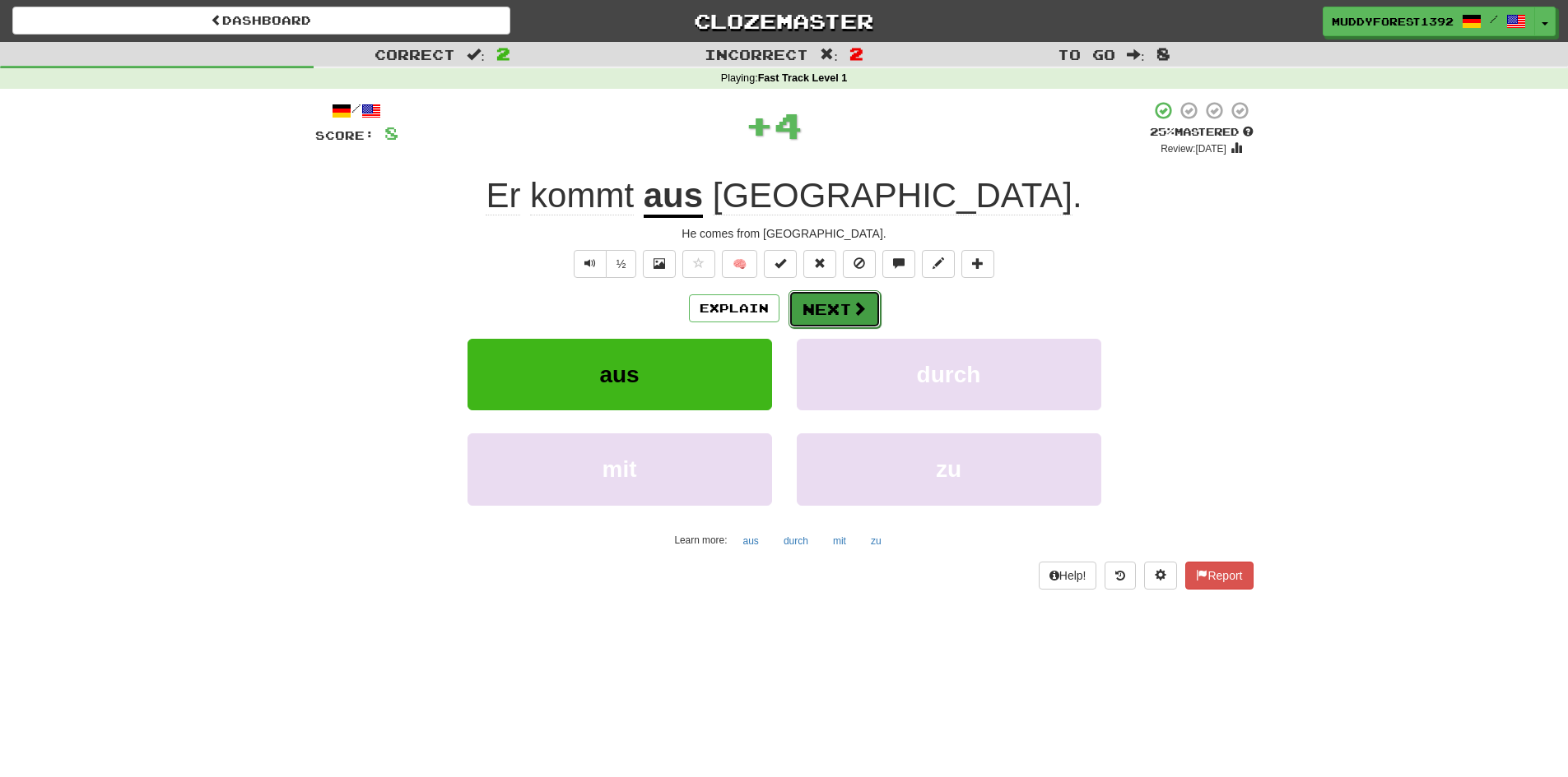
click at [836, 310] on button "Next" at bounding box center [834, 310] width 92 height 38
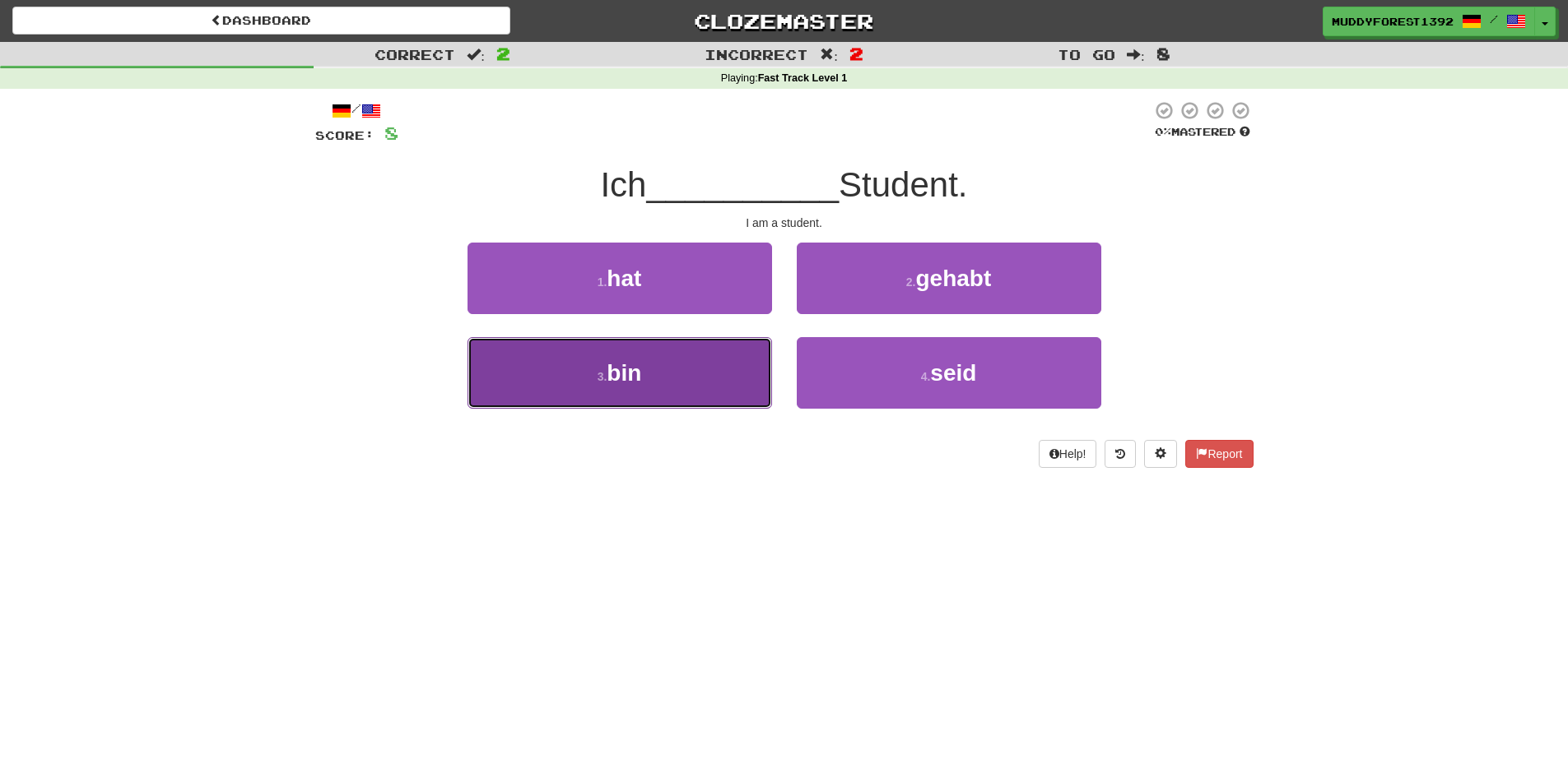
click at [635, 370] on span "bin" at bounding box center [624, 372] width 35 height 25
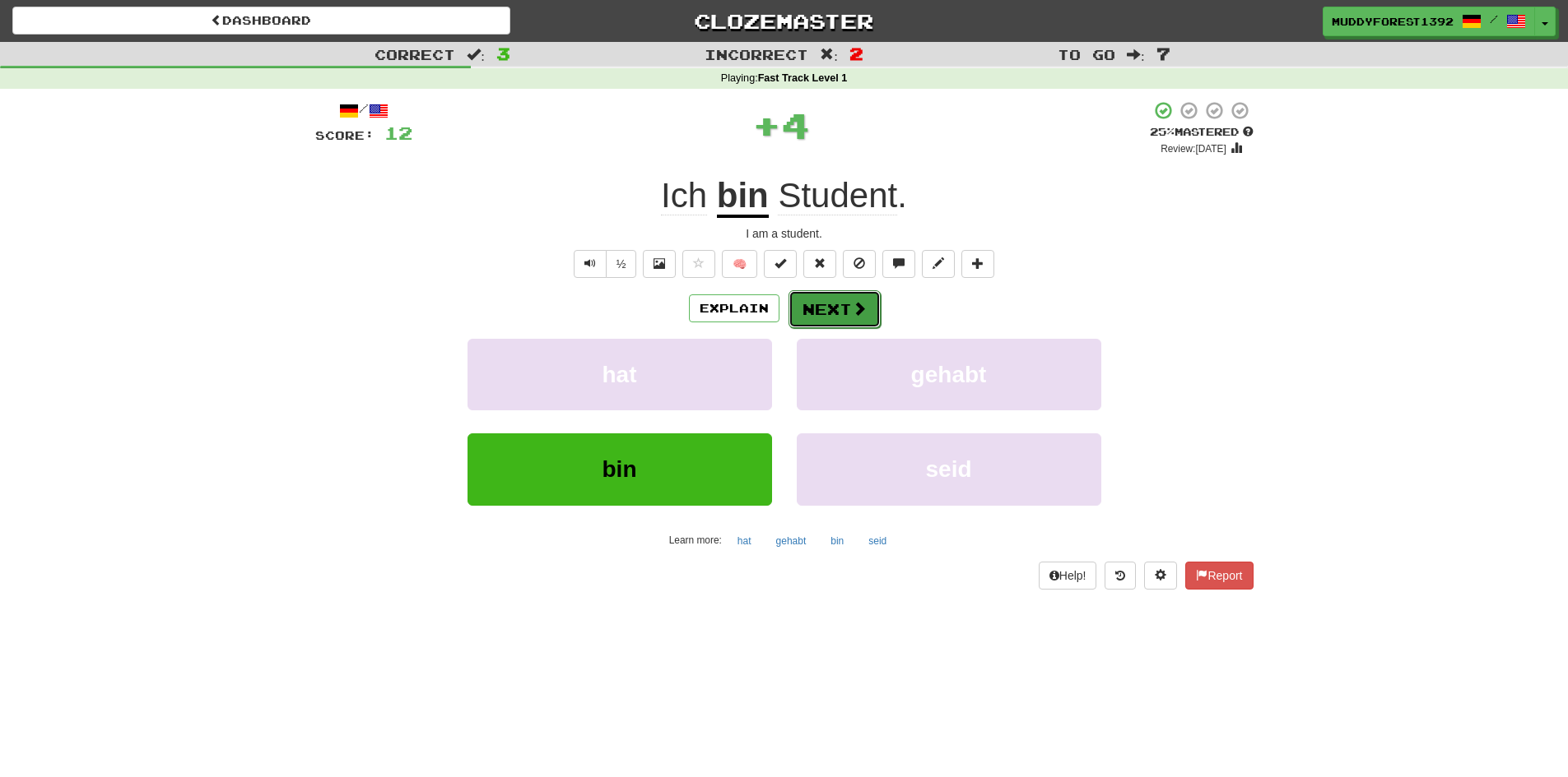
click at [817, 308] on button "Next" at bounding box center [834, 310] width 92 height 38
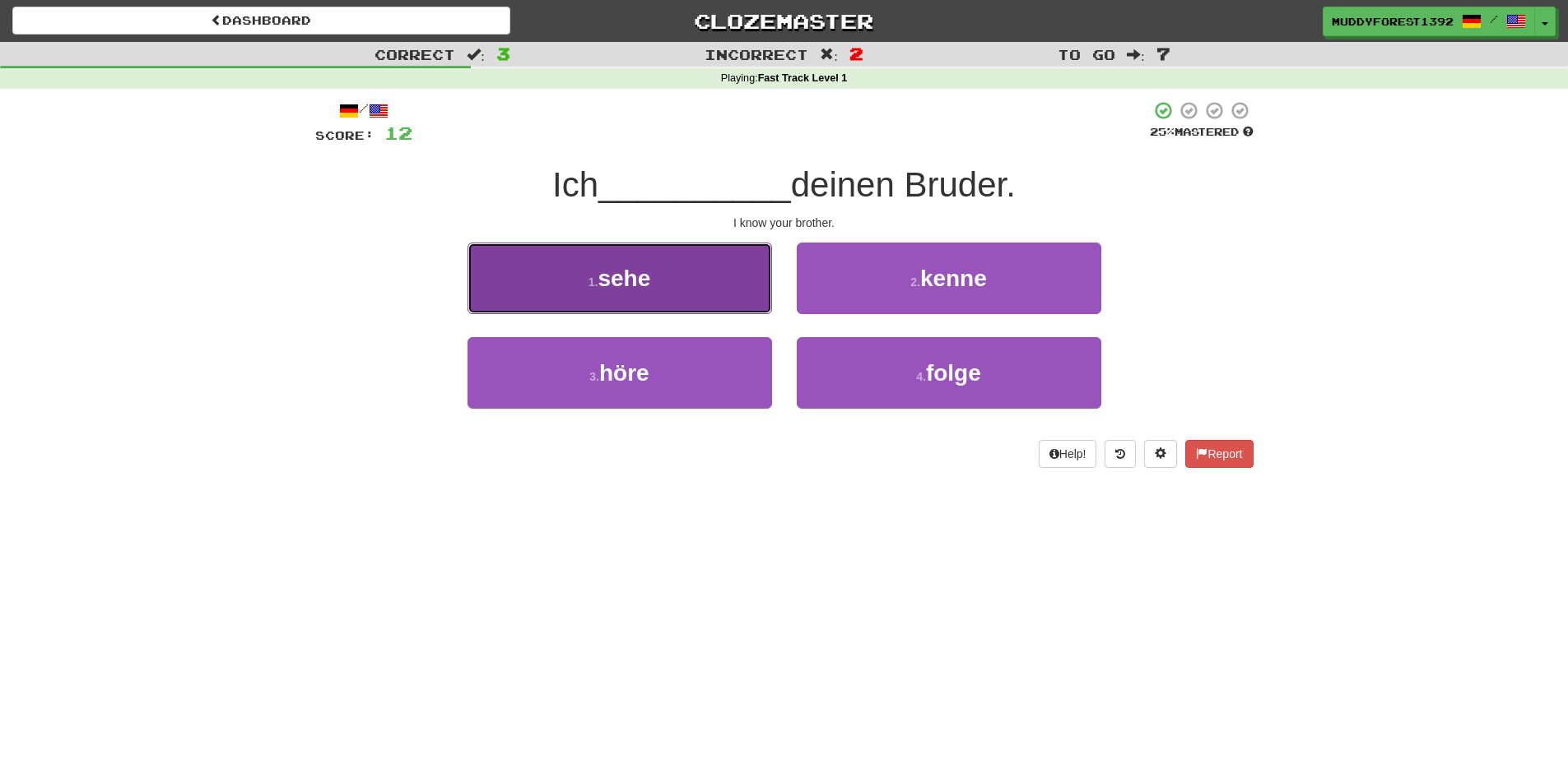
click at [720, 278] on button "1 . sehe" at bounding box center [620, 278] width 305 height 72
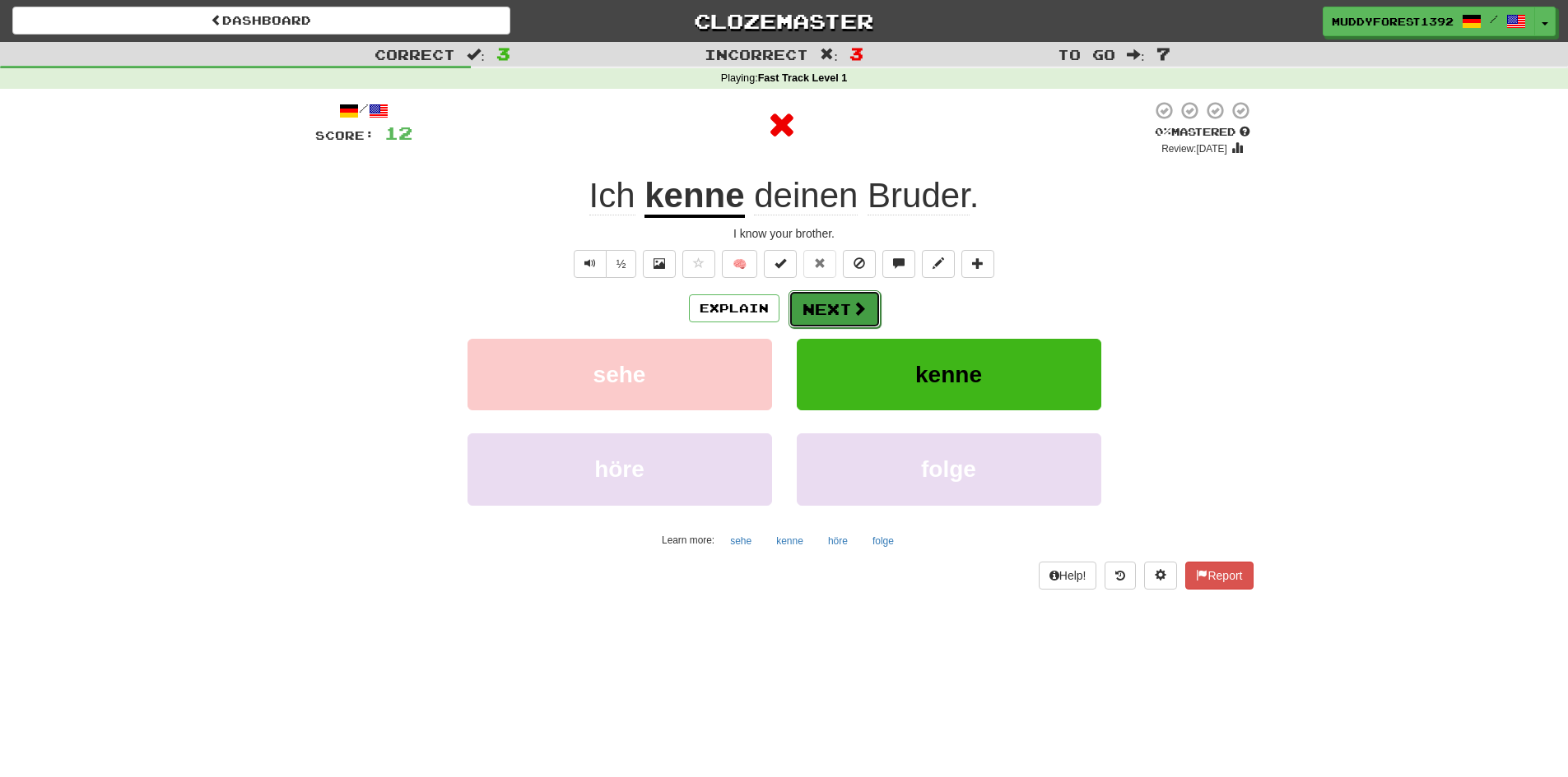
click at [856, 306] on span at bounding box center [859, 308] width 15 height 15
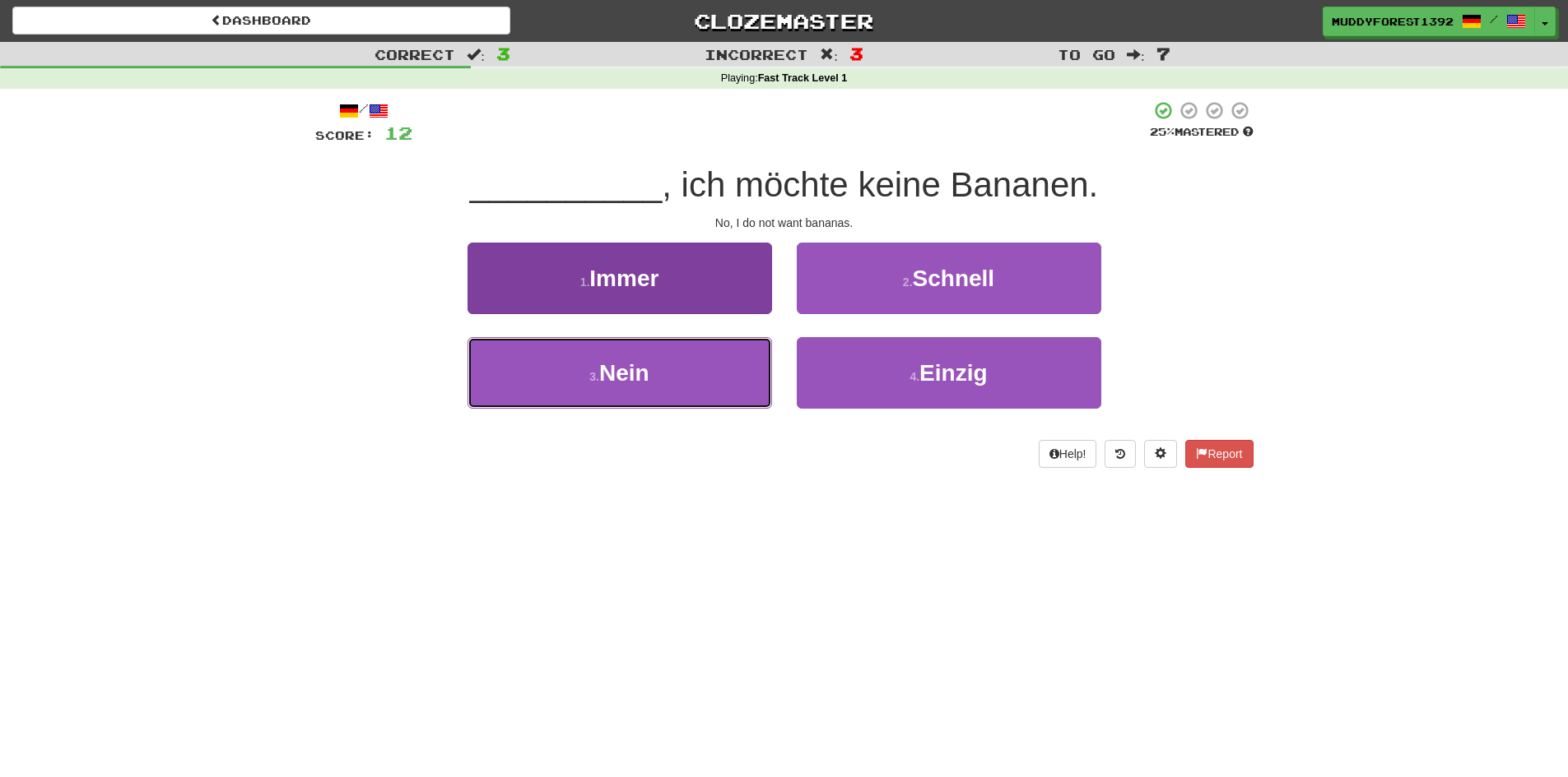
click at [677, 407] on button "3 . Nein" at bounding box center [620, 373] width 305 height 72
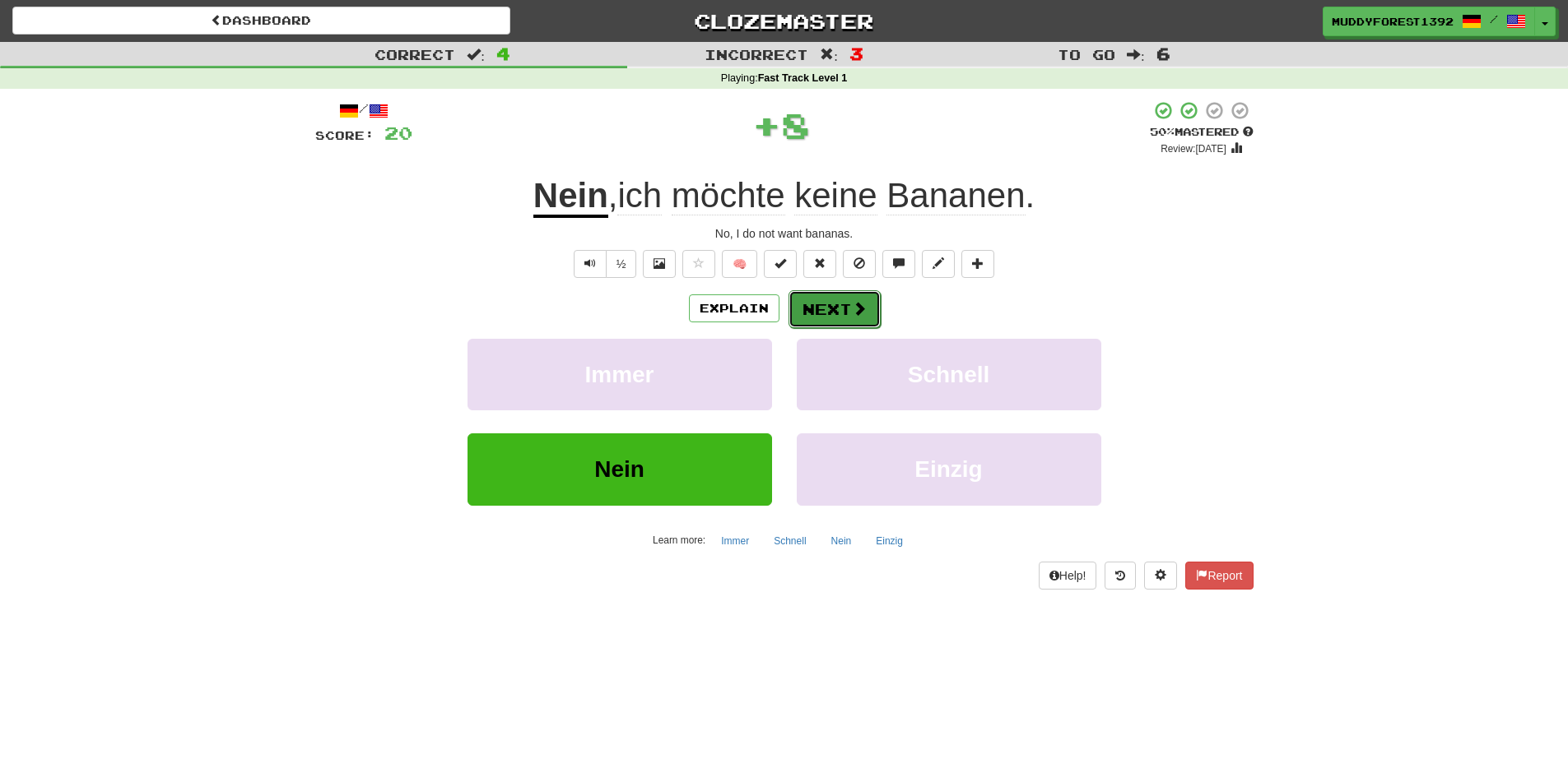
click at [826, 310] on button "Next" at bounding box center [834, 310] width 92 height 38
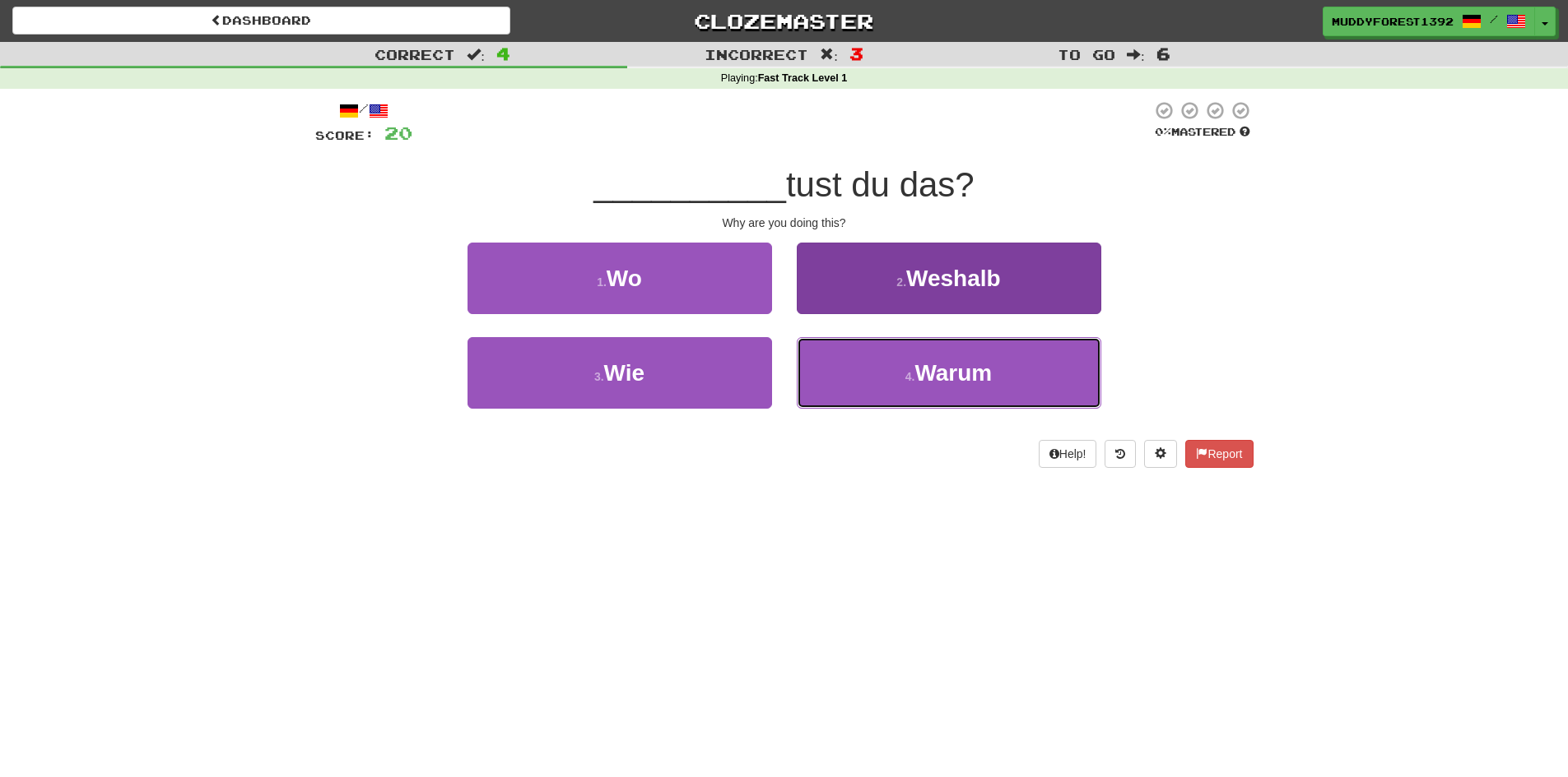
click at [829, 367] on button "4 . Warum" at bounding box center [948, 373] width 305 height 72
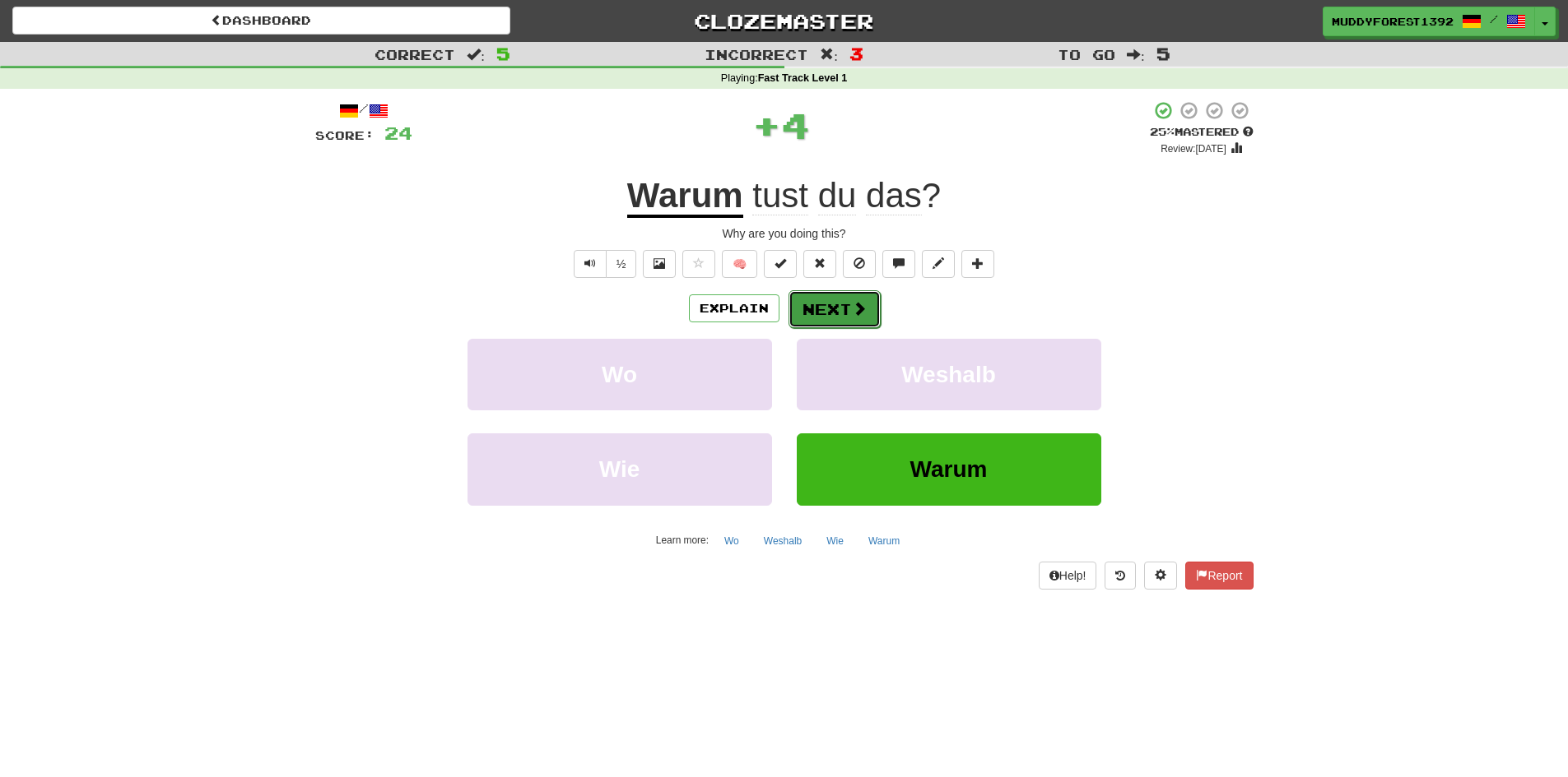
click at [825, 323] on button "Next" at bounding box center [834, 310] width 92 height 38
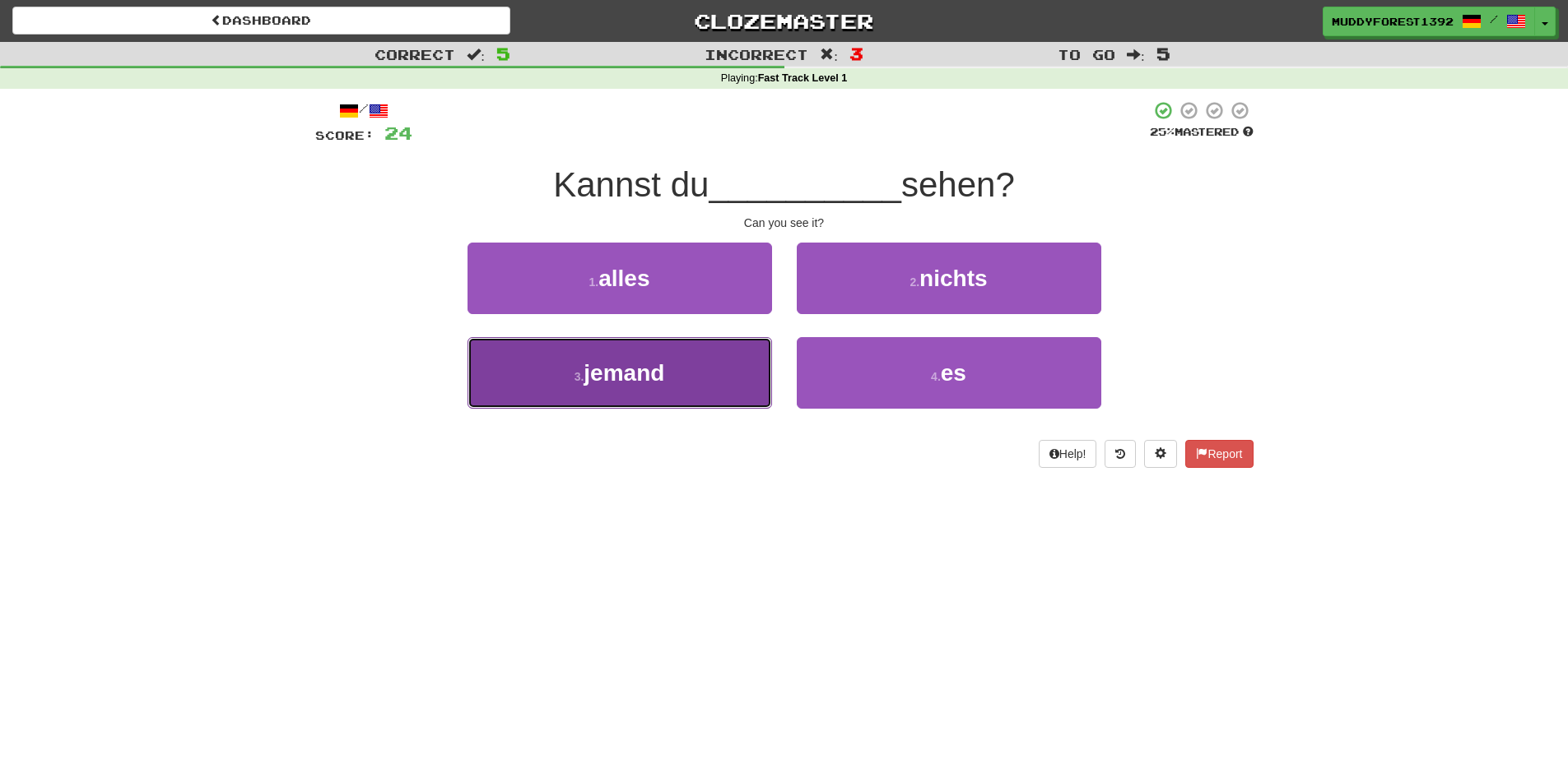
click at [705, 348] on button "3 . jemand" at bounding box center [620, 373] width 305 height 72
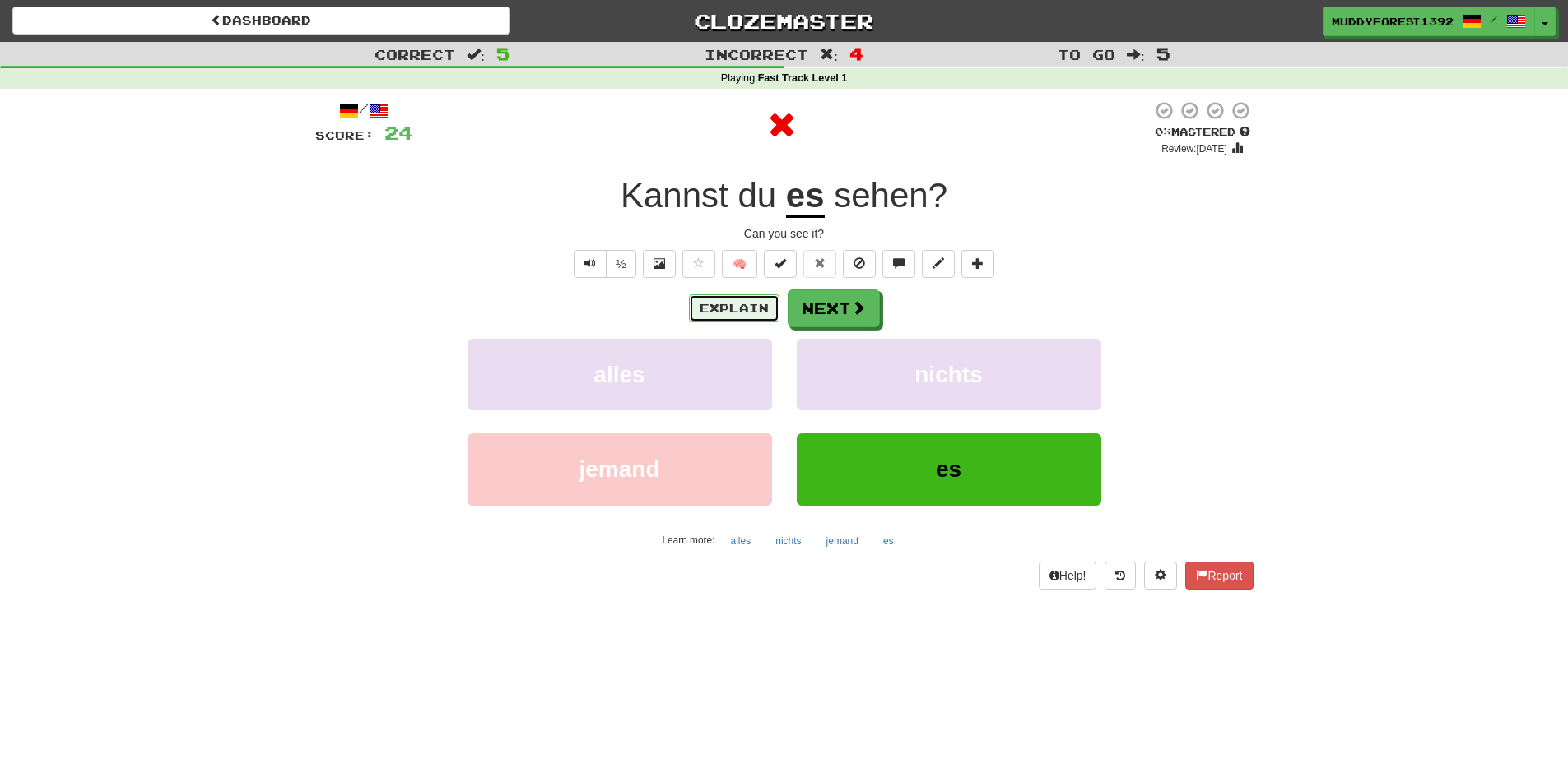
click at [732, 313] on button "Explain" at bounding box center [734, 308] width 90 height 28
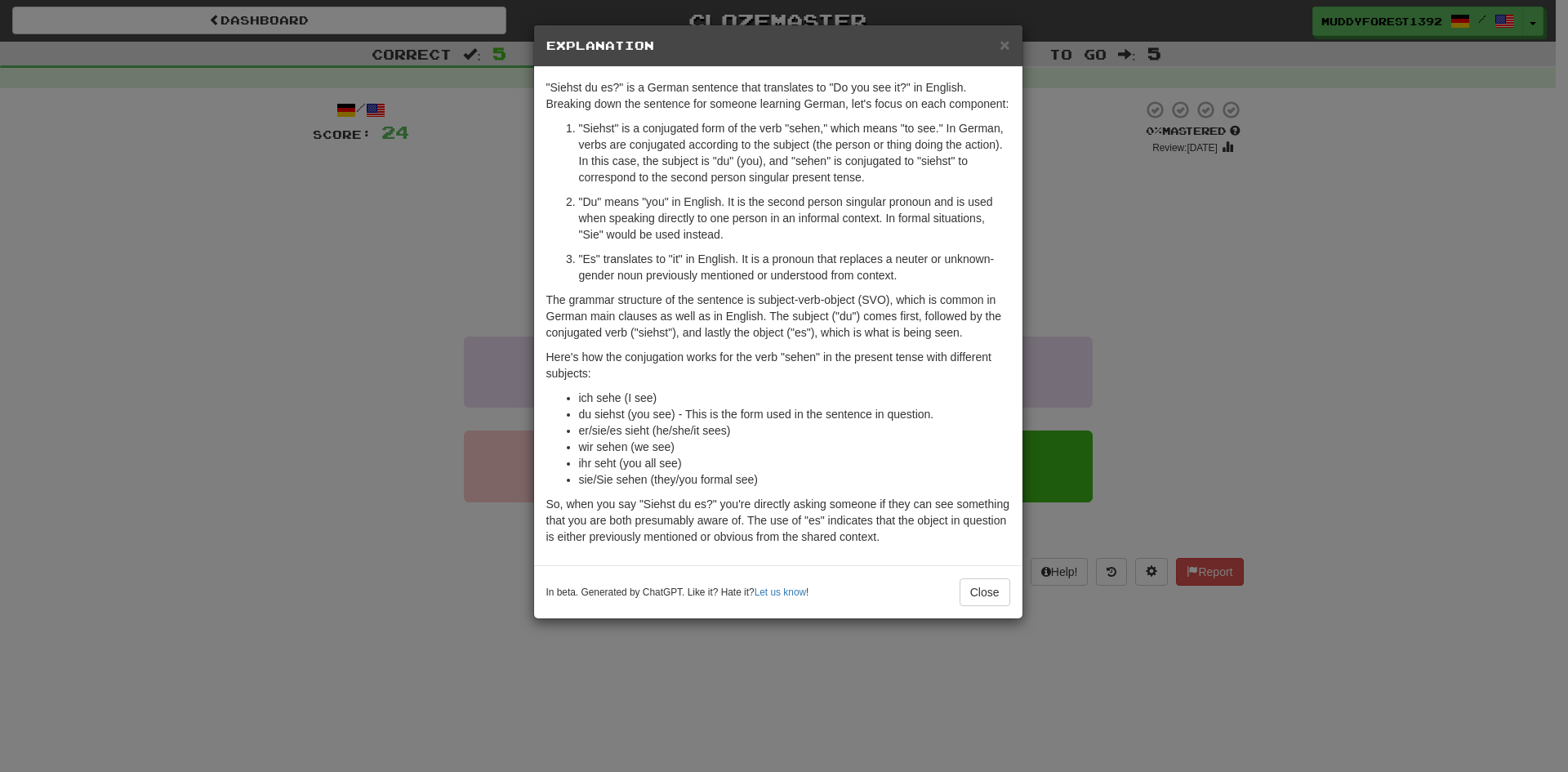
click at [999, 51] on h5 "Explanation" at bounding box center [778, 46] width 464 height 16
click at [1003, 43] on span "×" at bounding box center [1004, 45] width 9 height 19
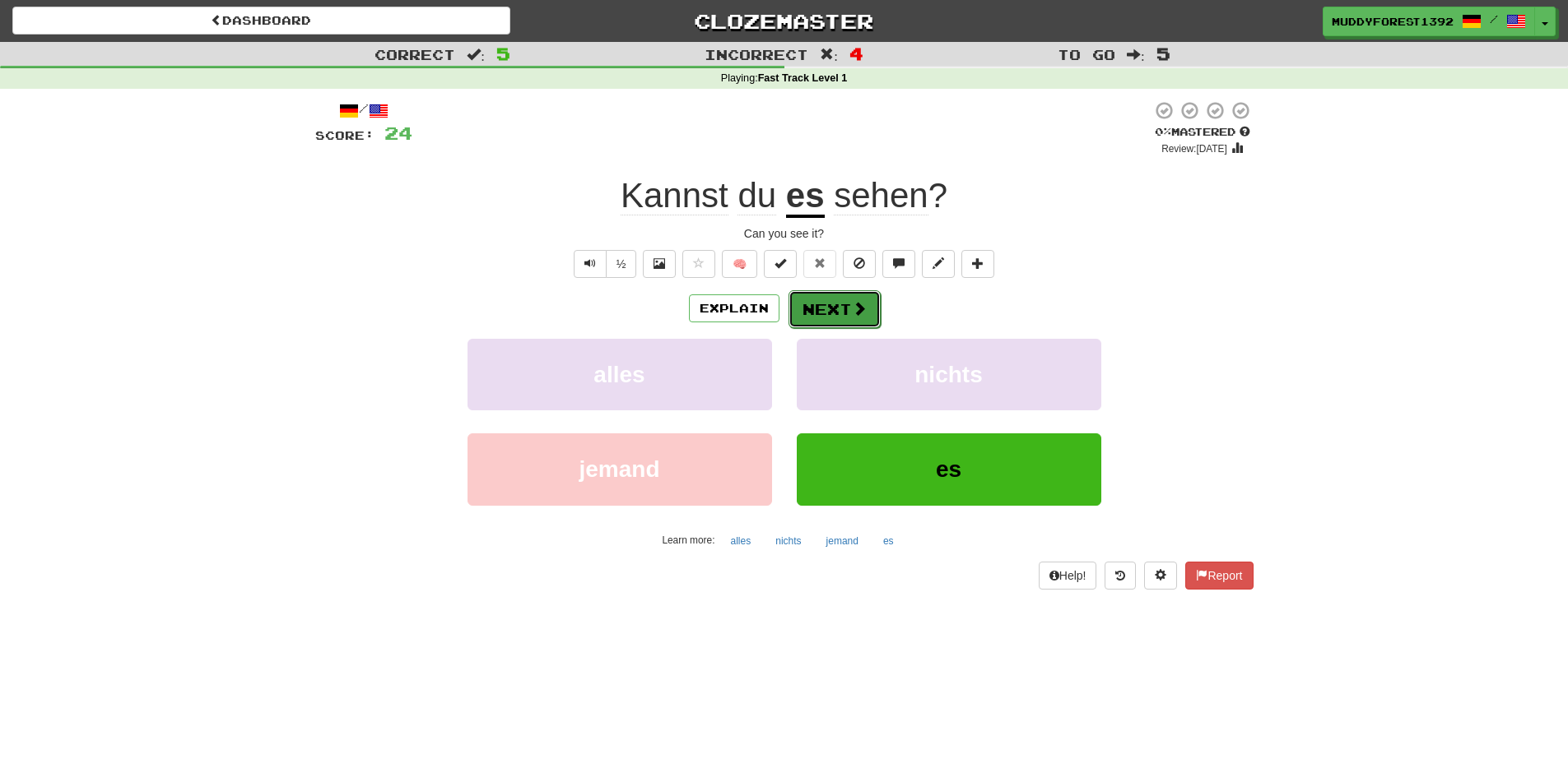
click at [831, 293] on button "Next" at bounding box center [834, 310] width 92 height 38
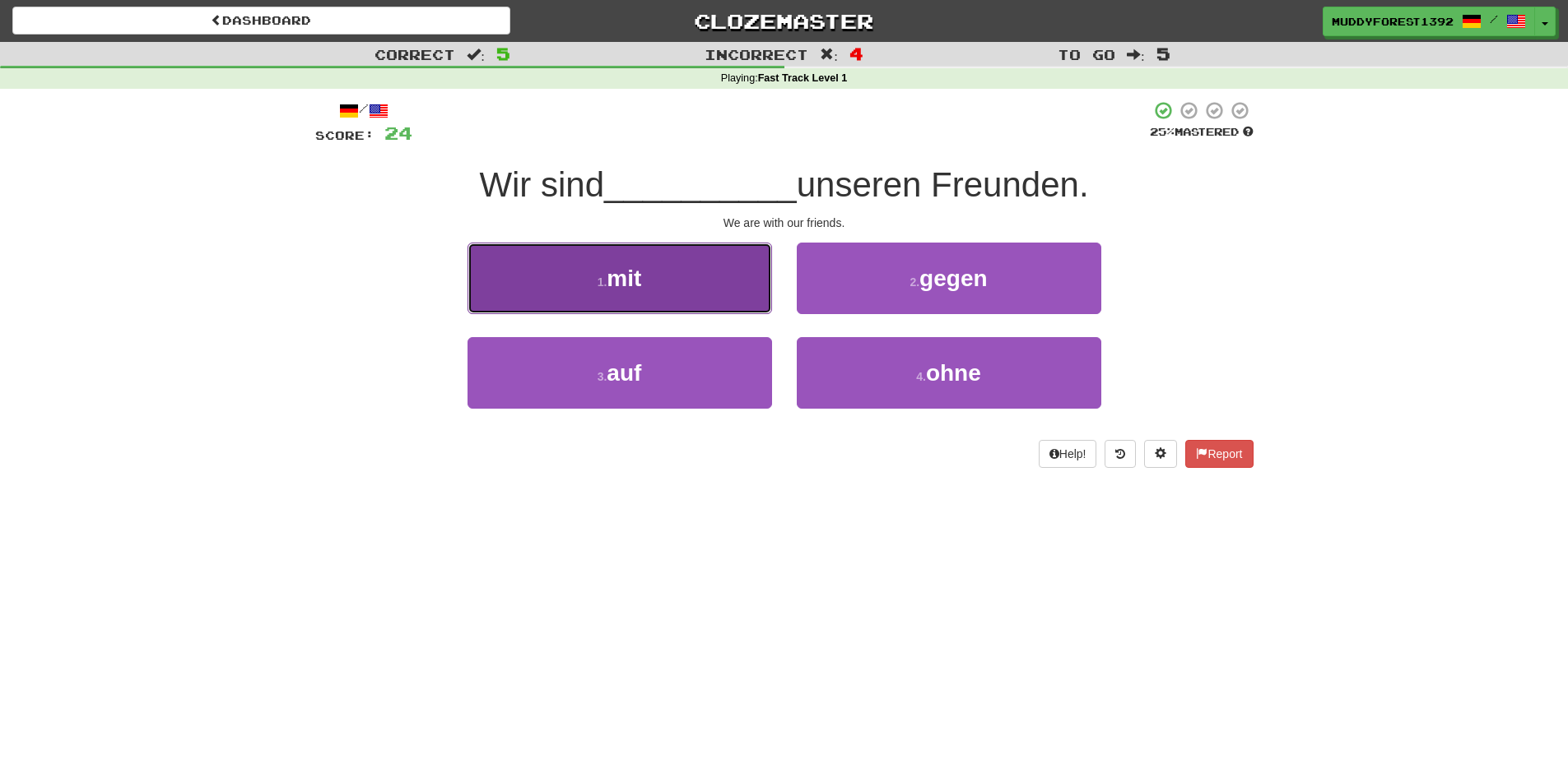
click at [683, 263] on button "1 . mit" at bounding box center [620, 278] width 305 height 72
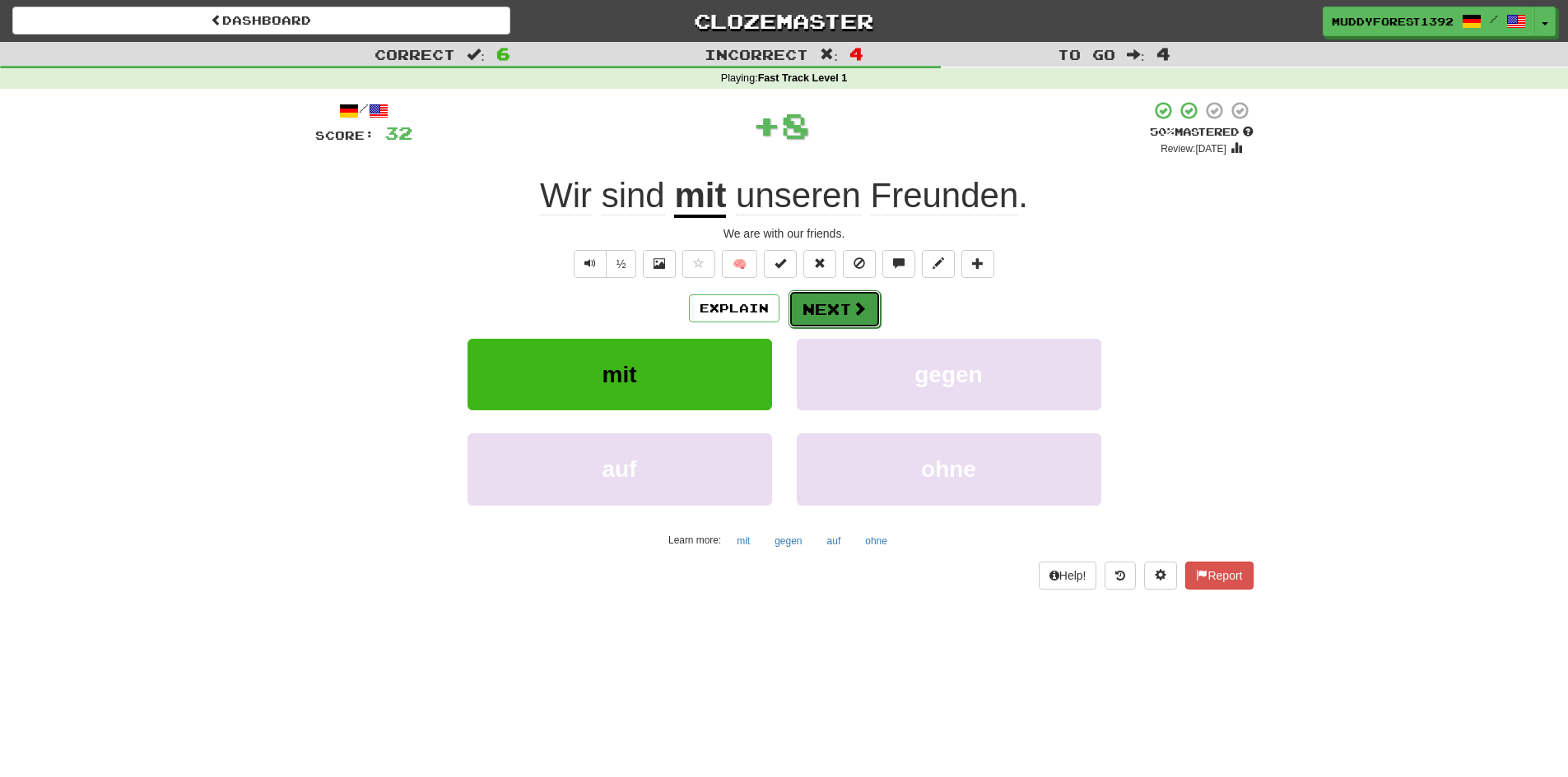
click at [852, 305] on span at bounding box center [859, 308] width 15 height 15
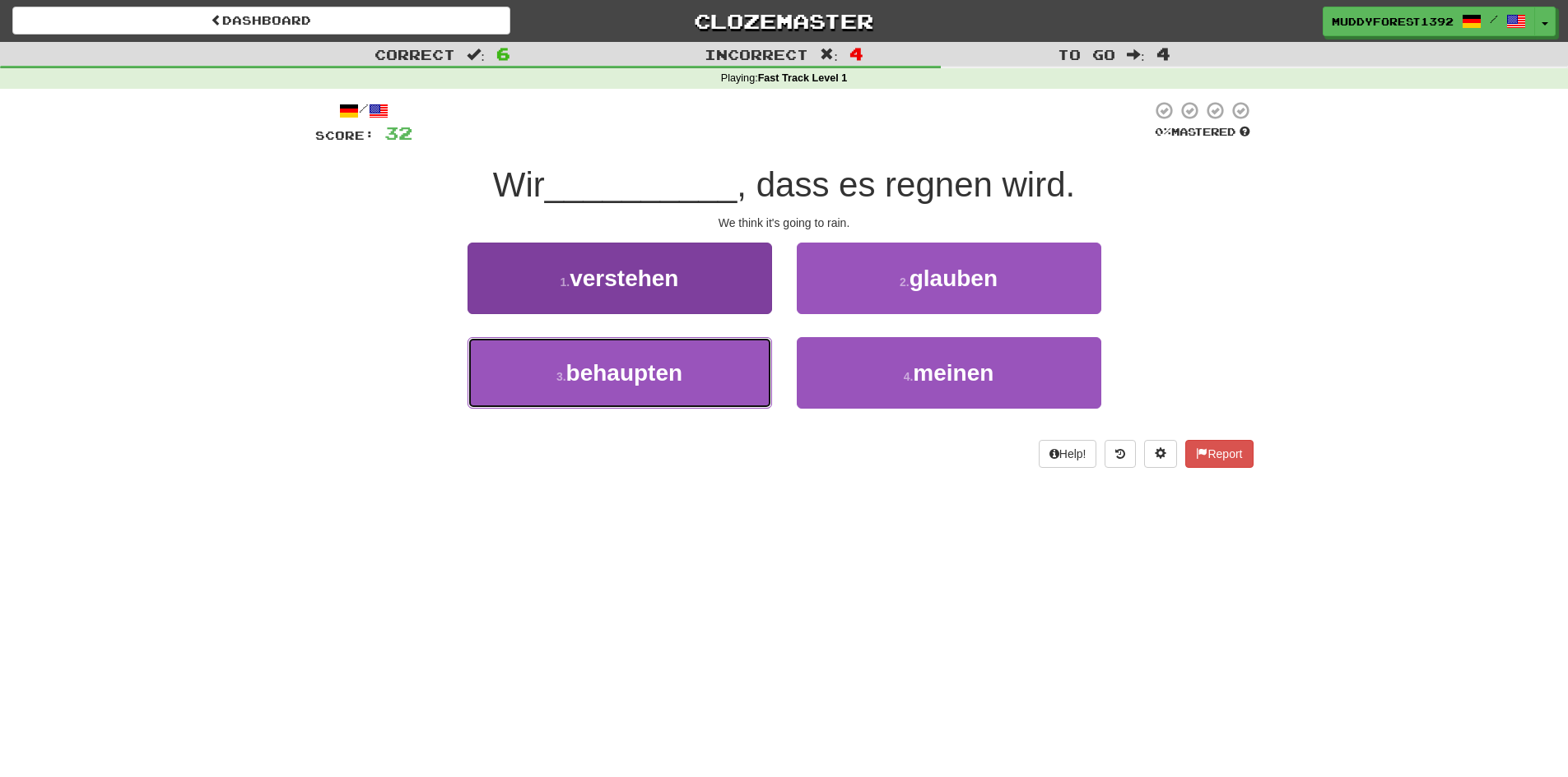
drag, startPoint x: 631, startPoint y: 358, endPoint x: 645, endPoint y: 364, distance: 15.2
click at [631, 358] on button "3 . behaupten" at bounding box center [620, 373] width 305 height 72
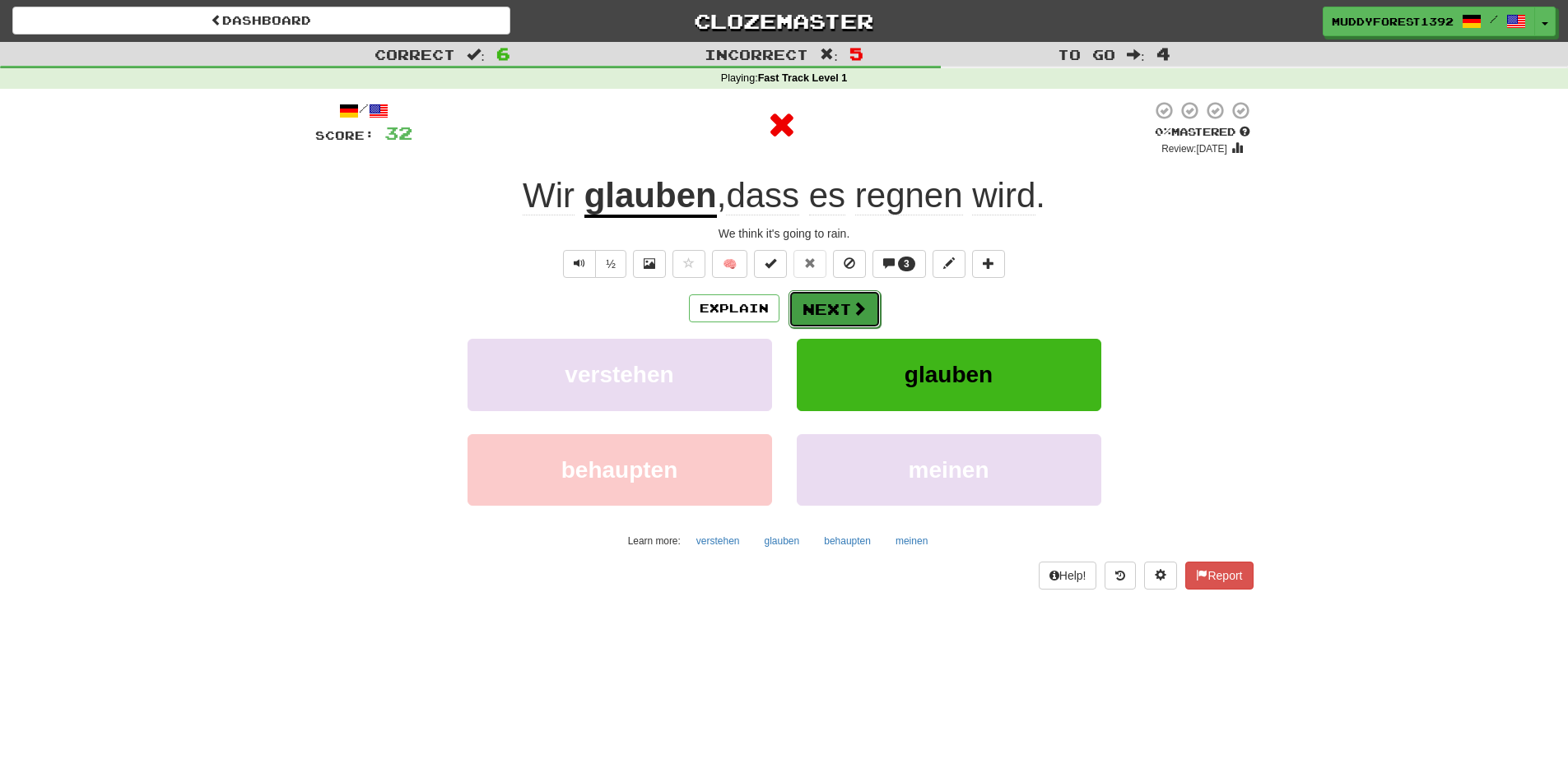
click at [822, 311] on button "Next" at bounding box center [834, 310] width 92 height 38
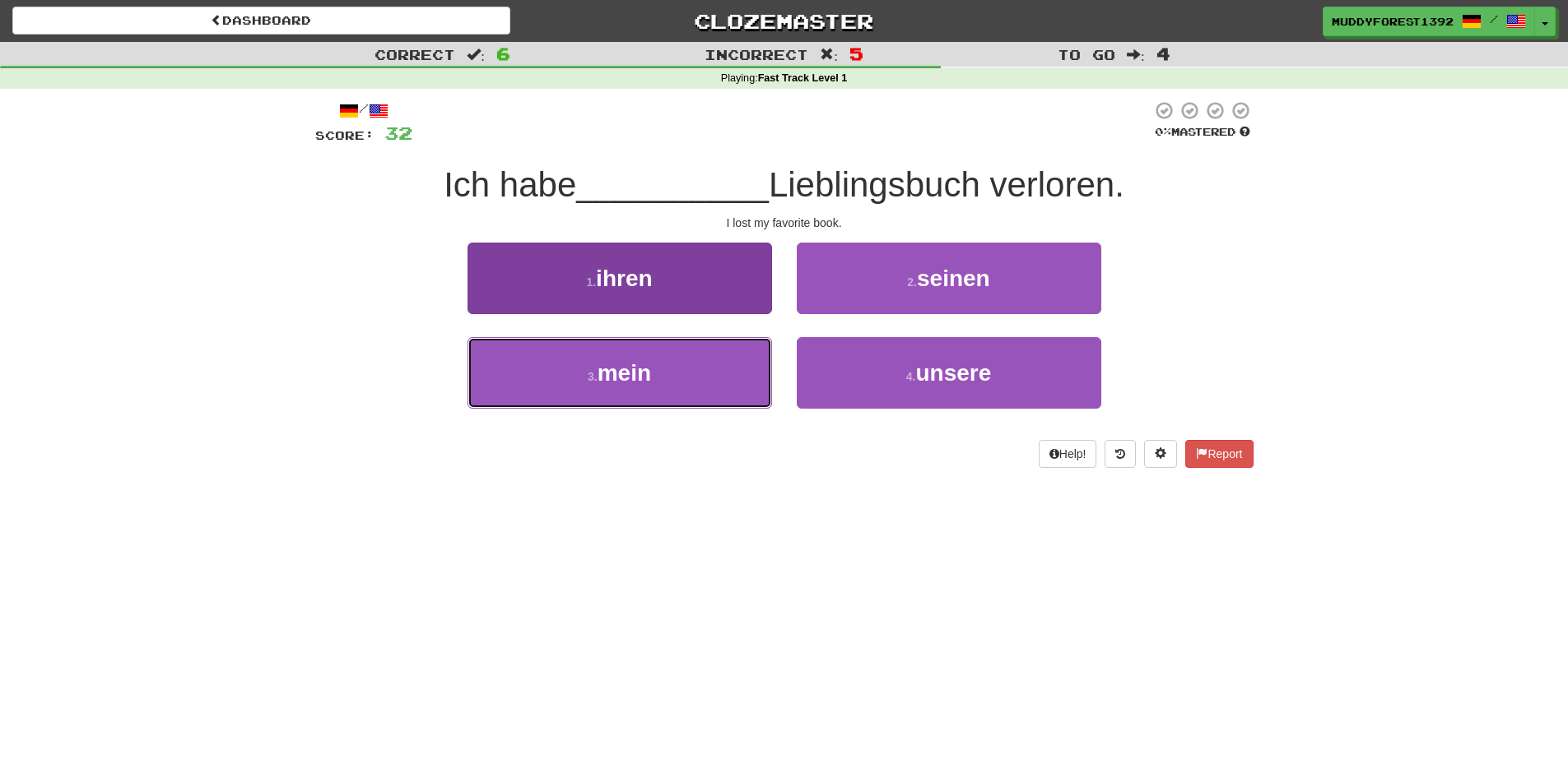
click at [707, 365] on button "3 . mein" at bounding box center [620, 373] width 305 height 72
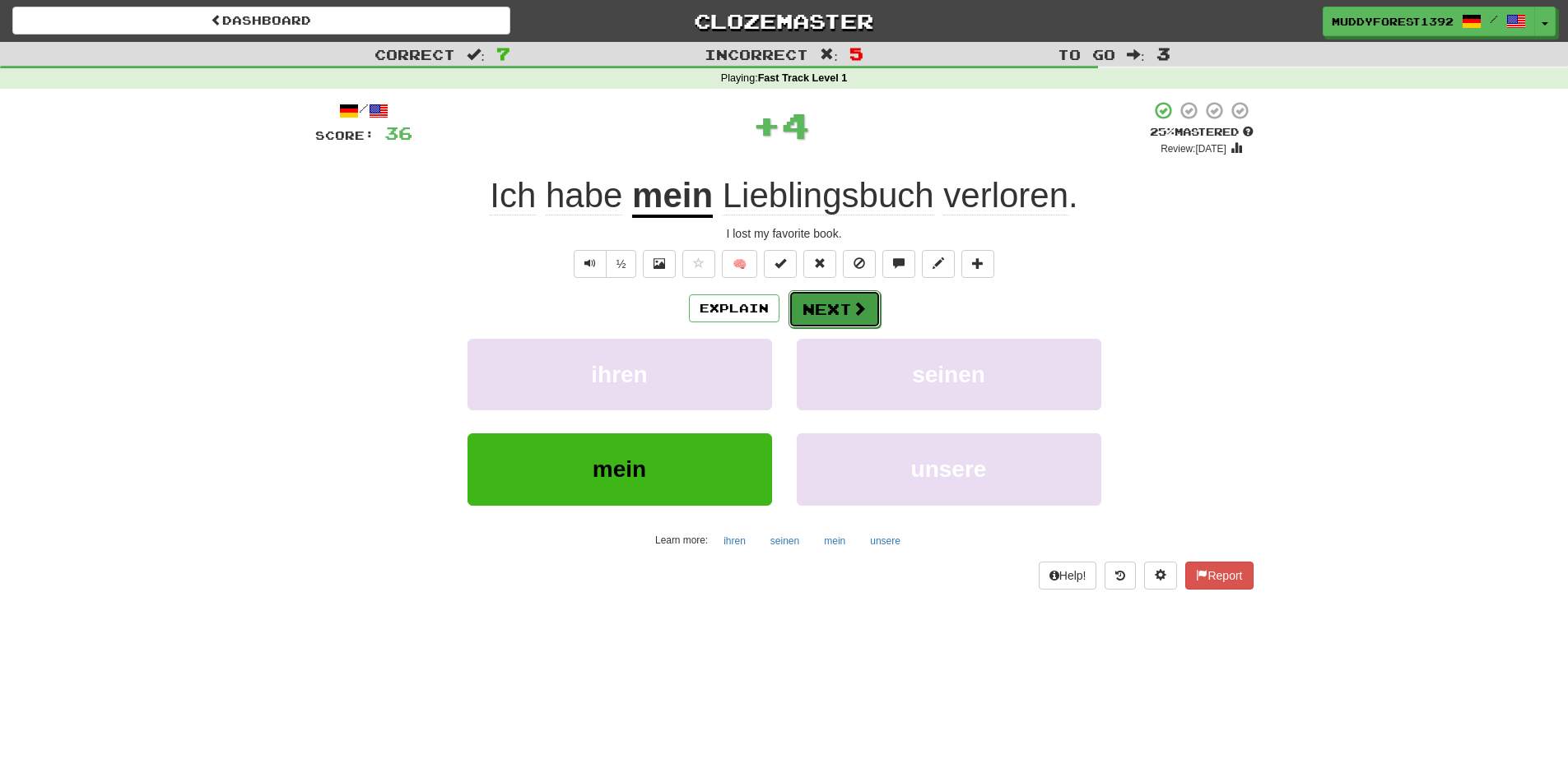
click at [823, 302] on button "Next" at bounding box center [834, 310] width 92 height 38
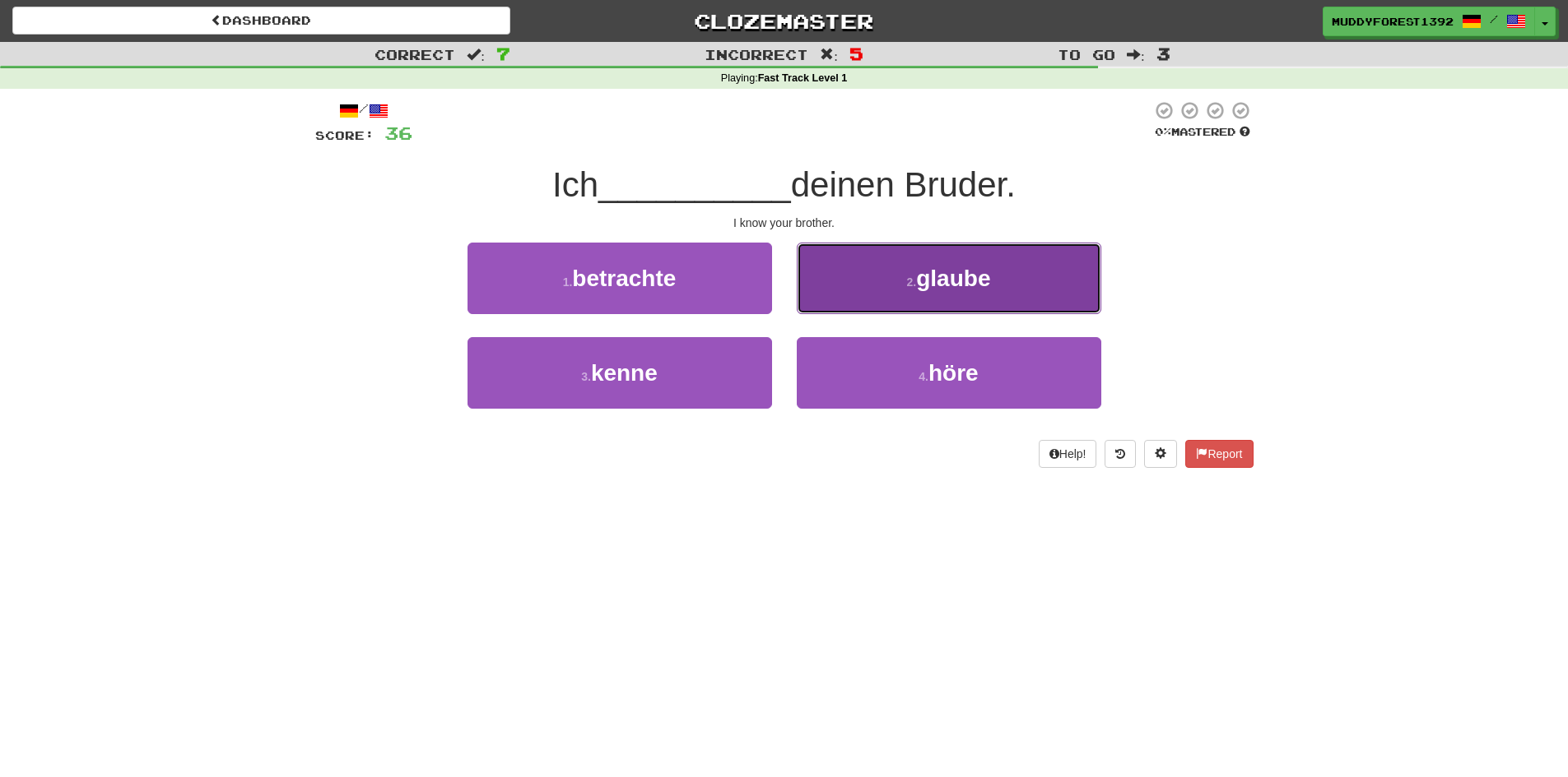
click at [860, 293] on button "2 . glaube" at bounding box center [948, 278] width 305 height 72
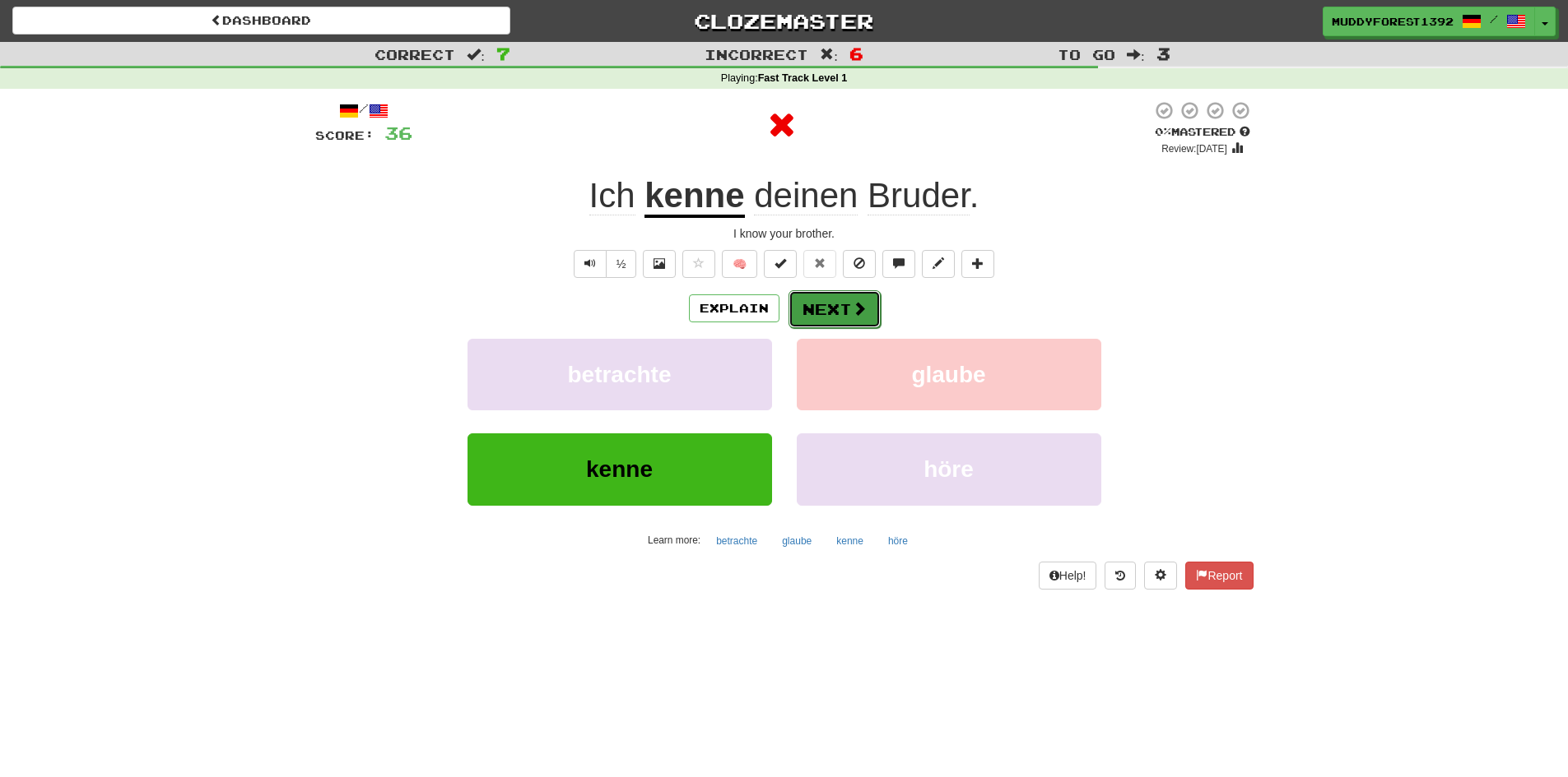
drag, startPoint x: 839, startPoint y: 321, endPoint x: 837, endPoint y: 310, distance: 11.2
click at [837, 310] on button "Next" at bounding box center [834, 310] width 92 height 38
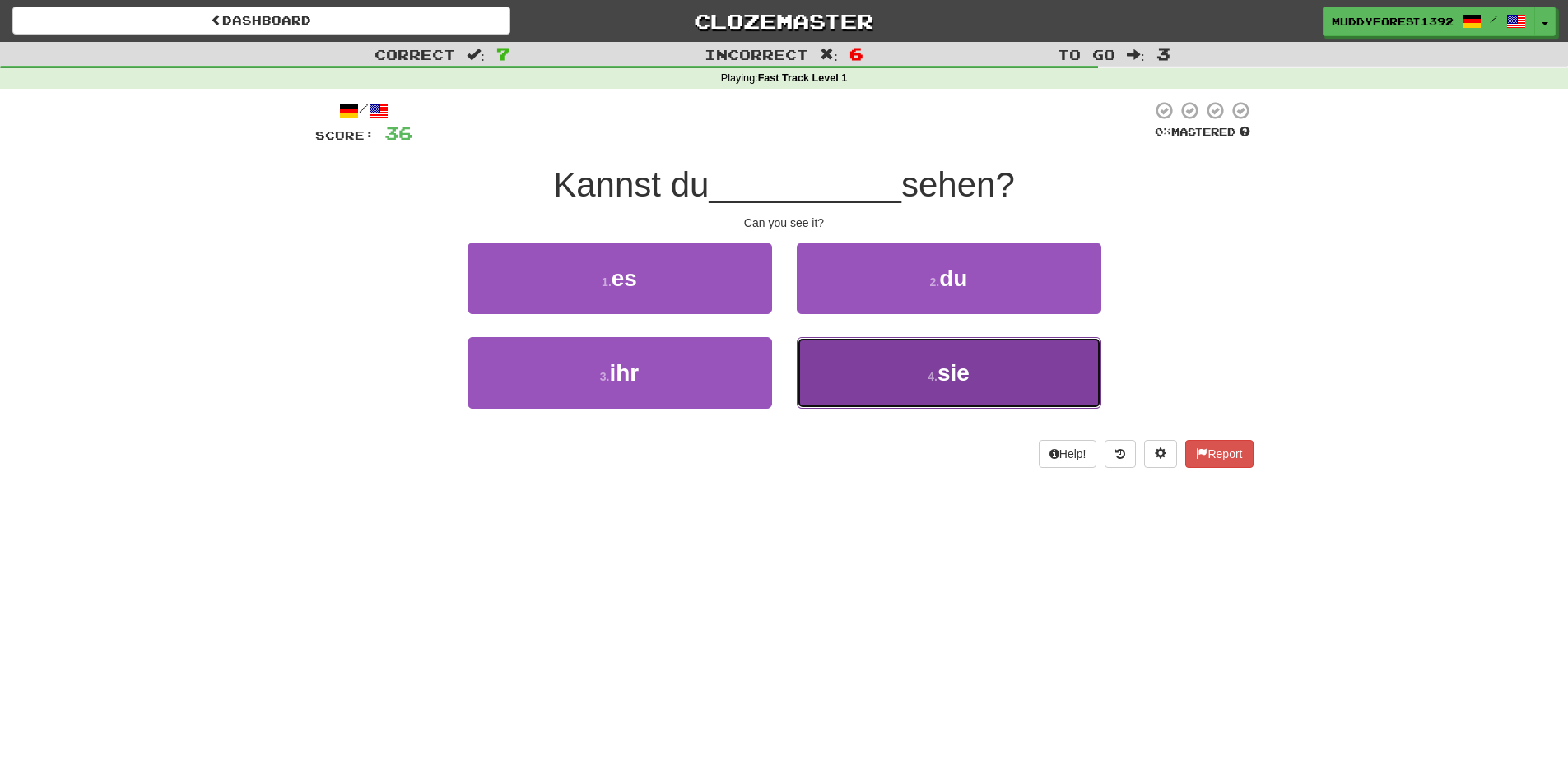
click at [857, 398] on button "4 . sie" at bounding box center [948, 373] width 305 height 72
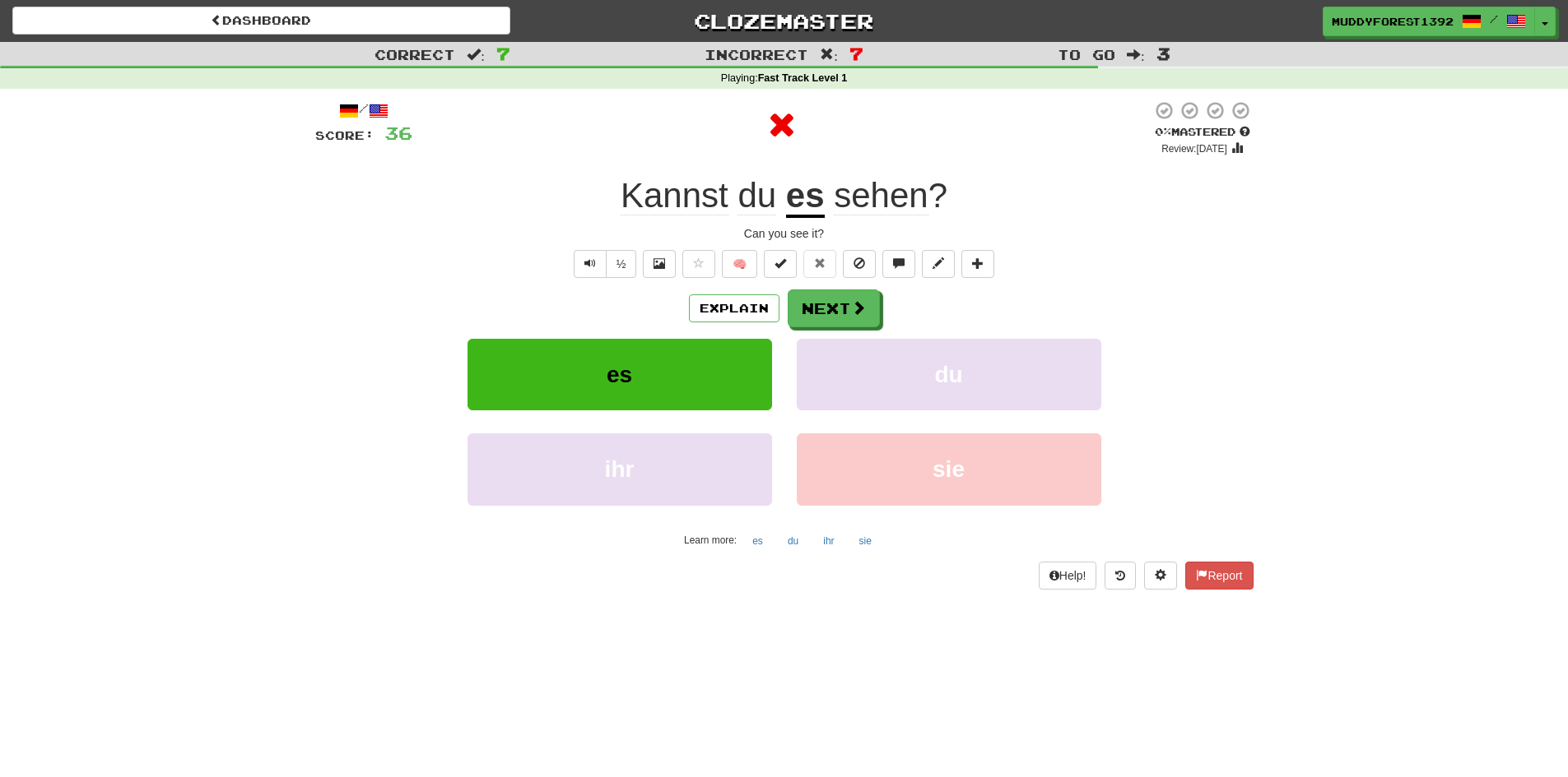
click at [827, 330] on div "Explain Next es du ihr sie Learn more: es du ihr sie" at bounding box center [784, 421] width 938 height 264
click at [825, 299] on button "Next" at bounding box center [834, 310] width 92 height 38
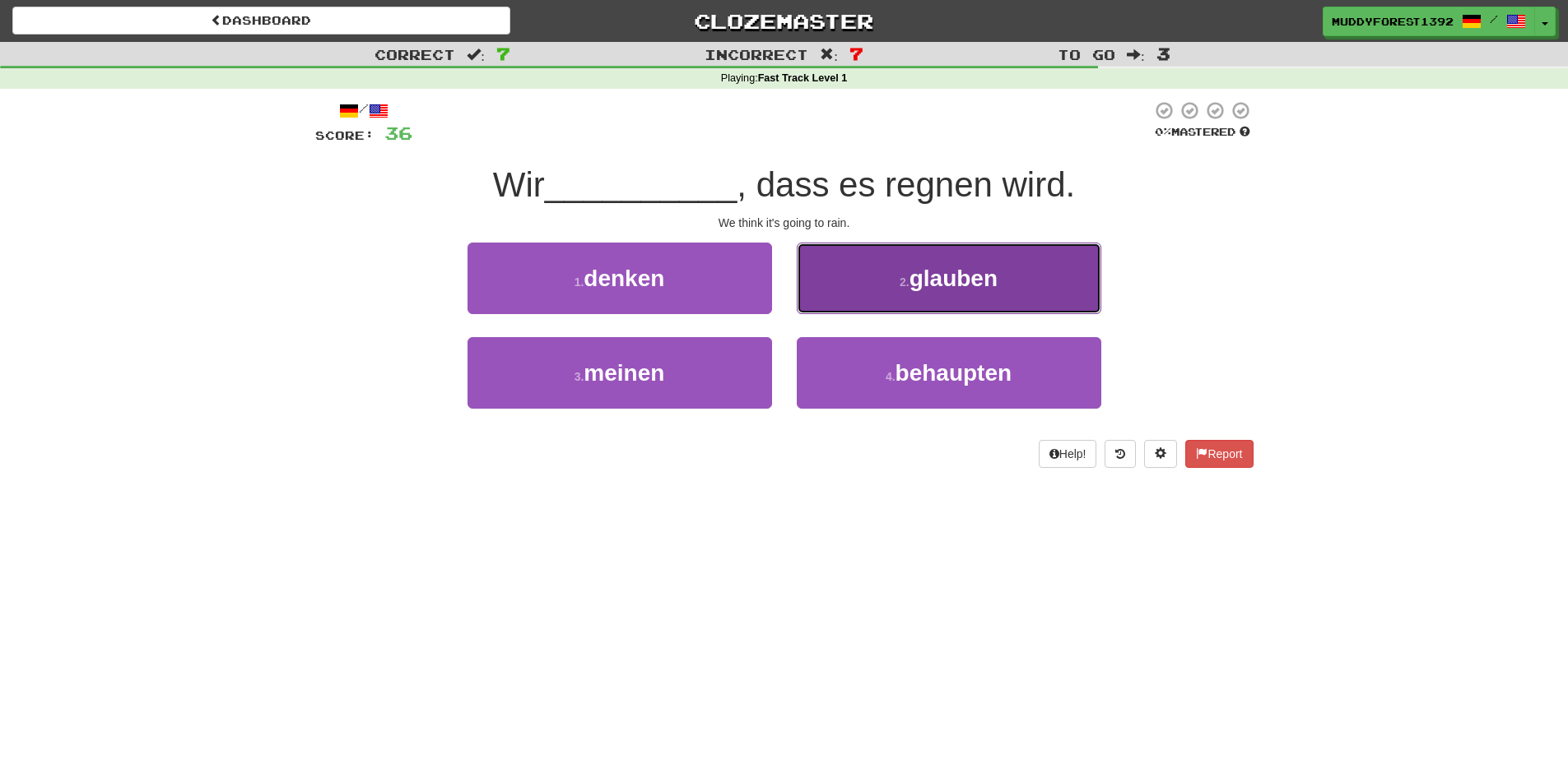
click at [922, 262] on button "2 . glauben" at bounding box center [948, 278] width 305 height 72
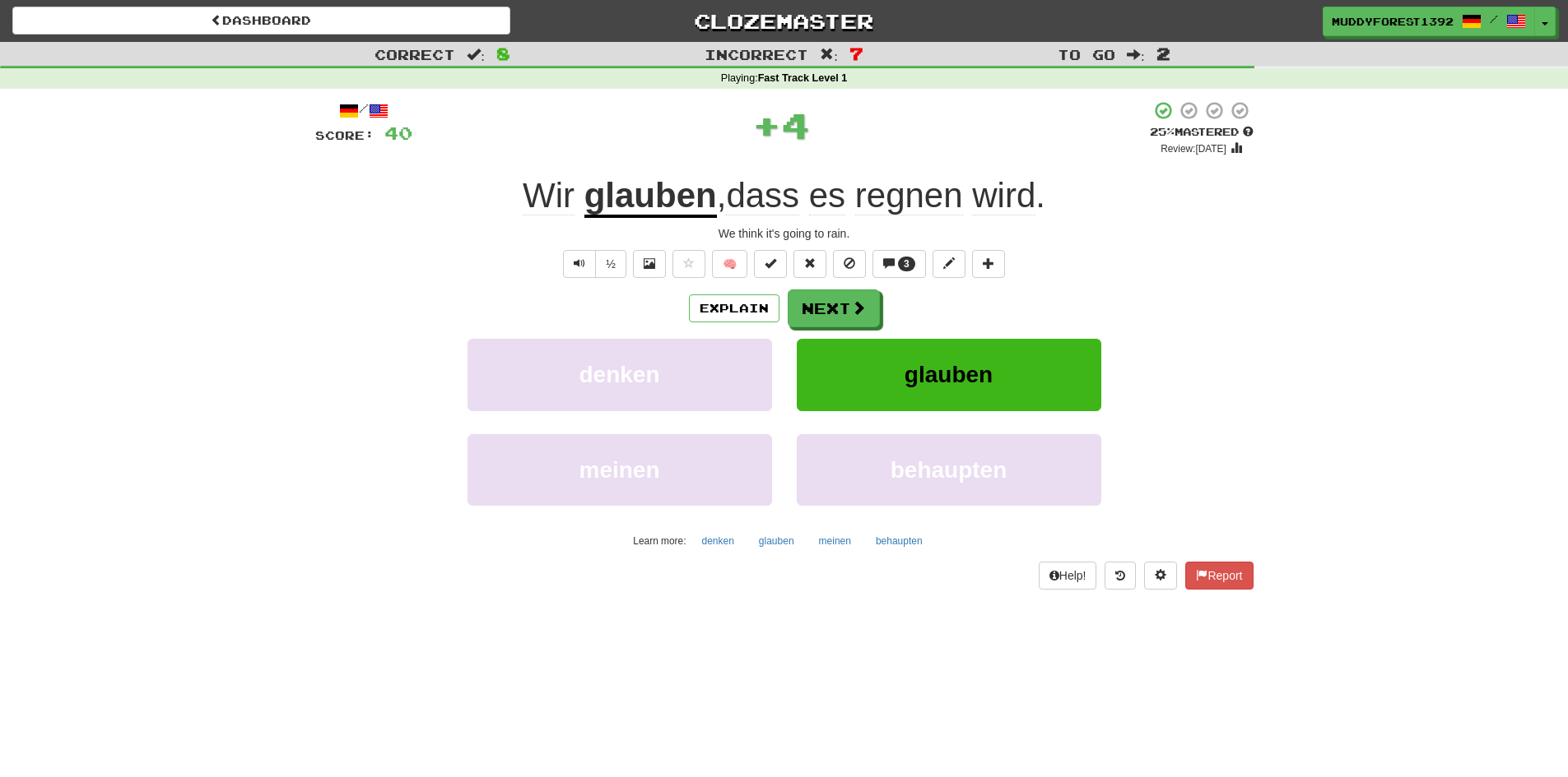
click at [814, 285] on div "/ Score: 40 + 4 25 % Mastered Review: 2025-09-23 Wir glauben , dass es regnen w…" at bounding box center [784, 345] width 938 height 489
click at [817, 308] on button "Next" at bounding box center [834, 310] width 92 height 38
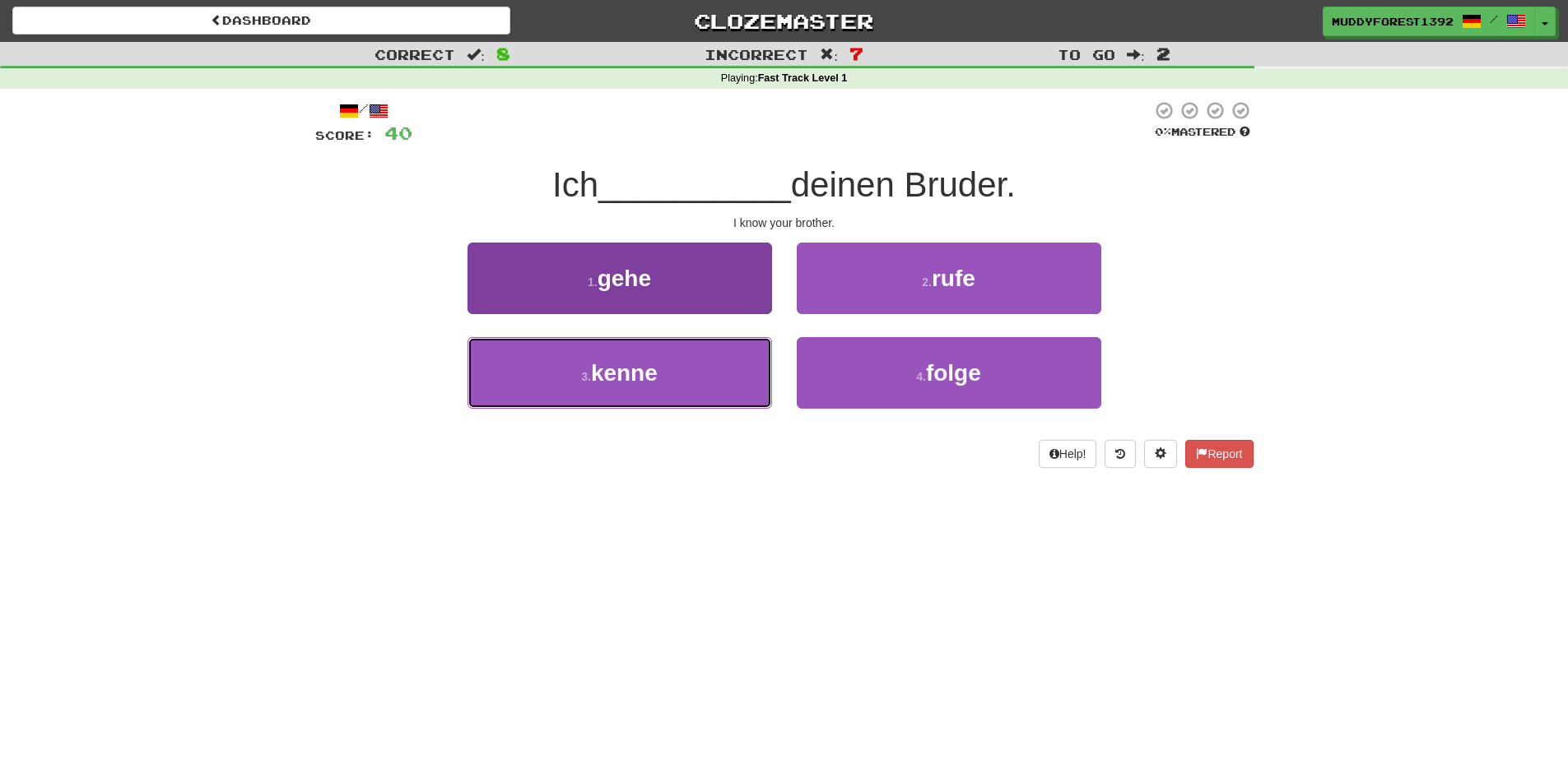
click at [699, 370] on button "3 . kenne" at bounding box center [620, 373] width 305 height 72
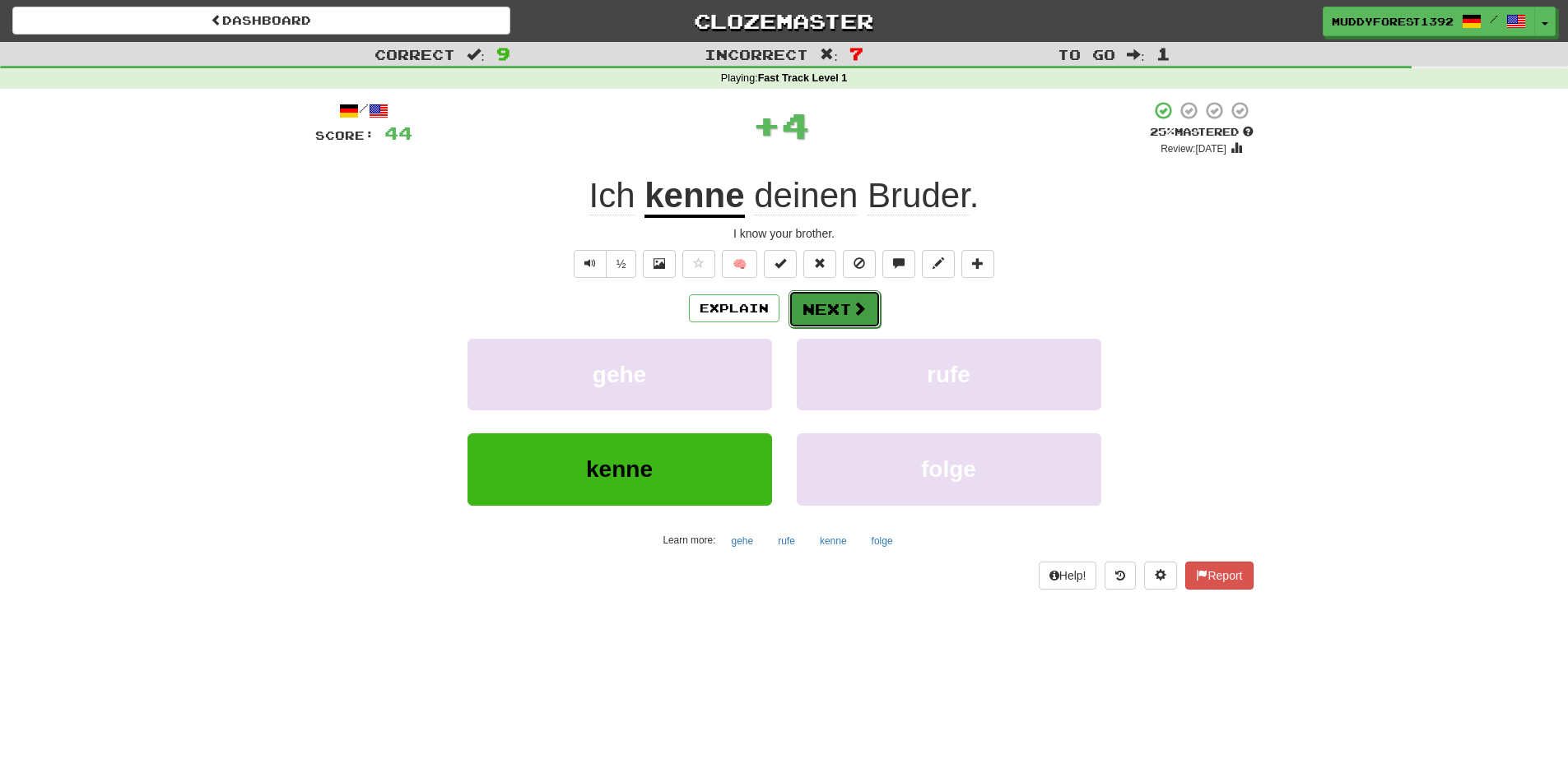
click at [804, 324] on button "Next" at bounding box center [834, 310] width 92 height 38
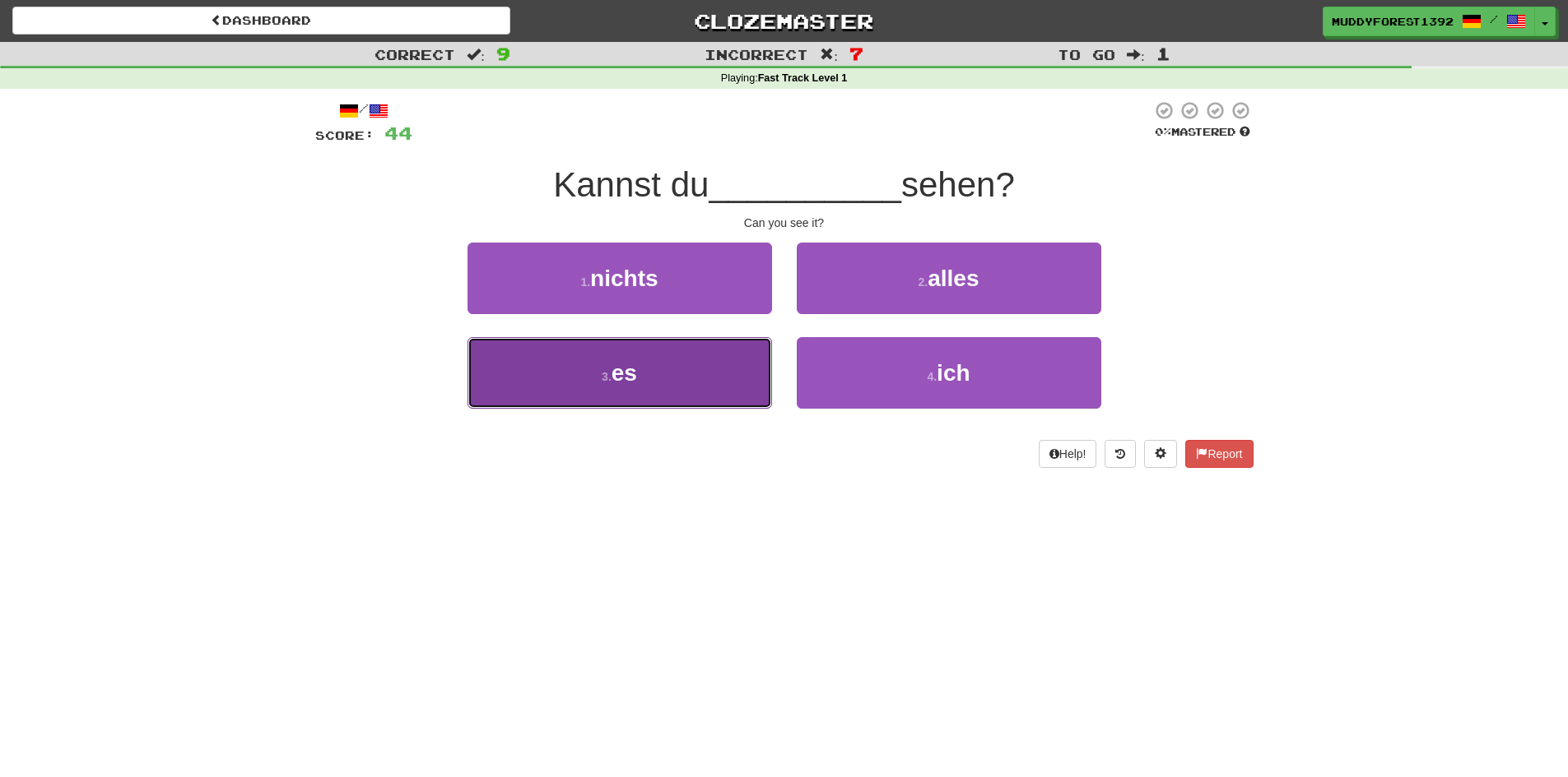
click at [735, 367] on button "3 . es" at bounding box center [620, 373] width 305 height 72
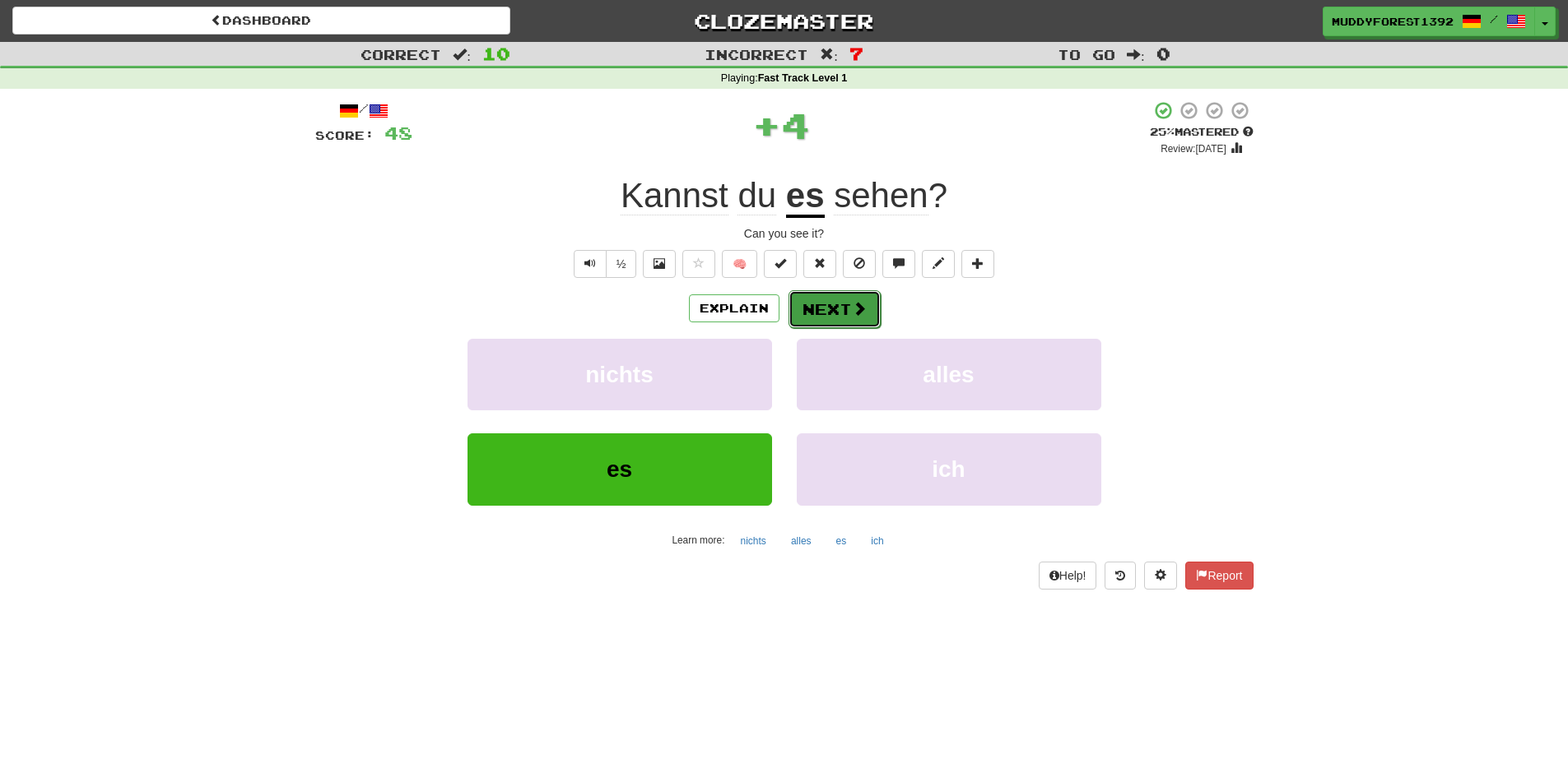
click at [820, 319] on button "Next" at bounding box center [834, 310] width 92 height 38
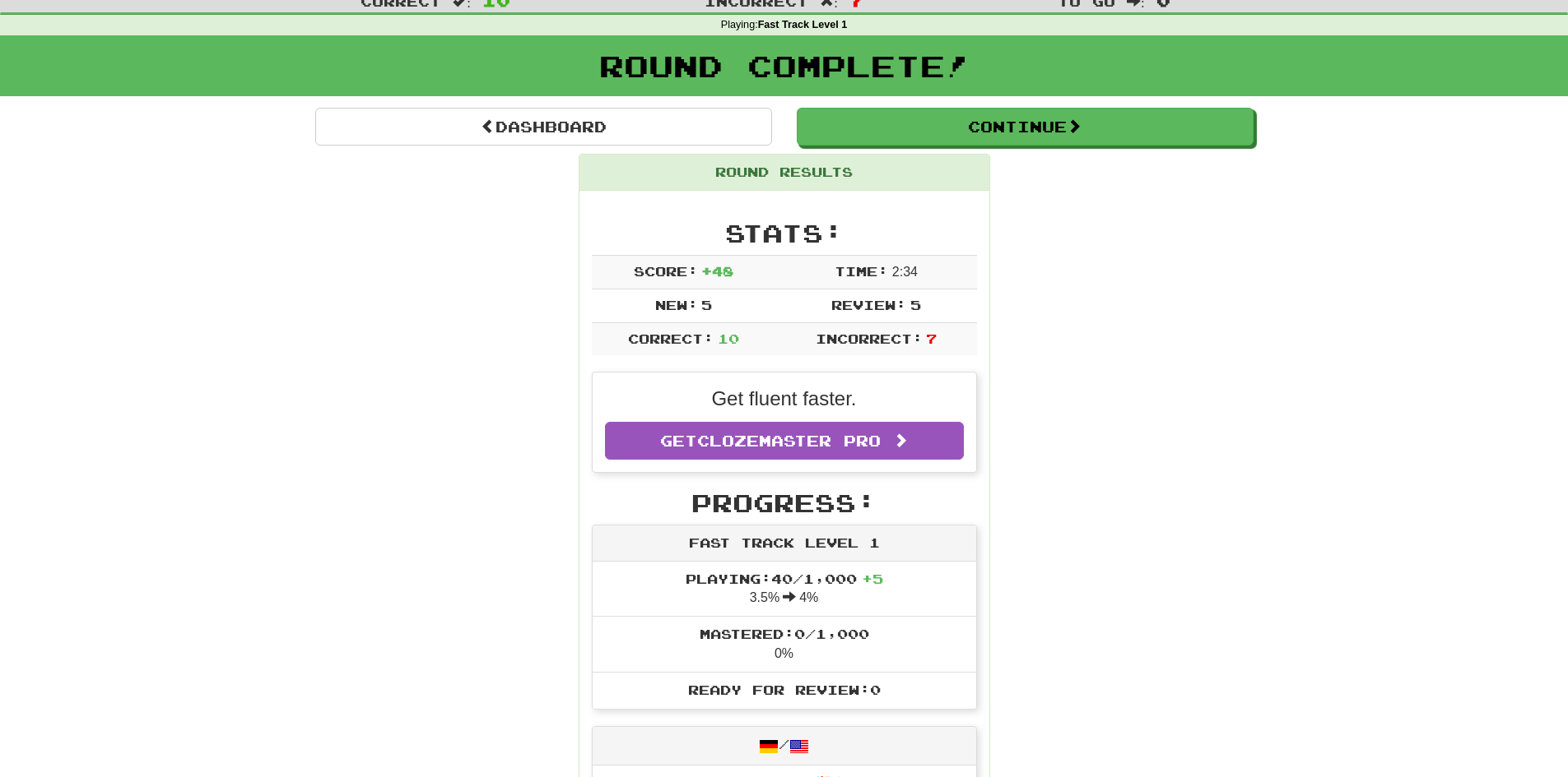
scroll to position [82, 0]
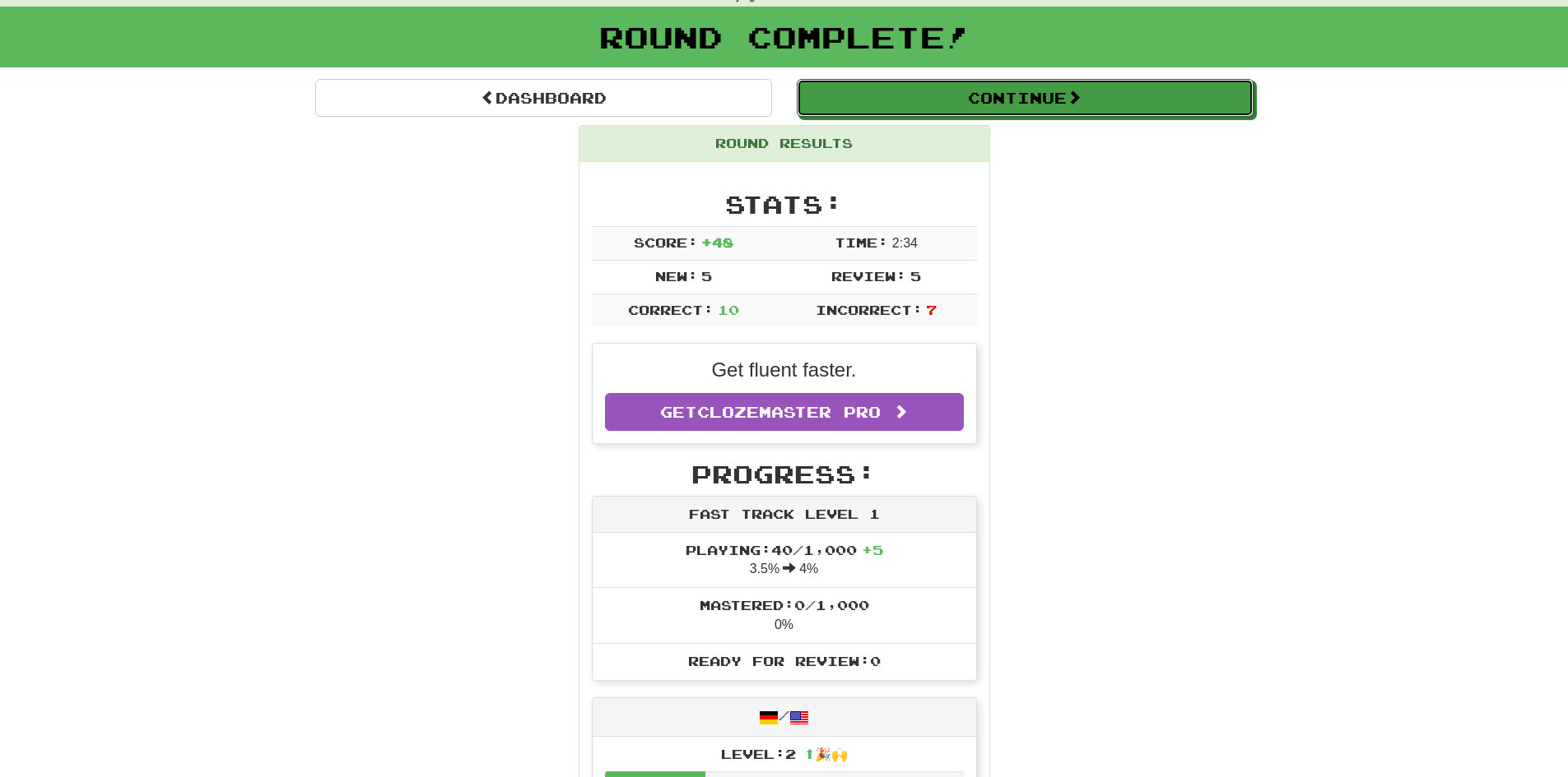
click at [1052, 108] on button "Continue" at bounding box center [1025, 98] width 456 height 38
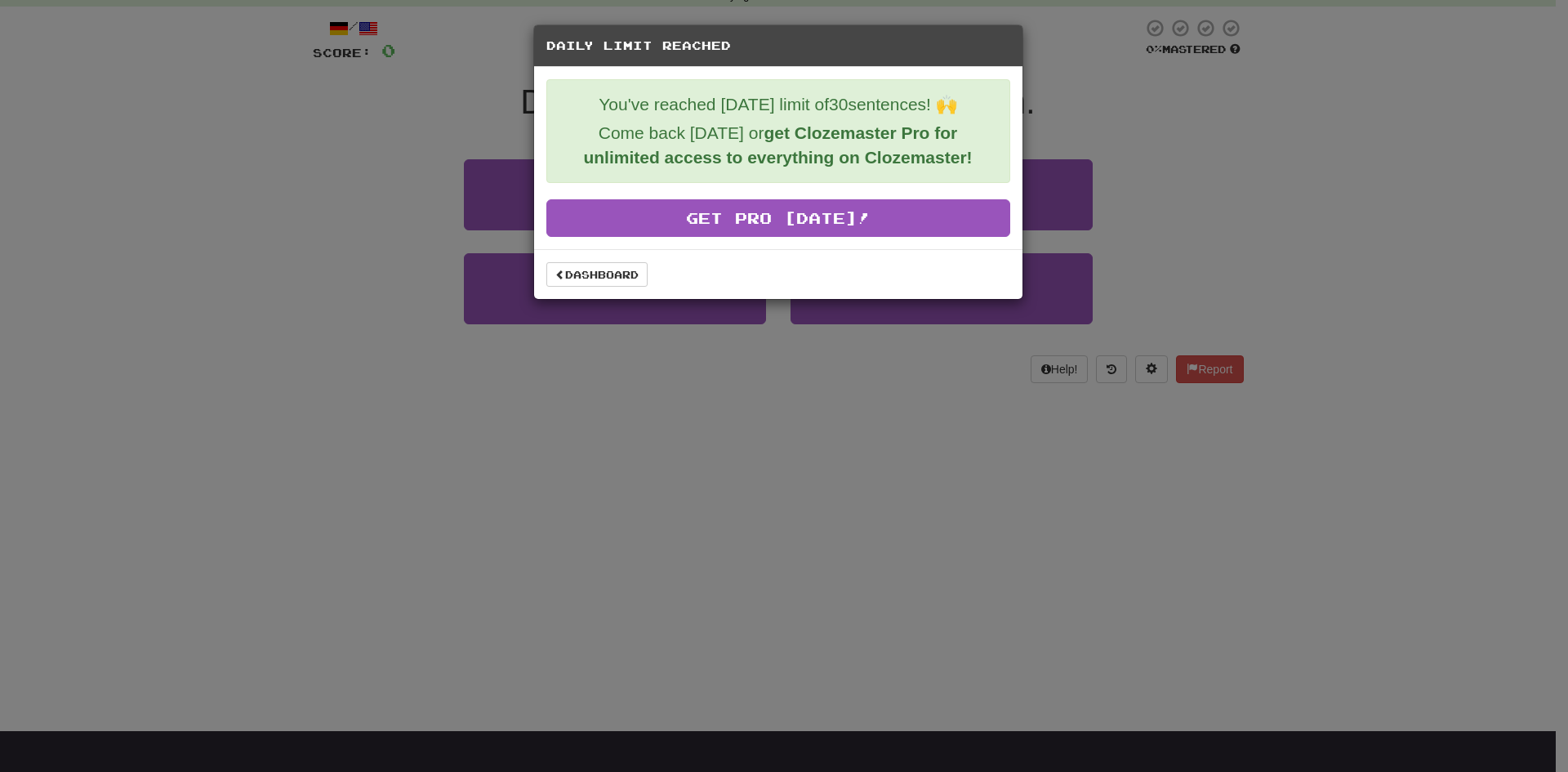
click at [608, 391] on div "Daily Limit Reached You've reached today's limit of 30 sentences! 🙌 Come back t…" at bounding box center [784, 386] width 1568 height 772
click at [588, 270] on link "Dashboard" at bounding box center [597, 274] width 102 height 24
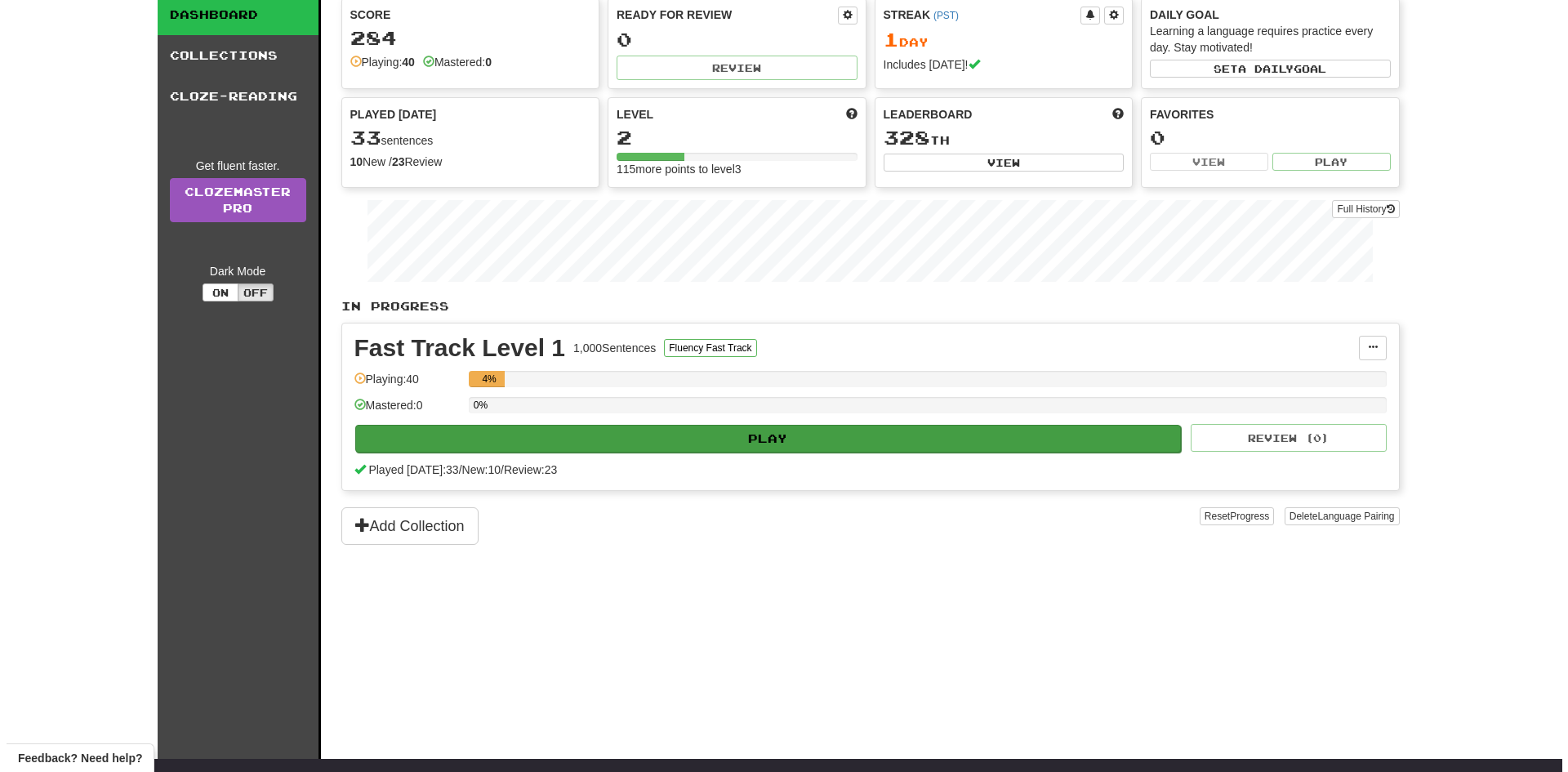
scroll to position [82, 0]
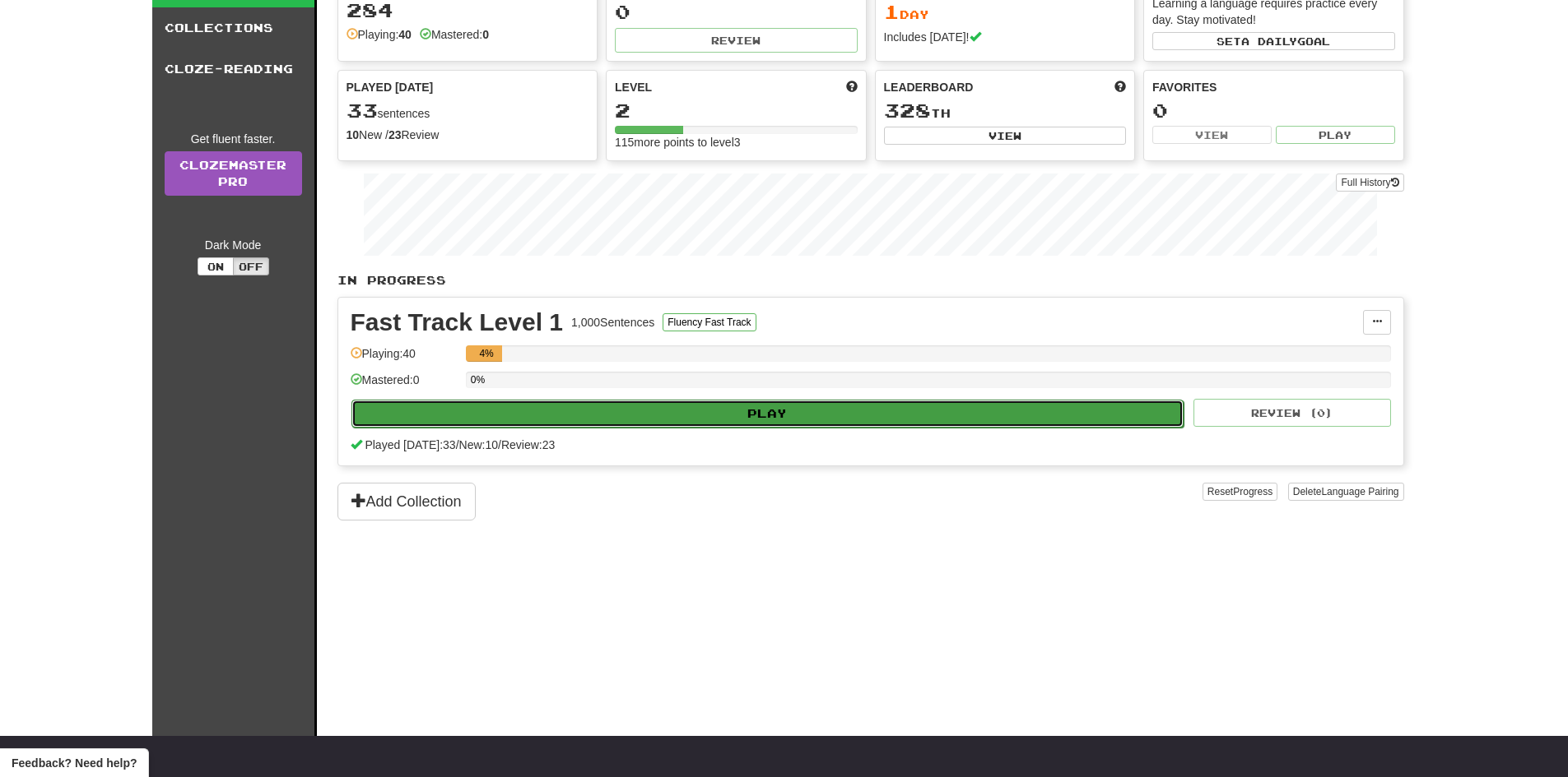
click at [677, 408] on button "Play" at bounding box center [768, 414] width 833 height 28
select select "**"
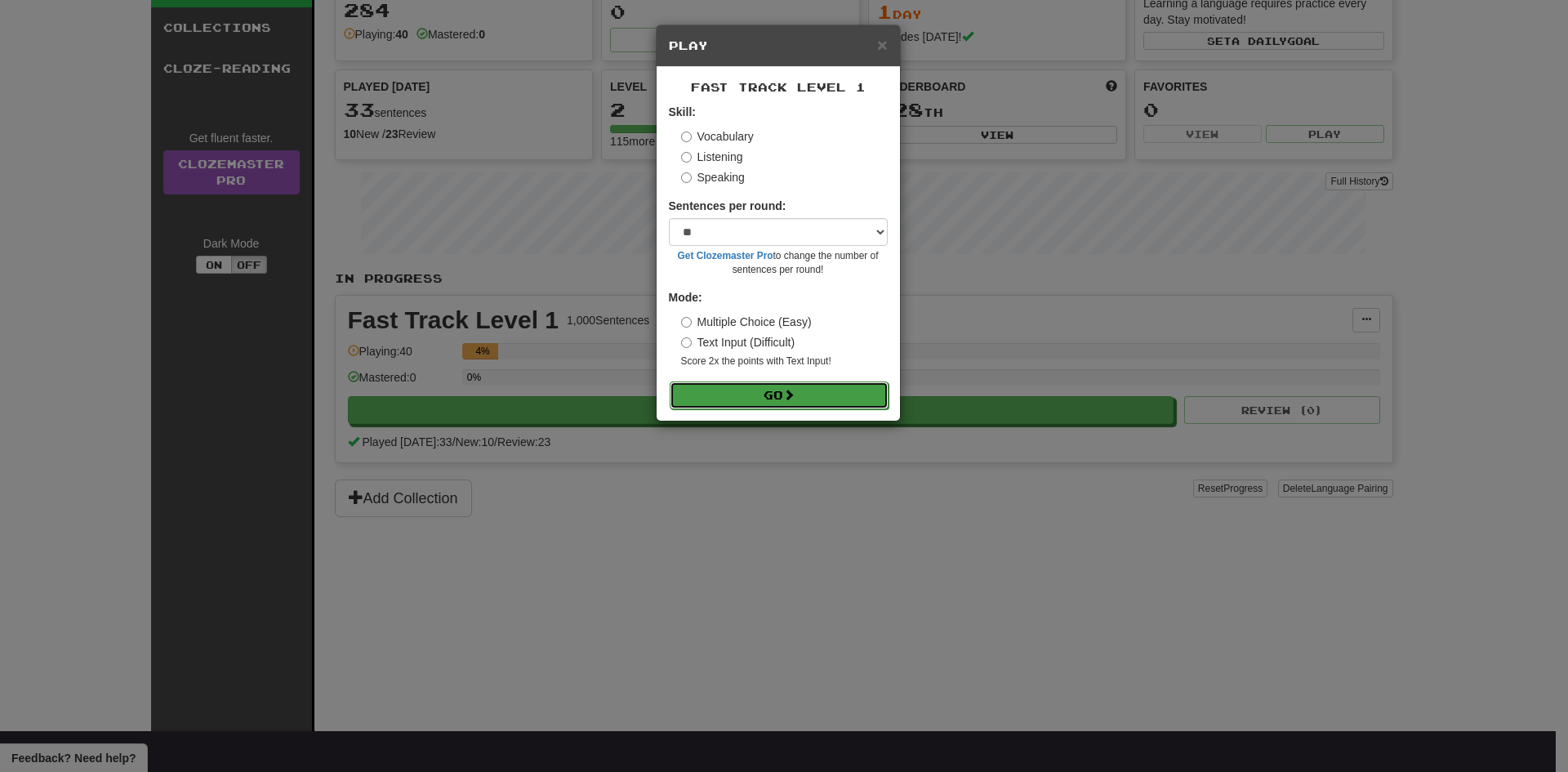
click at [739, 401] on button "Go" at bounding box center [779, 395] width 219 height 28
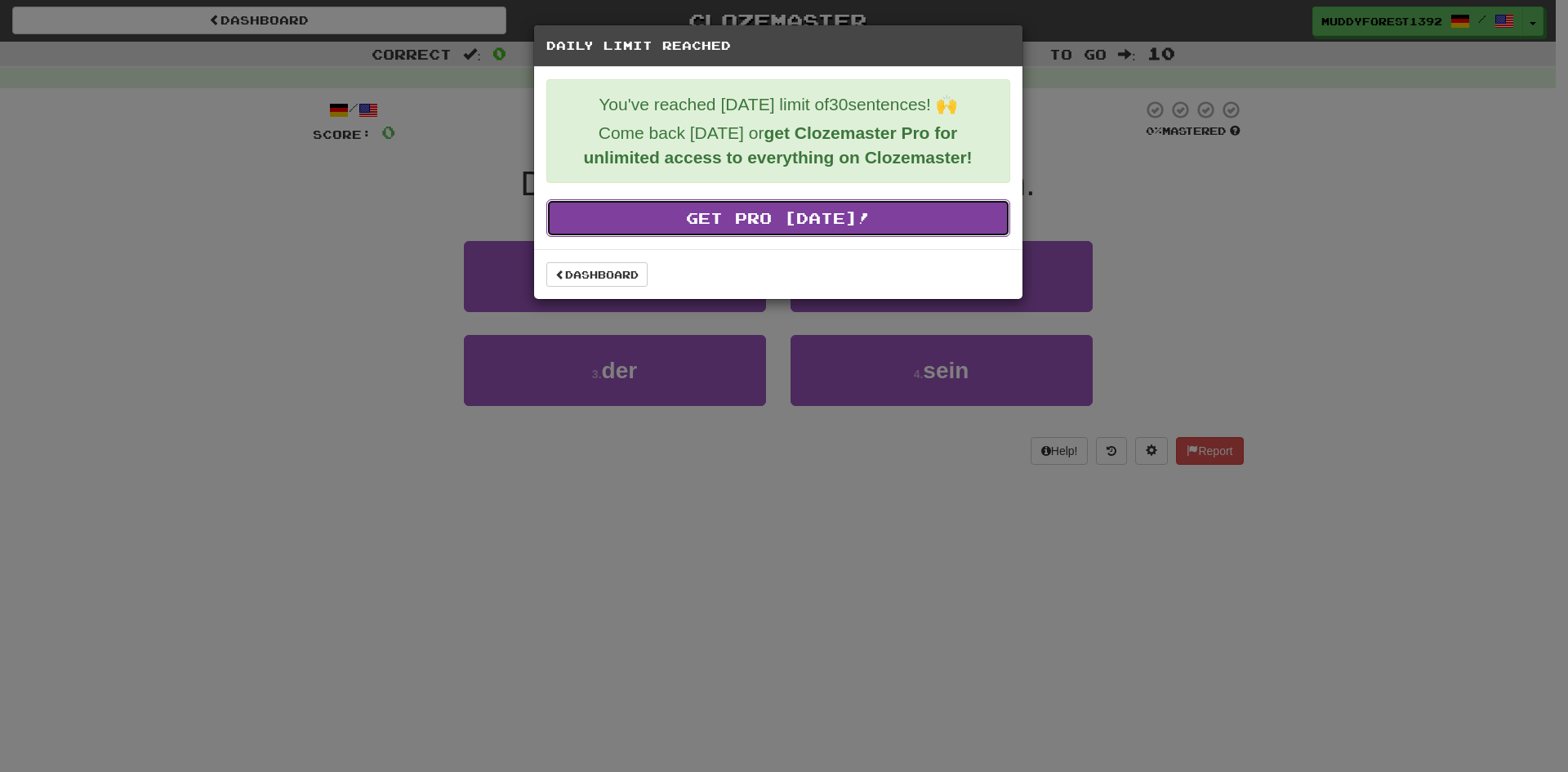
click at [955, 208] on link "Get Pro [DATE]!" at bounding box center [778, 218] width 464 height 38
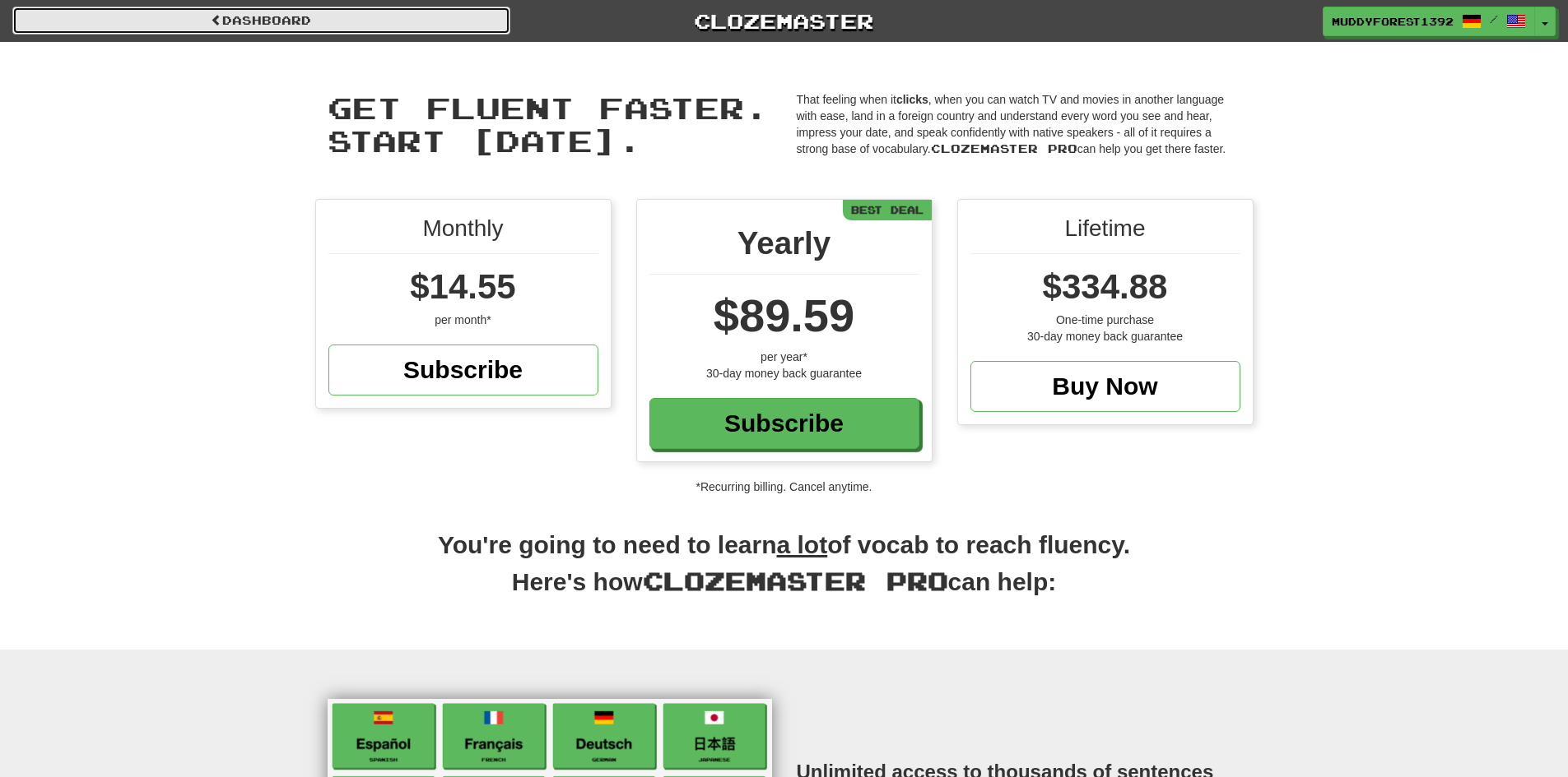
click at [211, 23] on span at bounding box center [216, 19] width 11 height 11
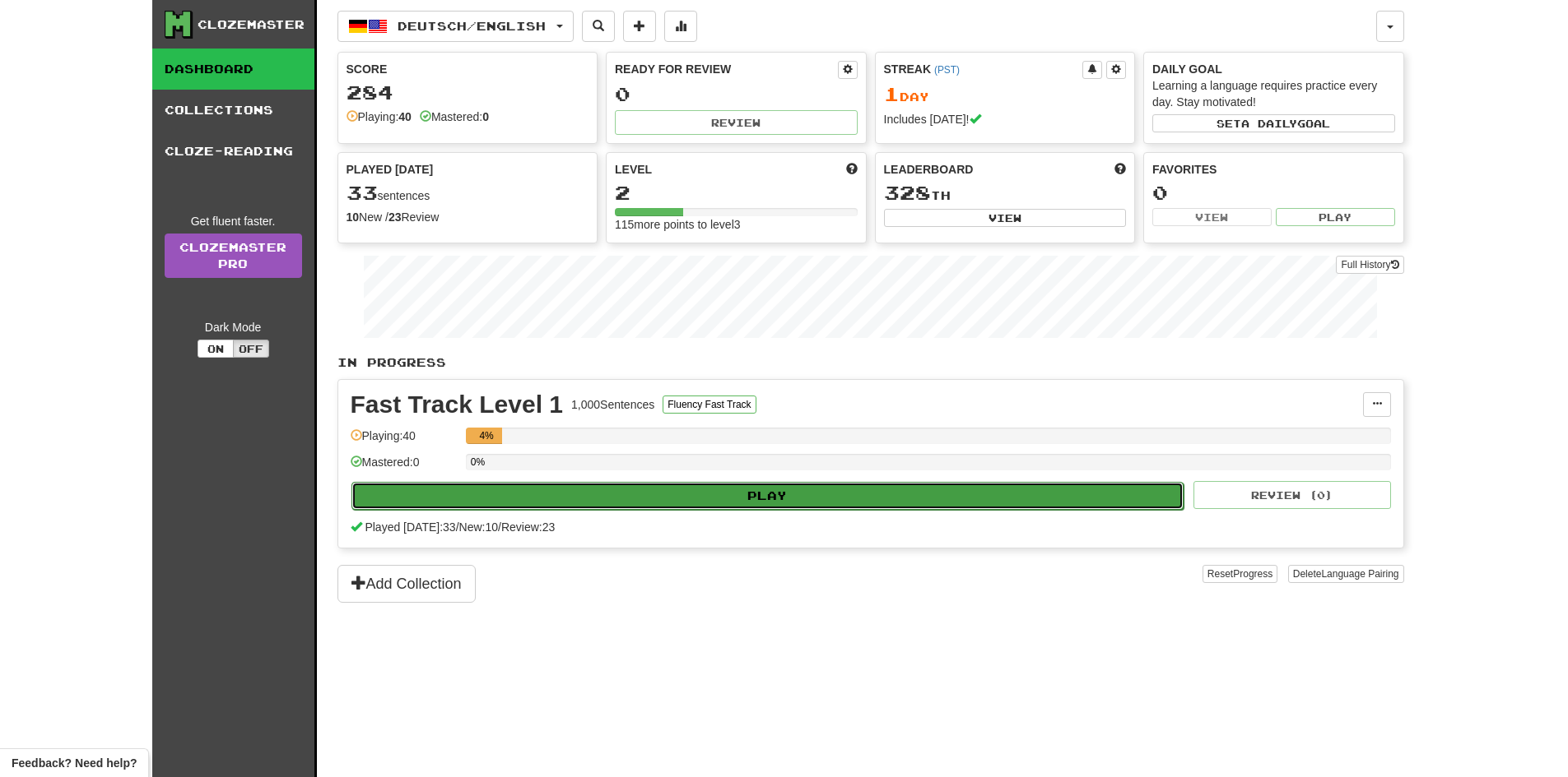
click at [644, 488] on button "Play" at bounding box center [768, 496] width 833 height 28
select select "**"
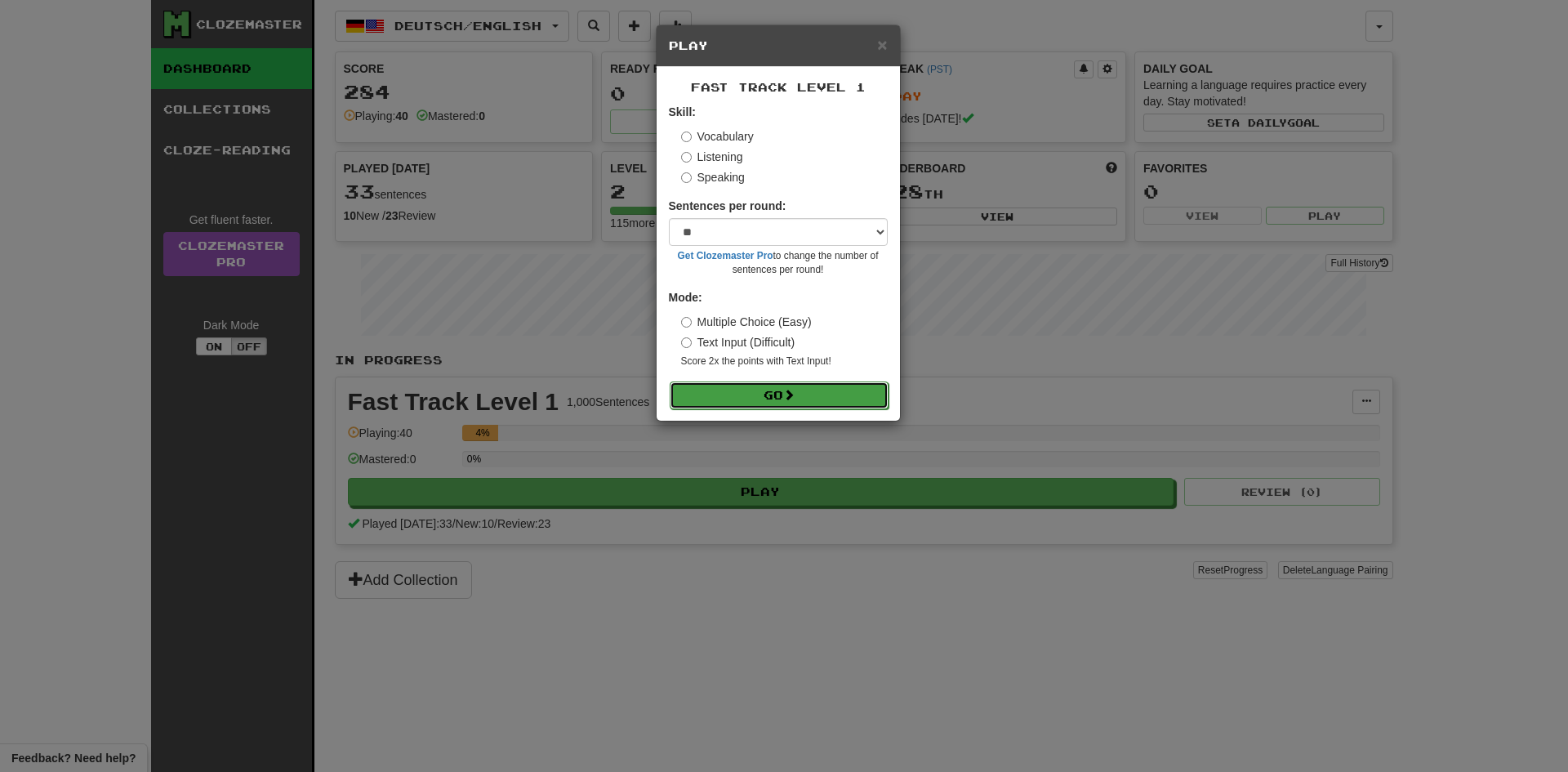
click at [707, 382] on button "Go" at bounding box center [779, 395] width 219 height 28
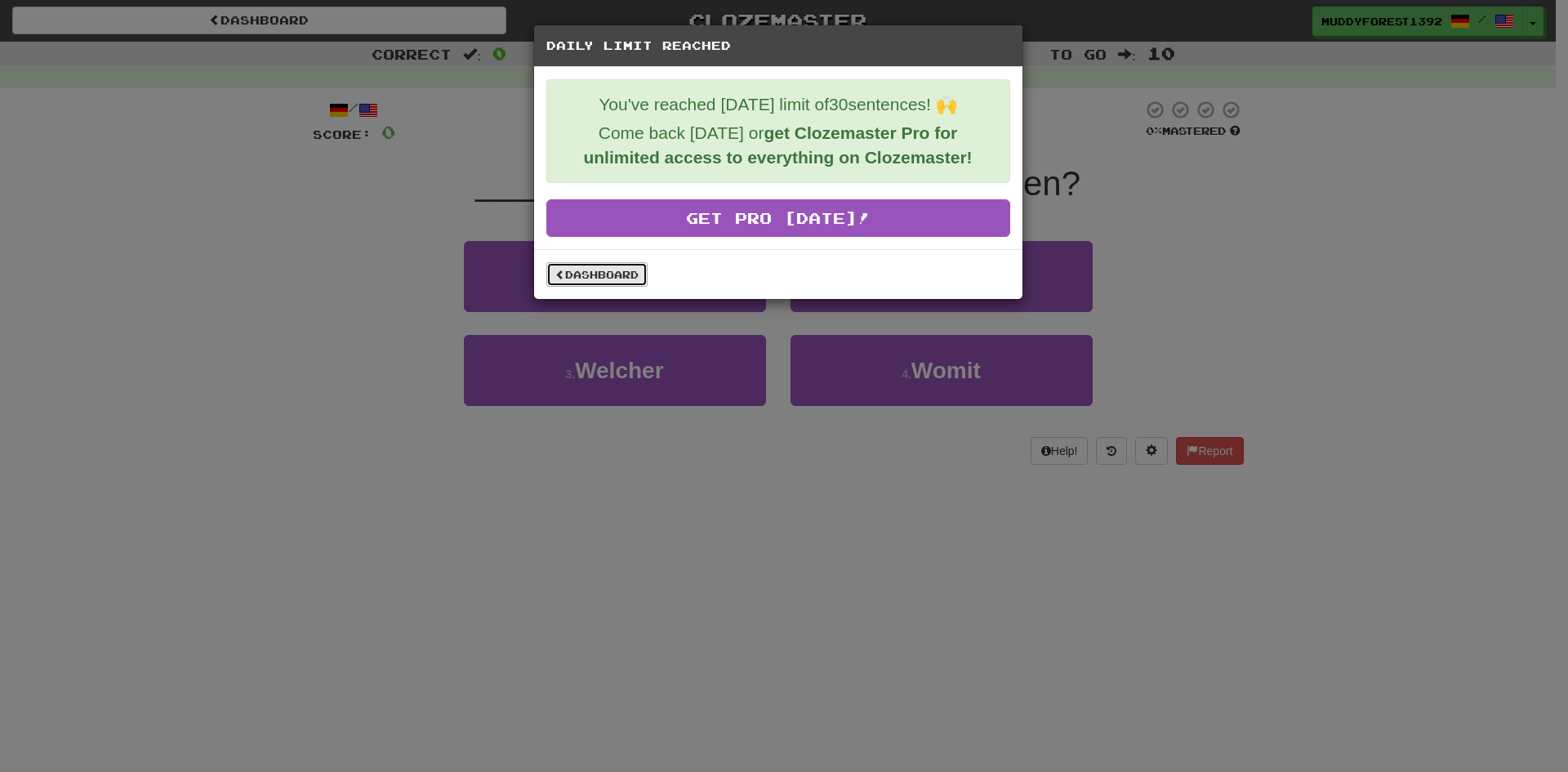
click at [572, 275] on link "Dashboard" at bounding box center [597, 274] width 102 height 24
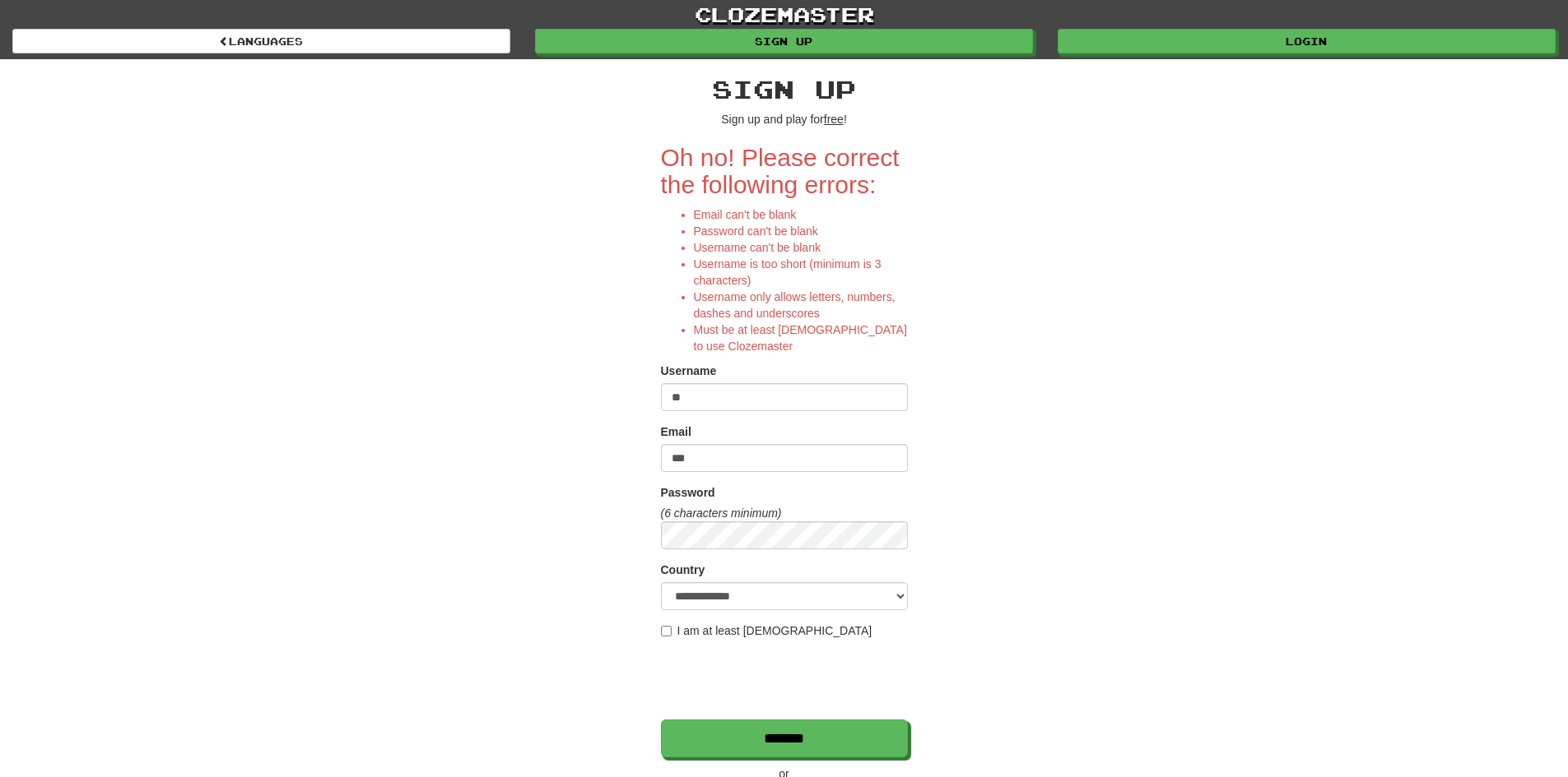
scroll to position [165, 0]
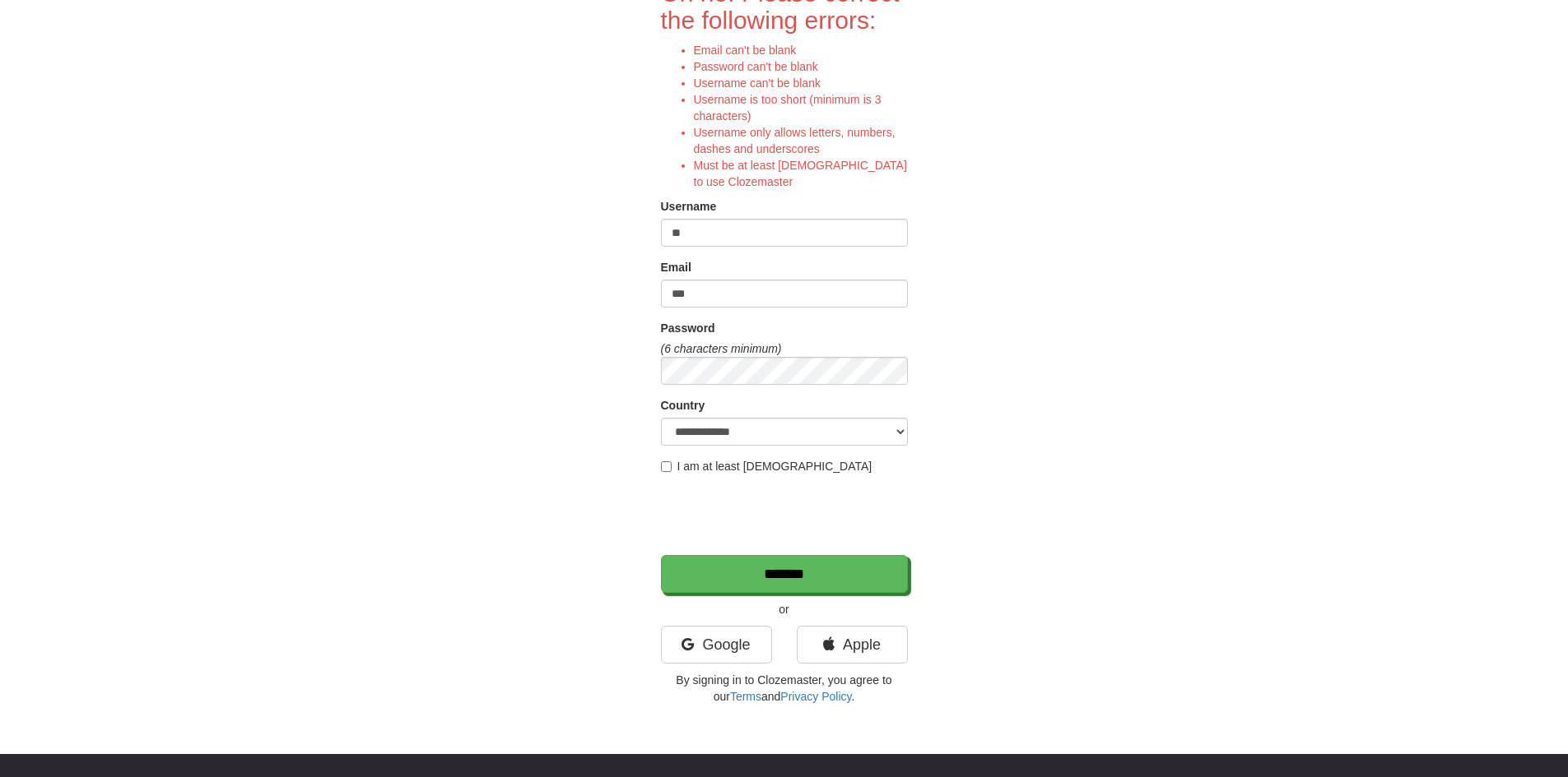
click at [1127, 526] on div "**********" at bounding box center [784, 304] width 963 height 819
